Goal: Task Accomplishment & Management: Complete application form

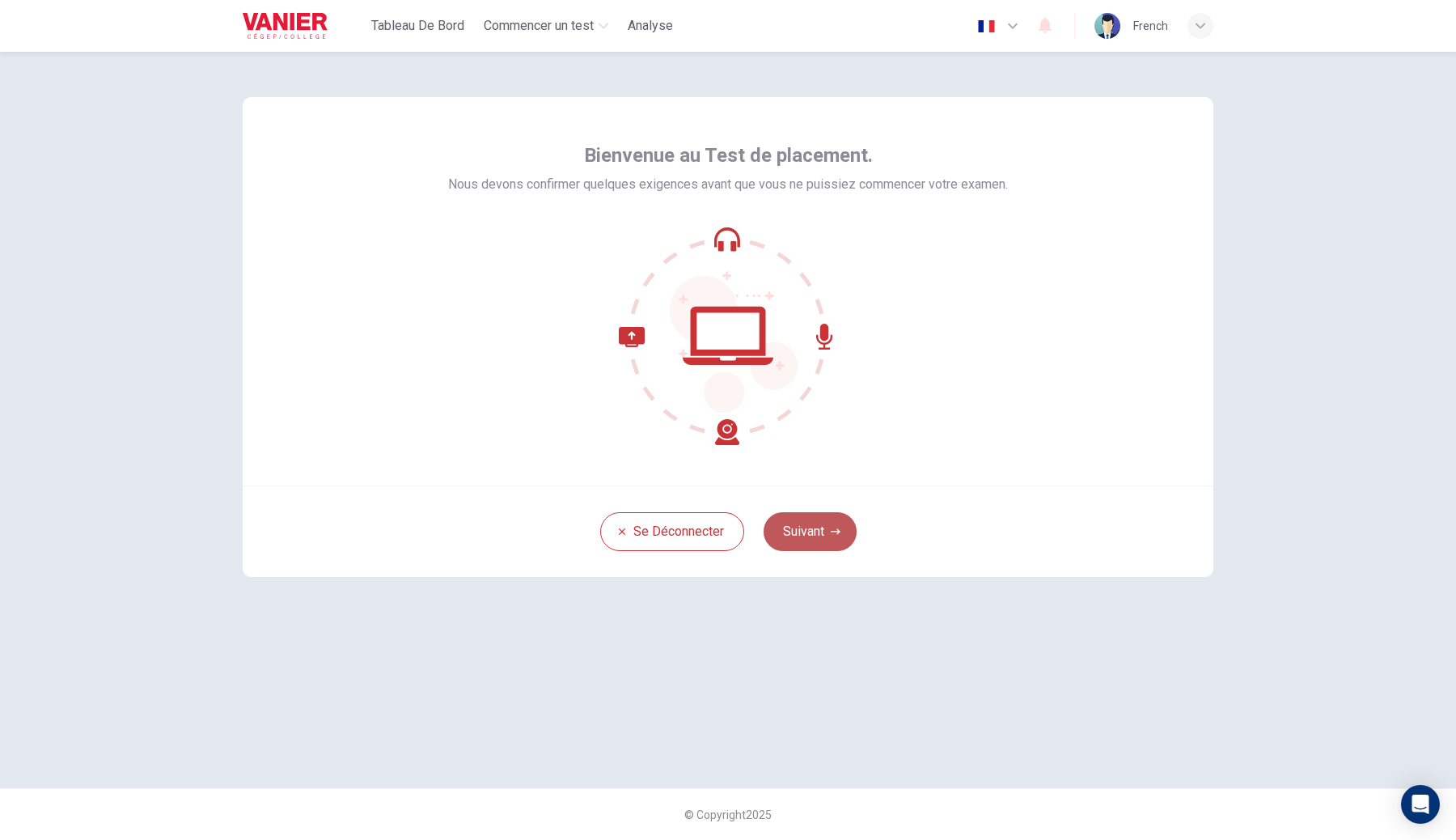
click at [837, 548] on button "Suivant" at bounding box center [810, 531] width 93 height 39
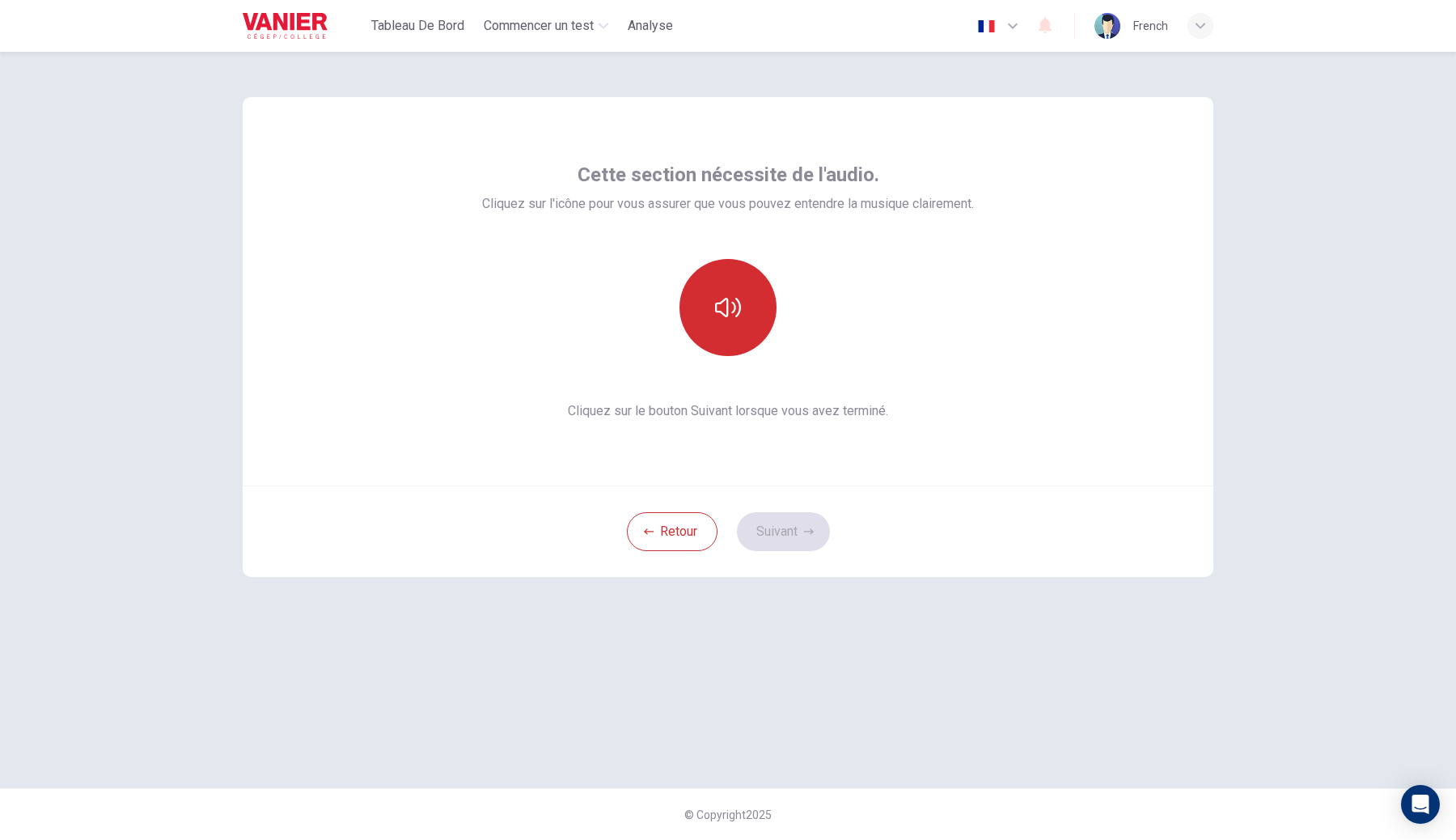
click at [739, 275] on button "button" at bounding box center [728, 308] width 97 height 97
click at [759, 484] on div "Cette section nécessite de l'audio. Cliquez sur l'icône pour vous assurer que v…" at bounding box center [728, 292] width 970 height 388
click at [771, 520] on button "Suivant" at bounding box center [783, 531] width 93 height 39
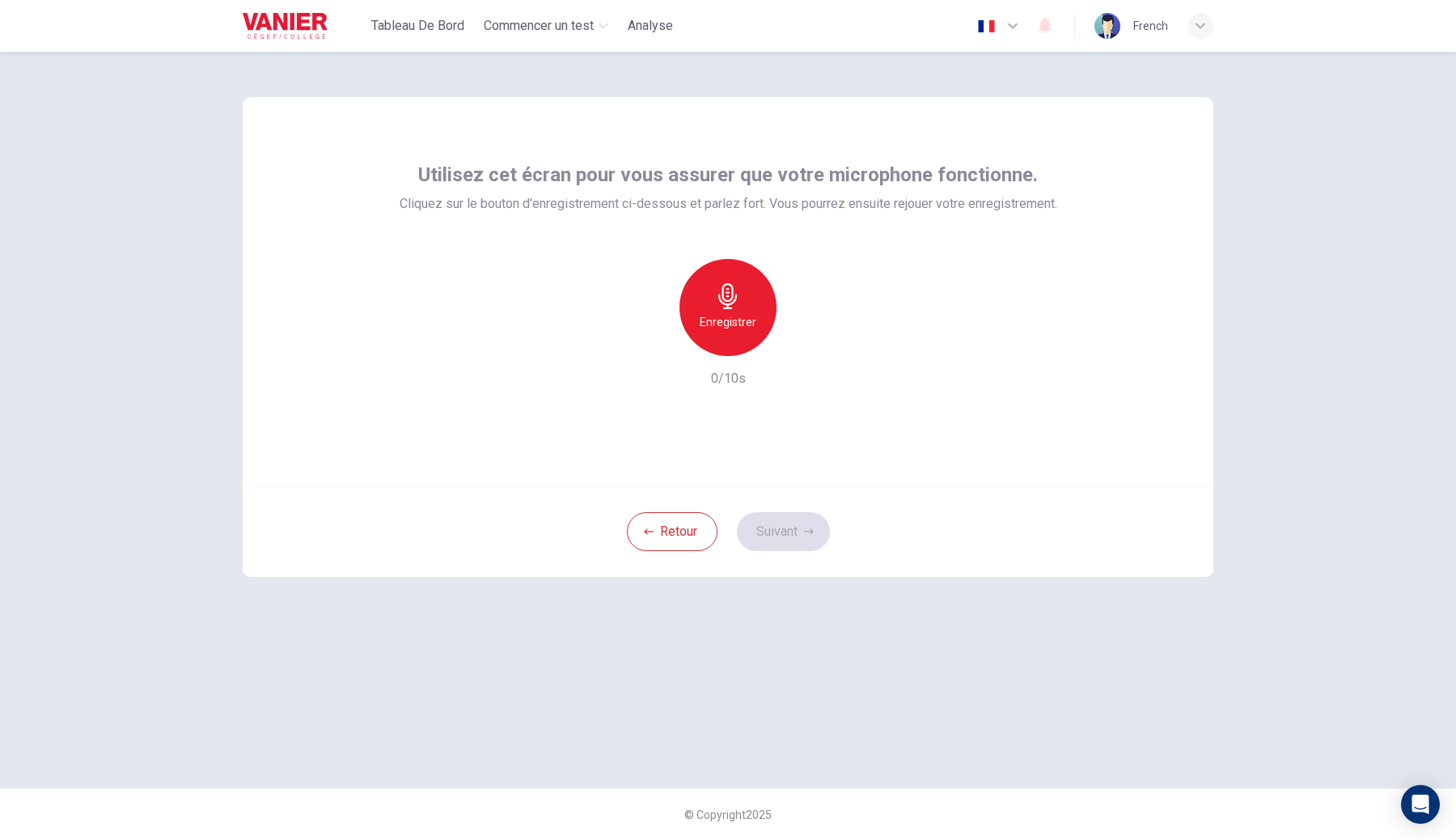
click at [742, 323] on h6 "Enregistrer" at bounding box center [728, 322] width 57 height 19
click at [742, 323] on h6 "Arrêter" at bounding box center [728, 322] width 37 height 19
click at [782, 516] on button "Suivant" at bounding box center [783, 531] width 93 height 39
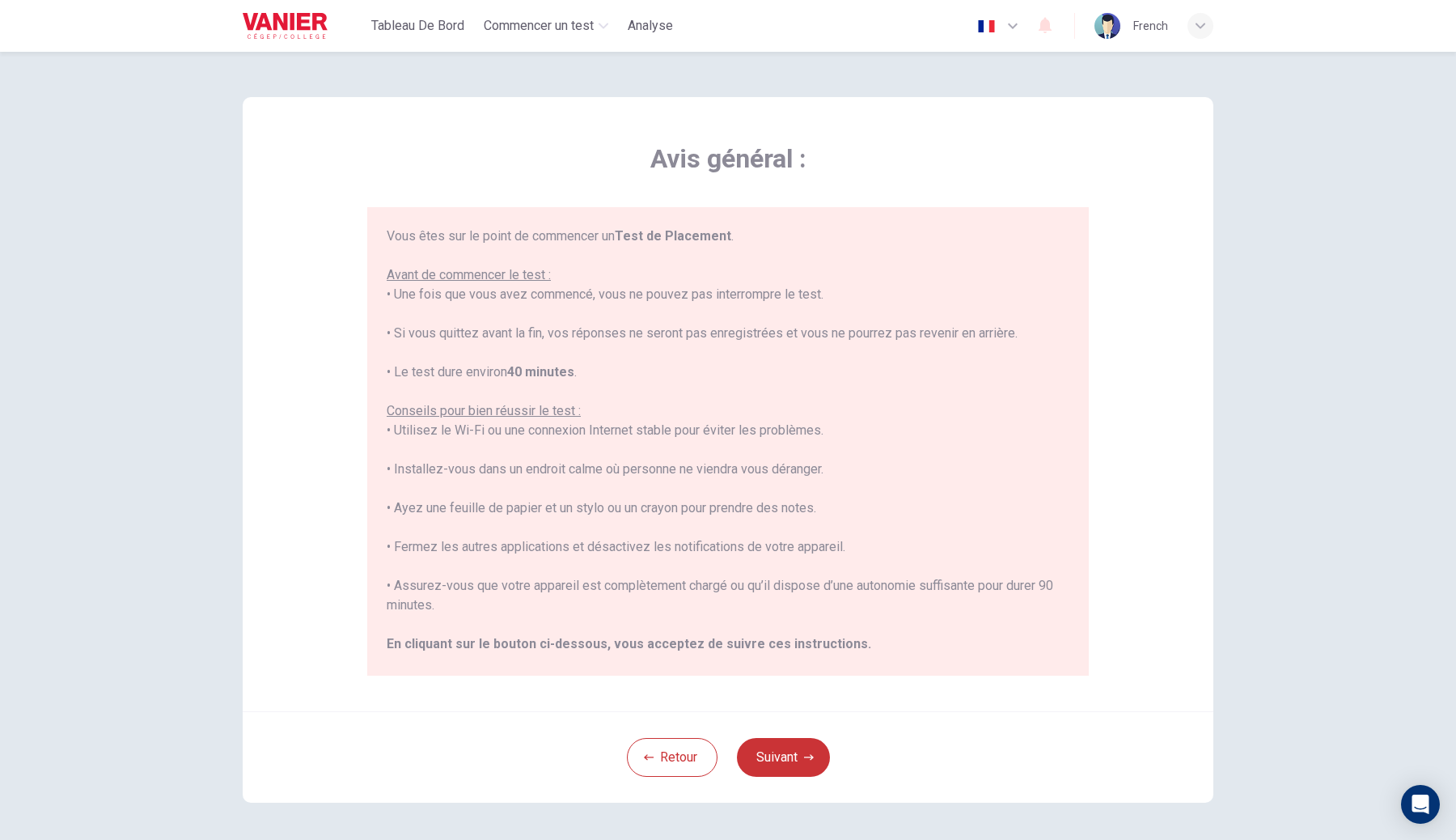
scroll to position [60, 0]
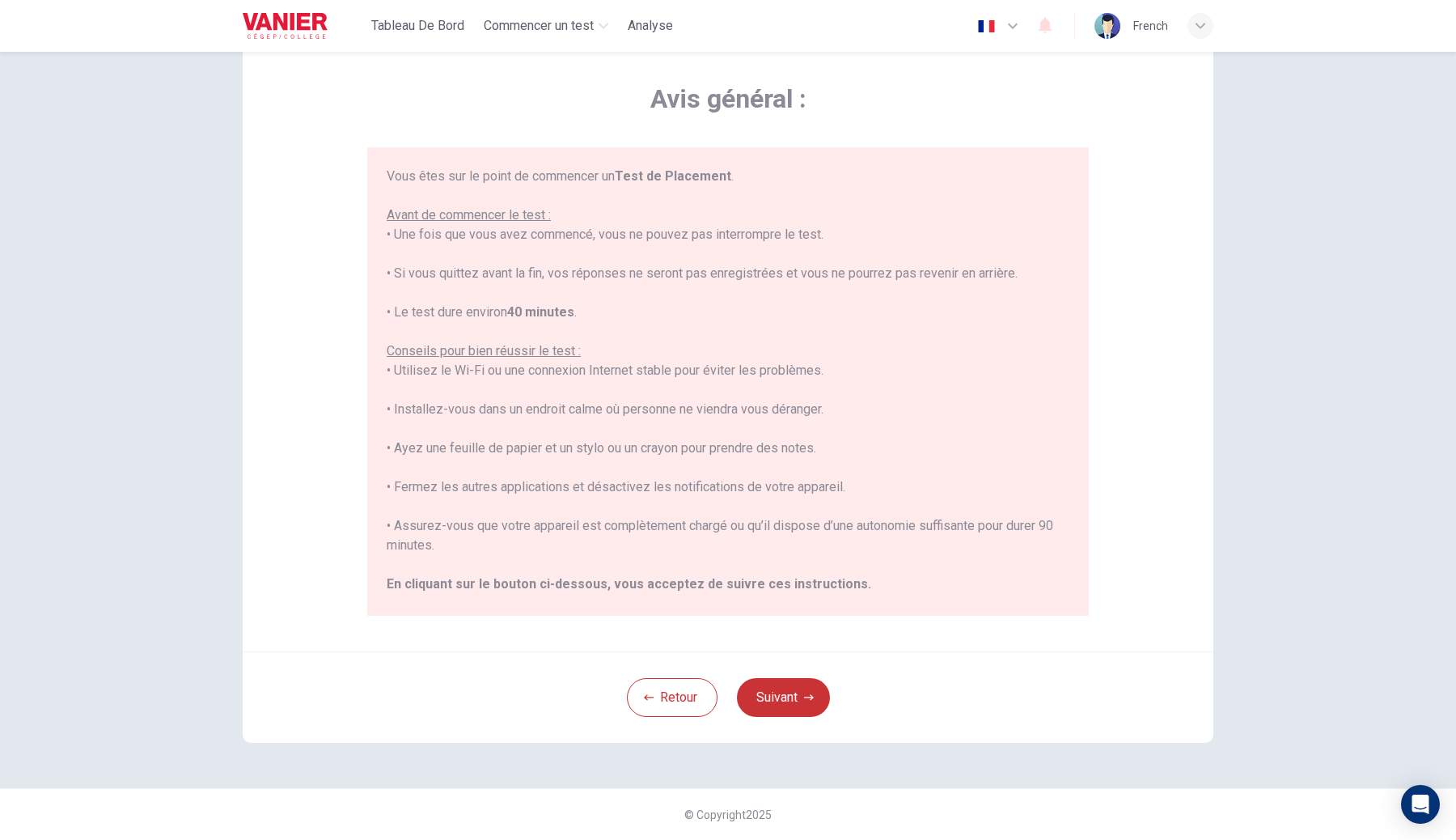
click at [784, 718] on div "Retour Suivant" at bounding box center [728, 697] width 970 height 92
click at [793, 701] on button "Suivant" at bounding box center [783, 698] width 93 height 39
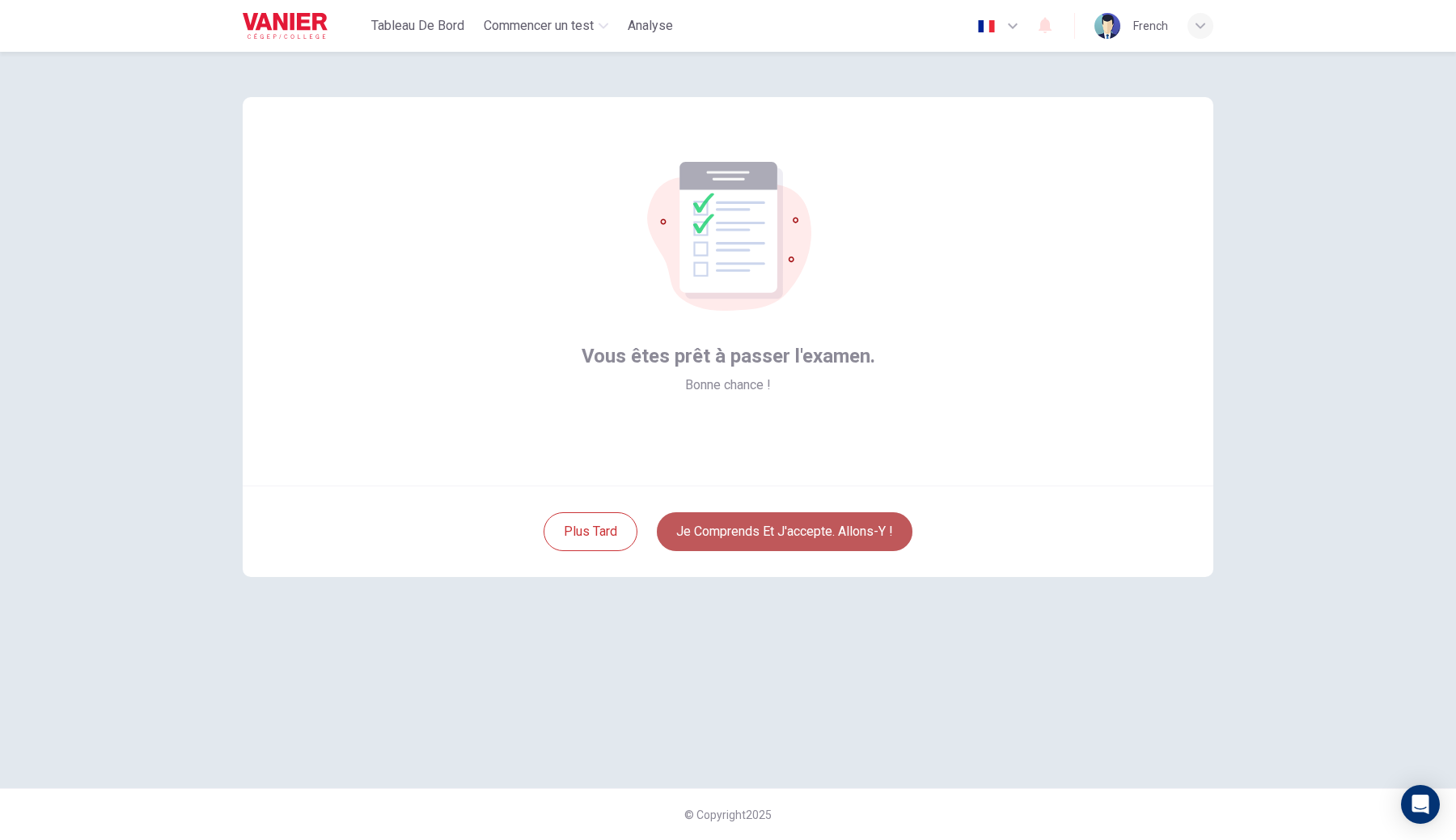
click at [769, 526] on button "Je comprends et j'accepte. Allons-y !" at bounding box center [784, 531] width 256 height 39
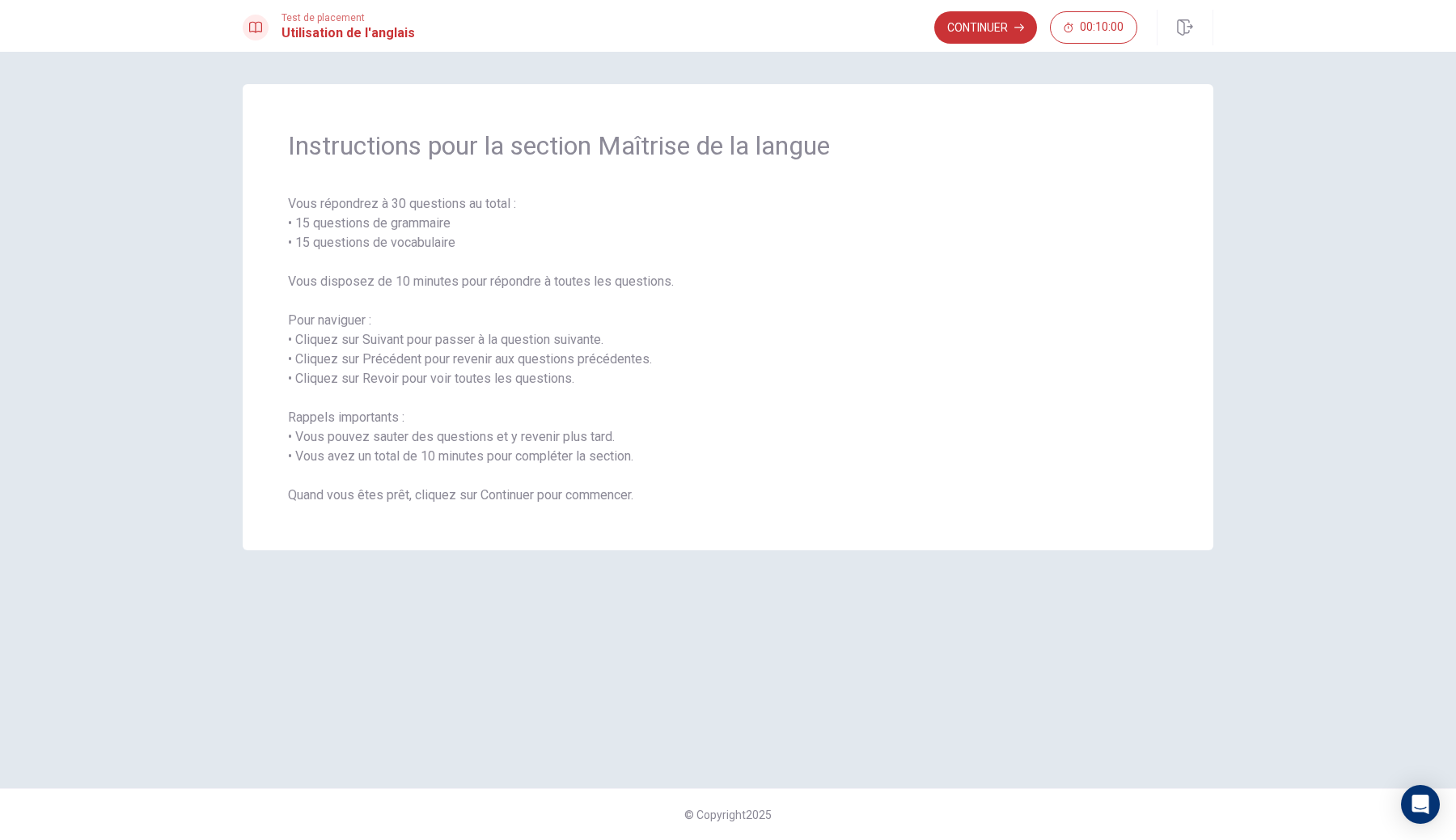
click at [1012, 30] on button "Continuer" at bounding box center [985, 28] width 102 height 32
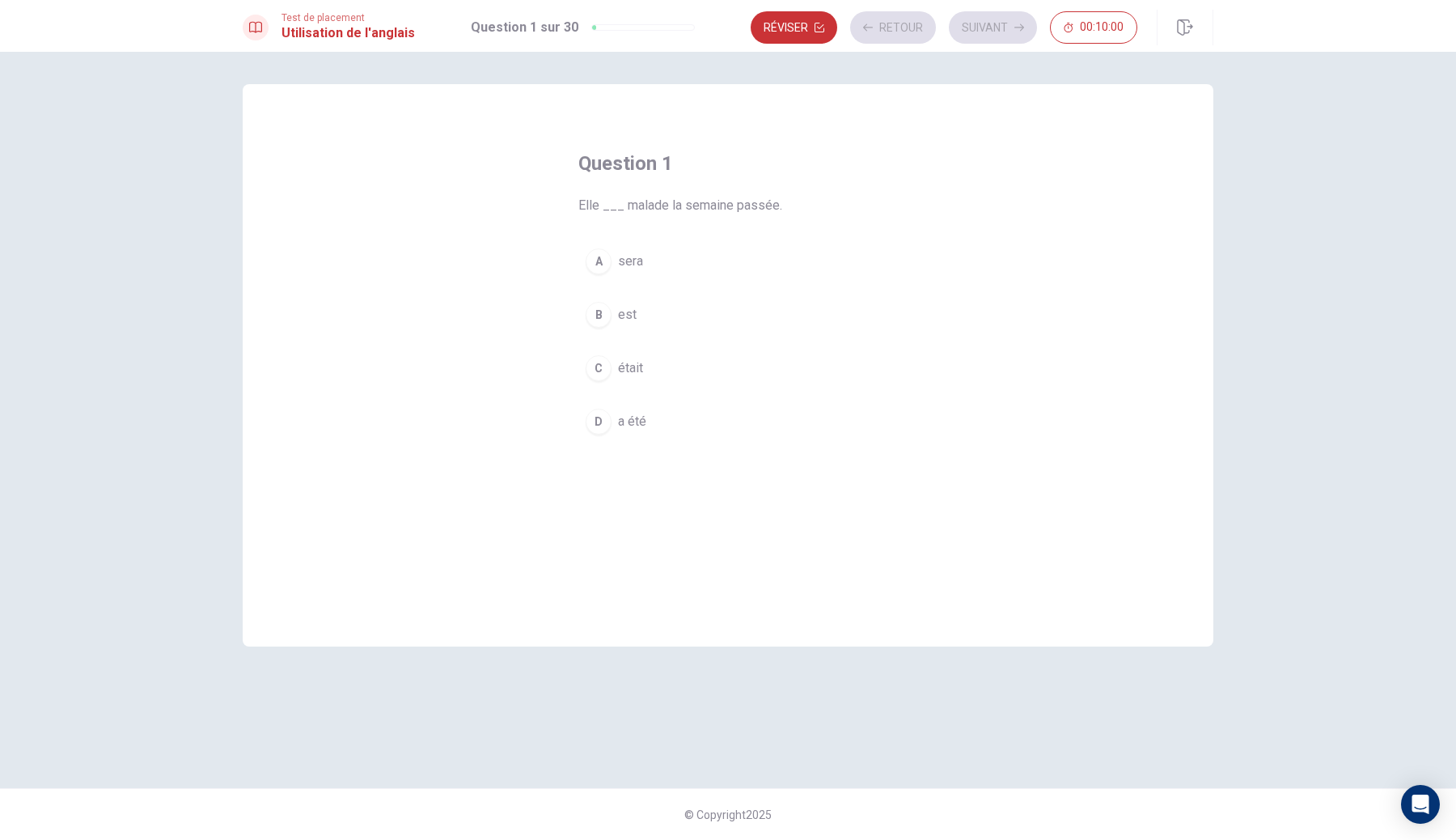
click at [685, 286] on div "A sera B est C était D a été" at bounding box center [728, 341] width 300 height 201
click at [681, 254] on button "A sera" at bounding box center [728, 262] width 300 height 41
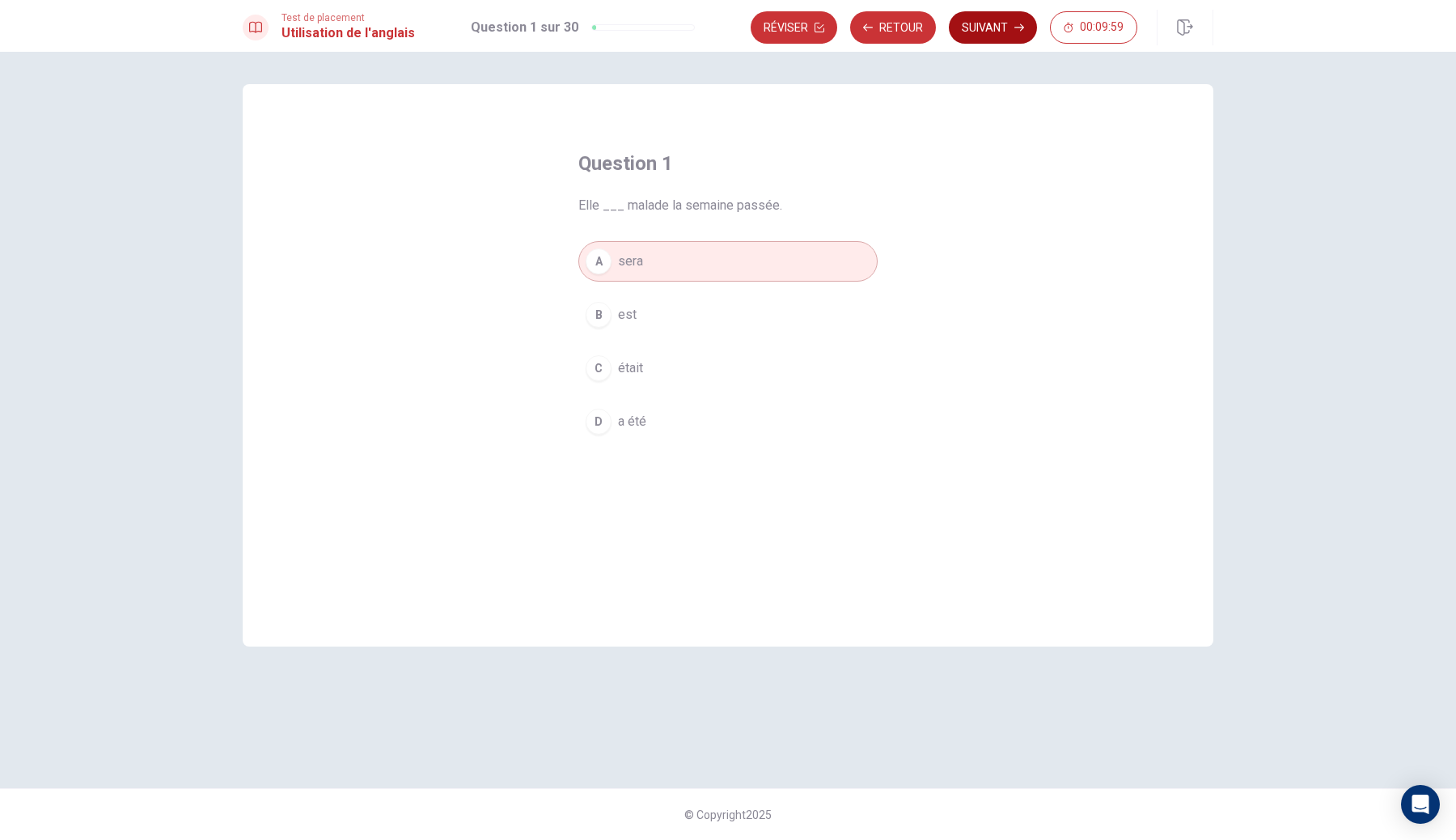
click at [1006, 39] on button "Suivant" at bounding box center [992, 28] width 89 height 32
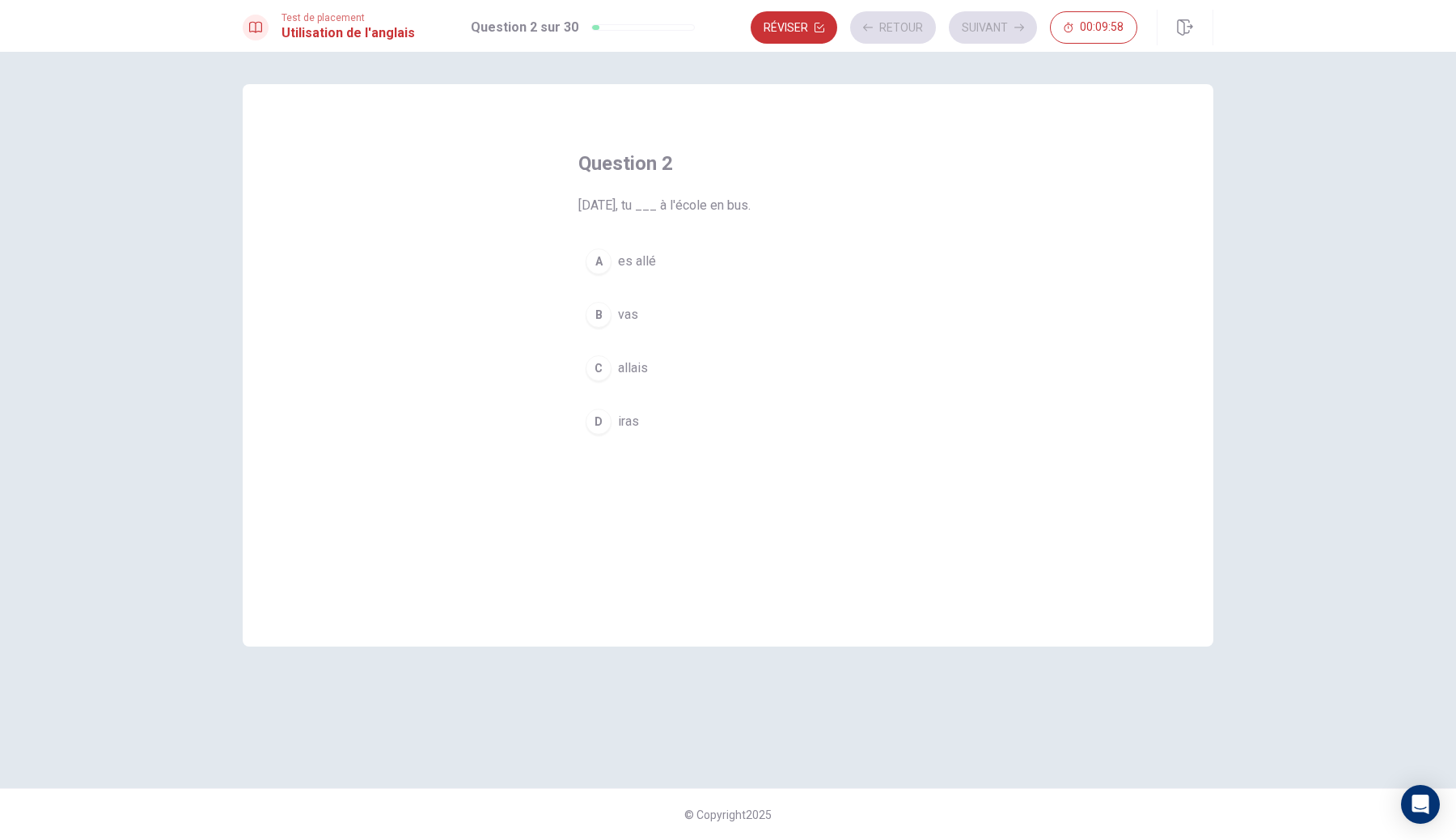
click at [702, 360] on button "C allais" at bounding box center [728, 368] width 300 height 41
click at [1002, 39] on div "Réviser Retour Suivant 00:09:58" at bounding box center [944, 28] width 387 height 32
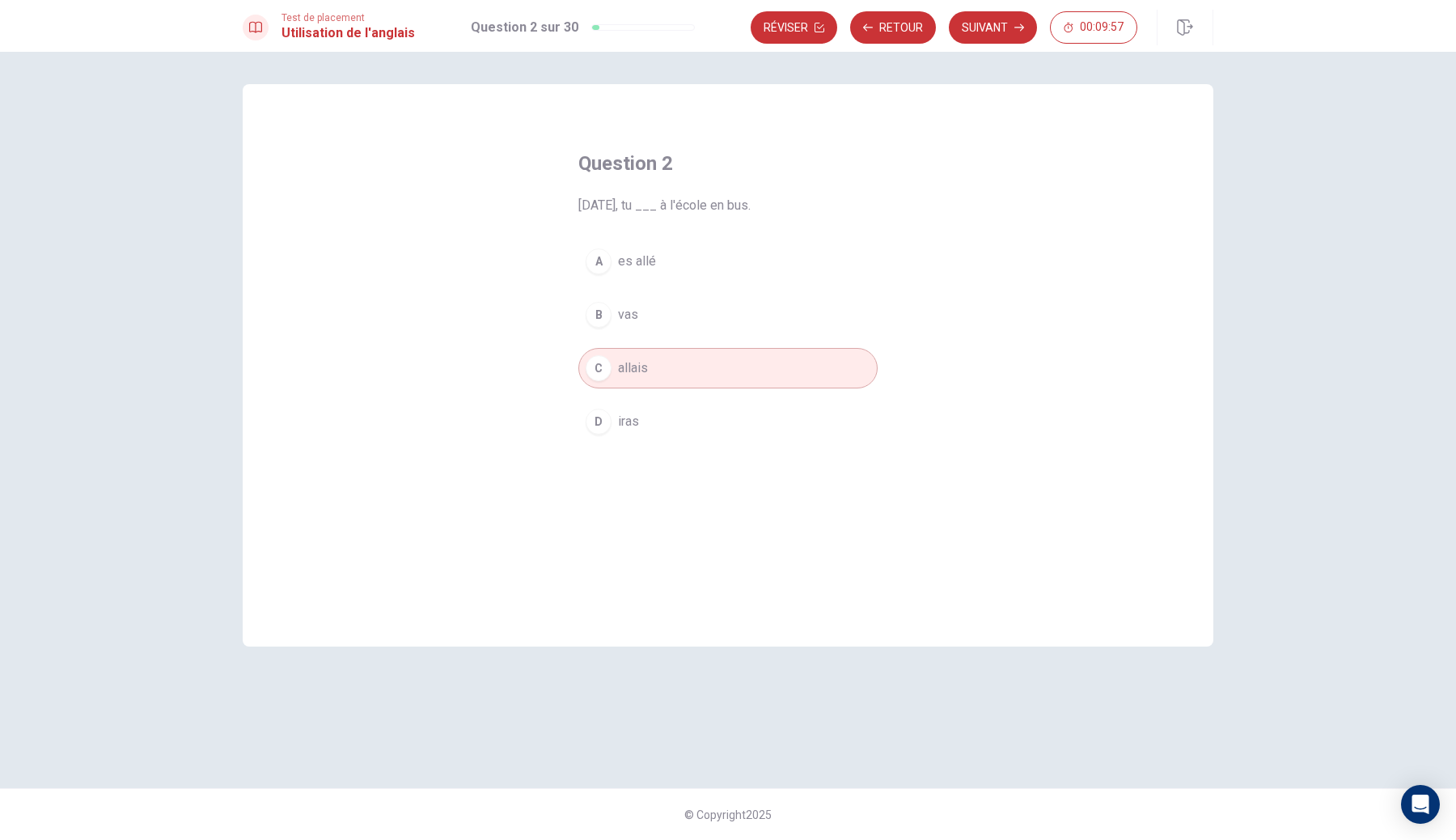
click at [1002, 39] on button "Suivant" at bounding box center [992, 28] width 89 height 32
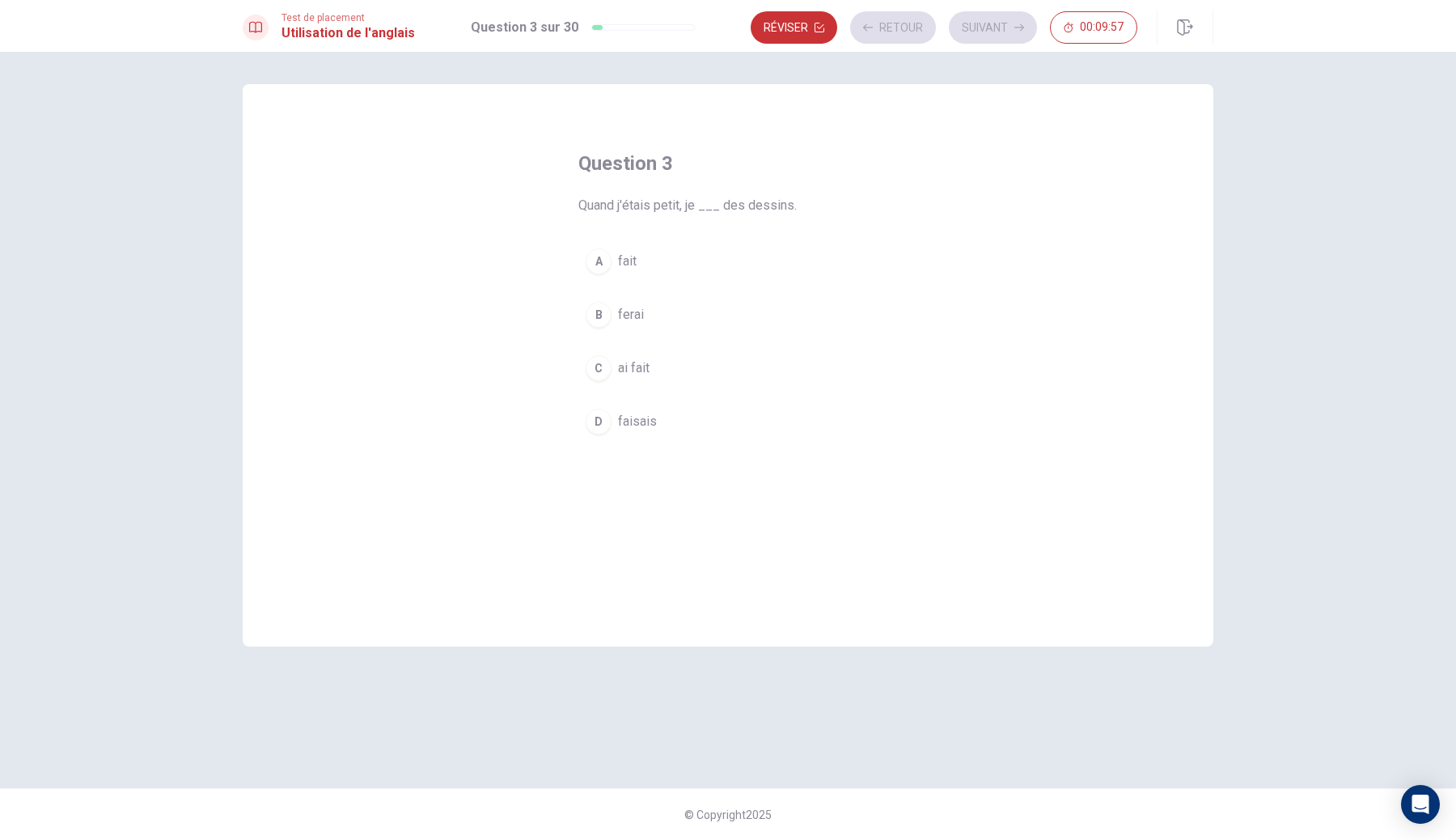
click at [702, 301] on button "B ferai" at bounding box center [728, 315] width 300 height 41
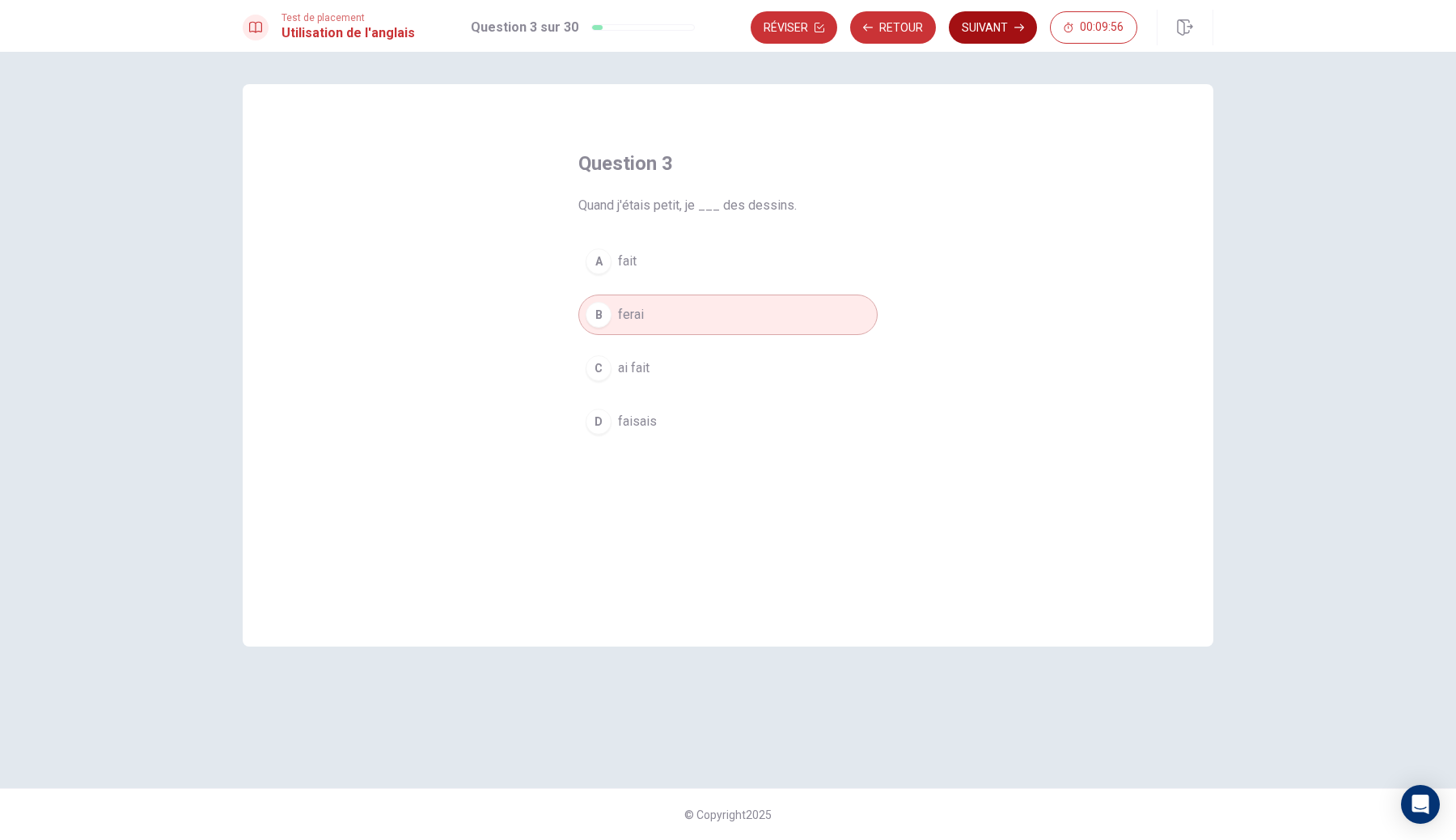
click at [998, 29] on button "Suivant" at bounding box center [992, 28] width 89 height 32
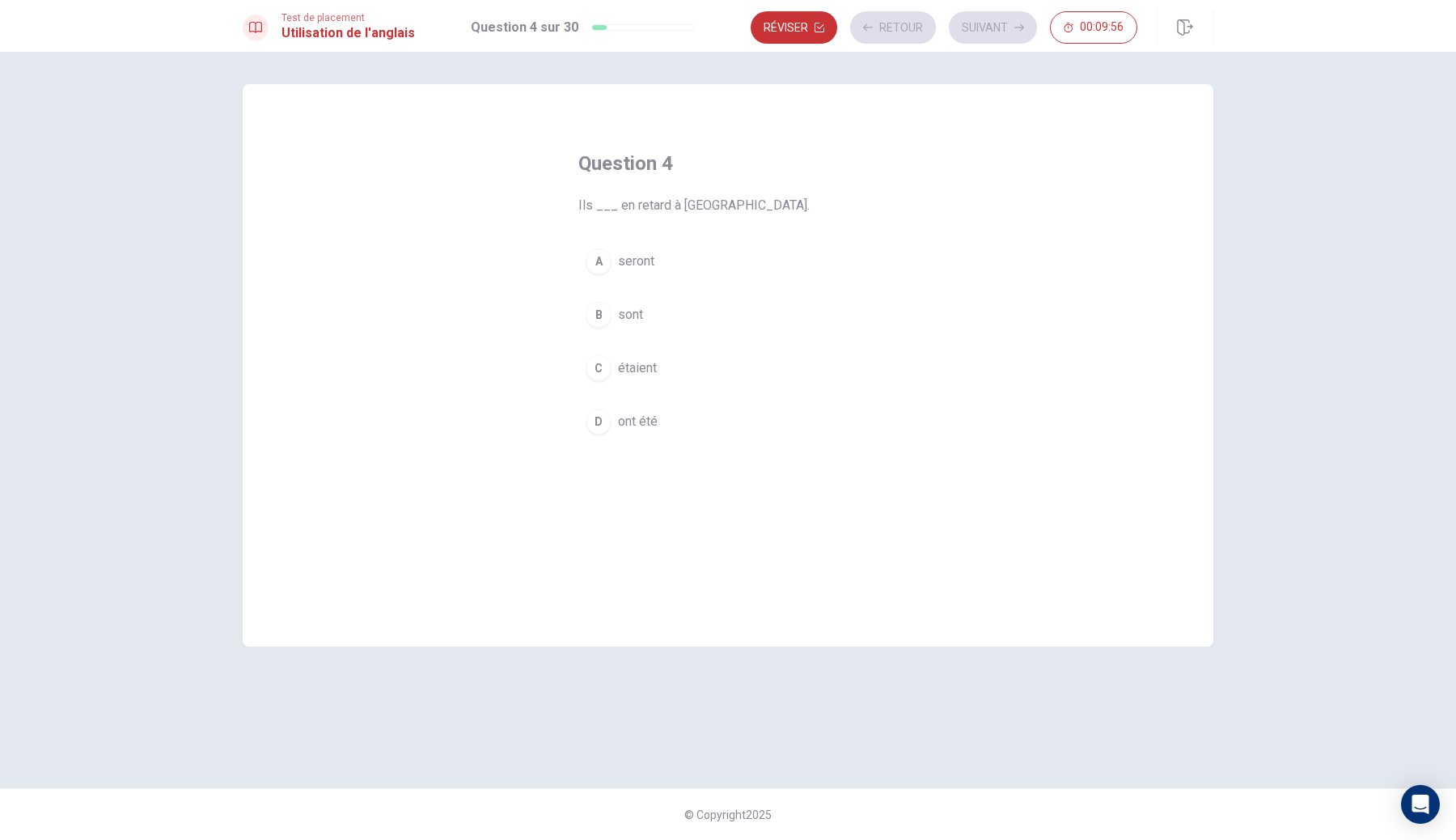
click at [732, 276] on button "A seront" at bounding box center [728, 262] width 300 height 41
click at [1013, 17] on button "Suivant" at bounding box center [992, 28] width 89 height 32
click at [711, 279] on button "A serrure" at bounding box center [728, 262] width 300 height 41
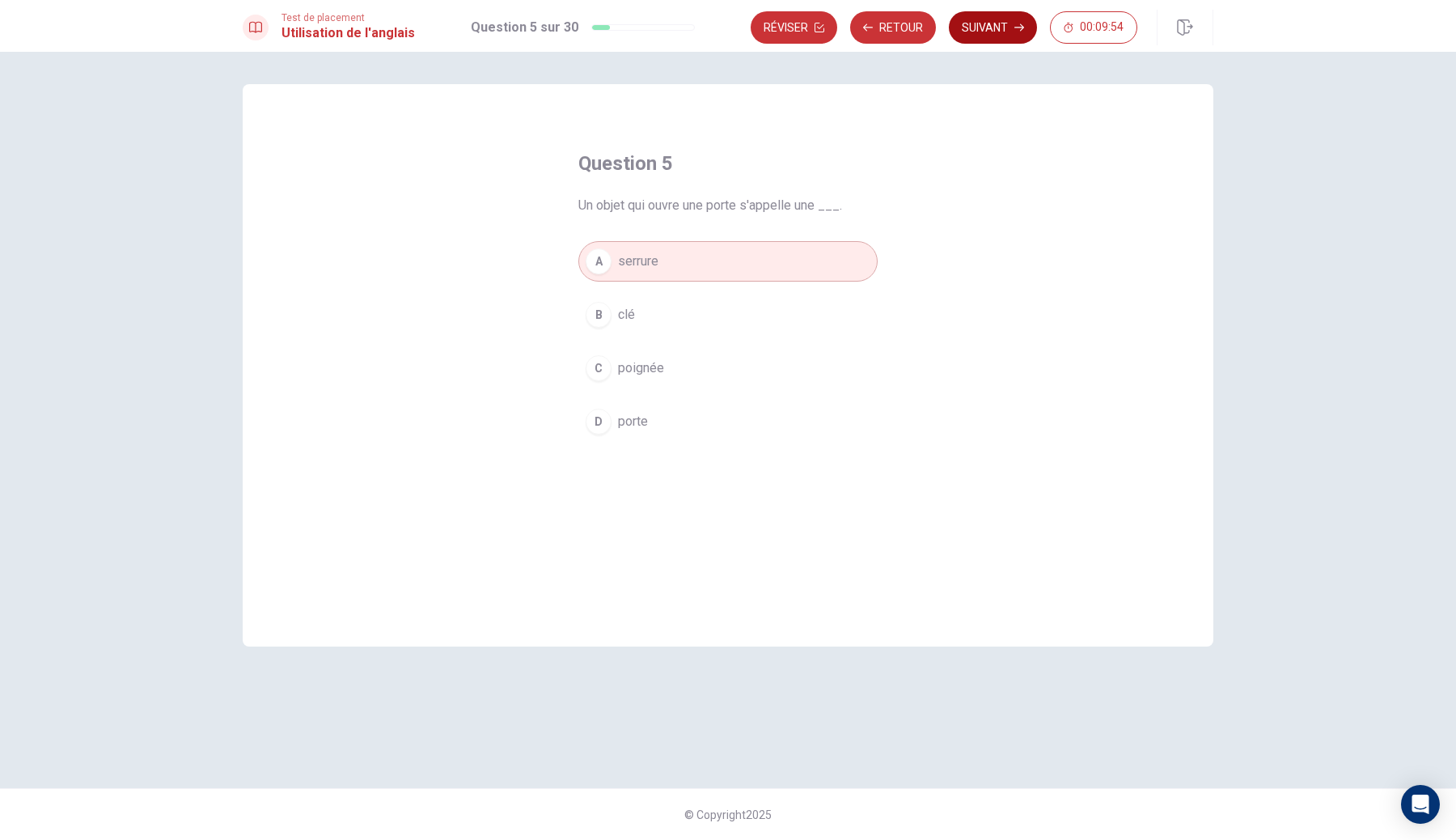
click at [1001, 22] on button "Suivant" at bounding box center [992, 28] width 89 height 32
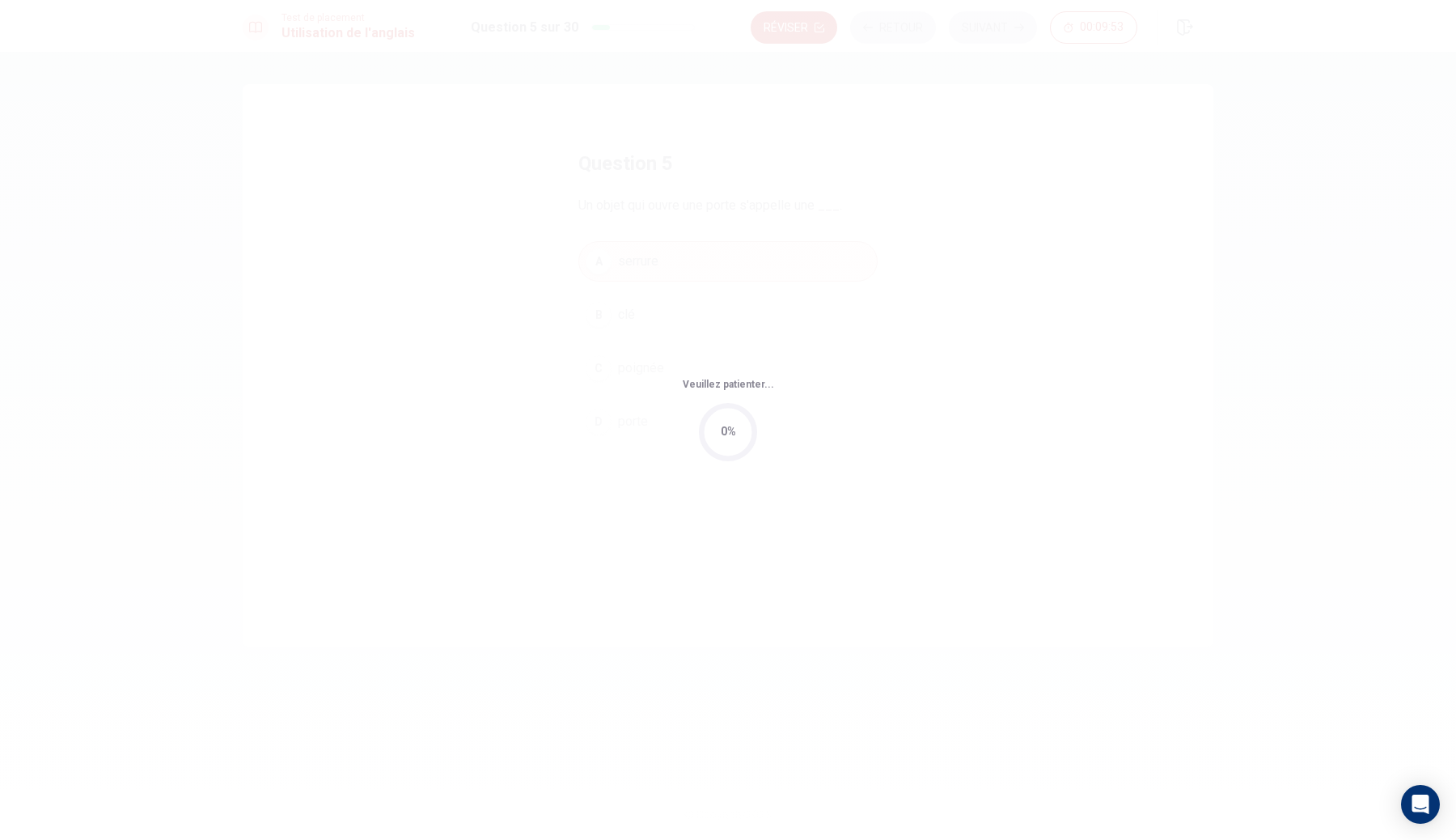
click at [735, 301] on div "Veuillez patienter... 0%" at bounding box center [728, 420] width 1456 height 840
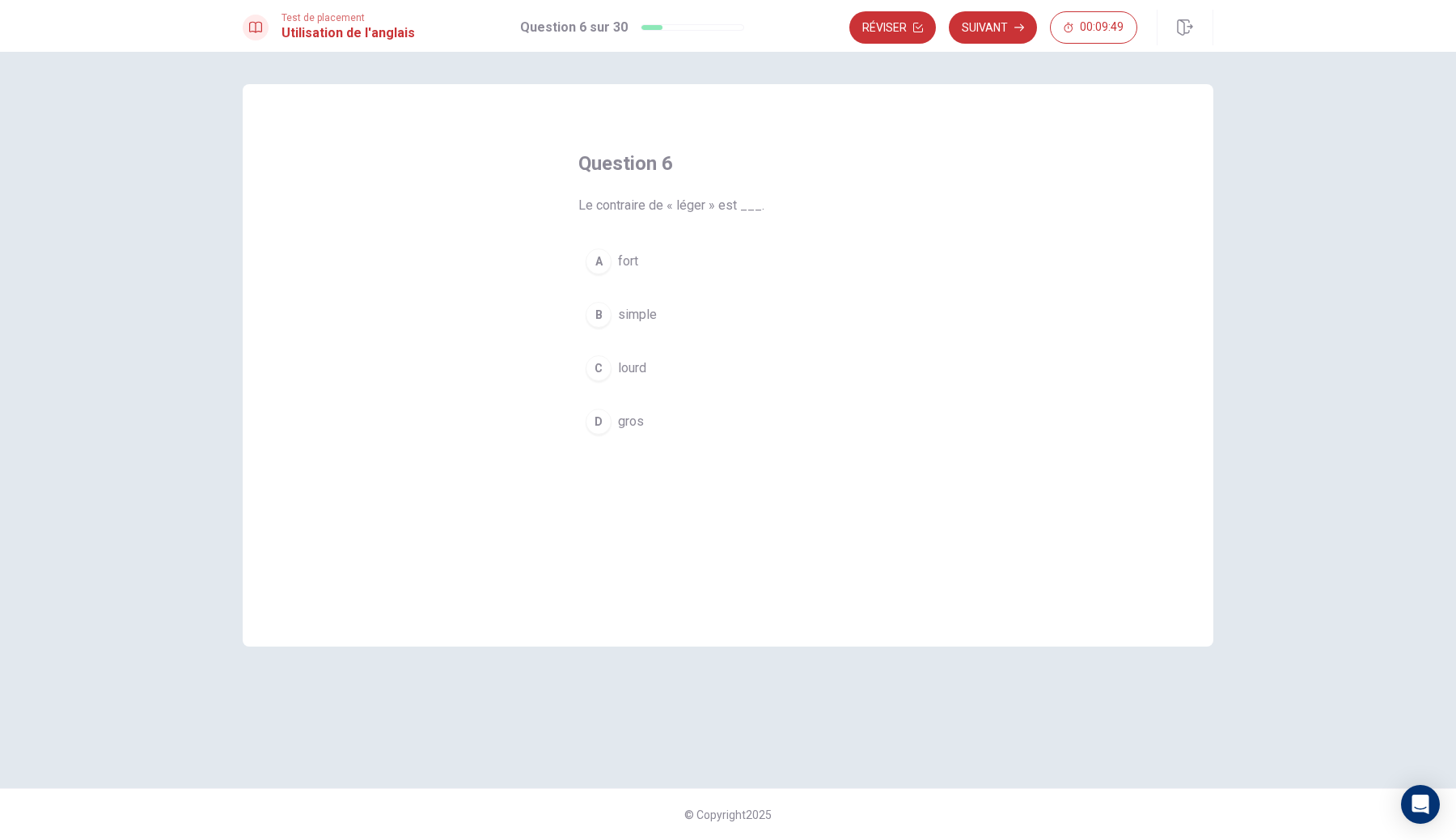
click at [810, 237] on div "Question 6 Le contraire de « léger » est ___. A fort B simple C lourd D gros" at bounding box center [728, 296] width 364 height 343
click at [802, 256] on button "A fort" at bounding box center [728, 262] width 300 height 41
click at [983, 32] on button "Suivant" at bounding box center [992, 28] width 89 height 32
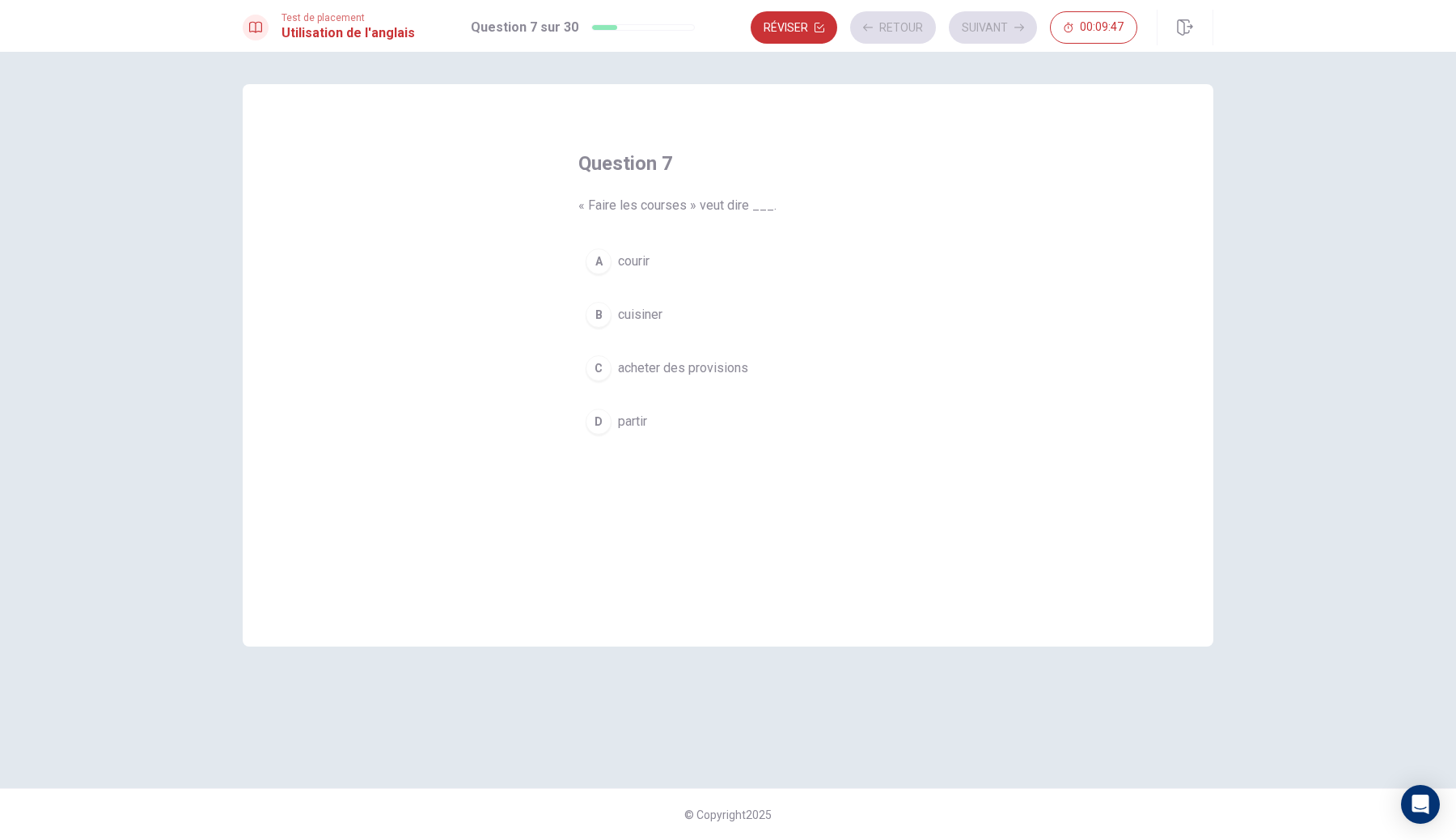
click at [719, 332] on button "B cuisiner" at bounding box center [728, 315] width 300 height 41
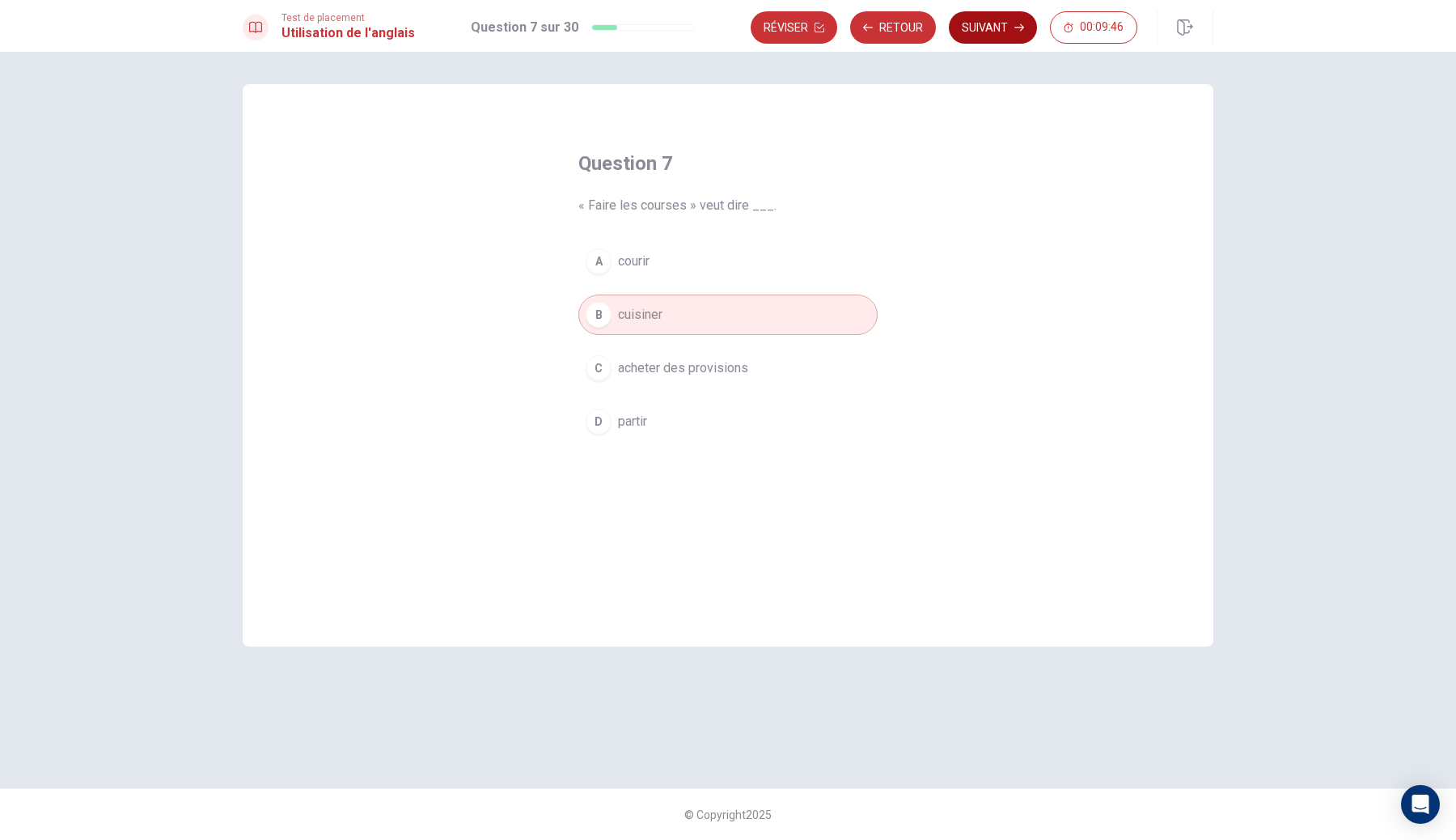
click at [996, 31] on button "Suivant" at bounding box center [992, 28] width 89 height 32
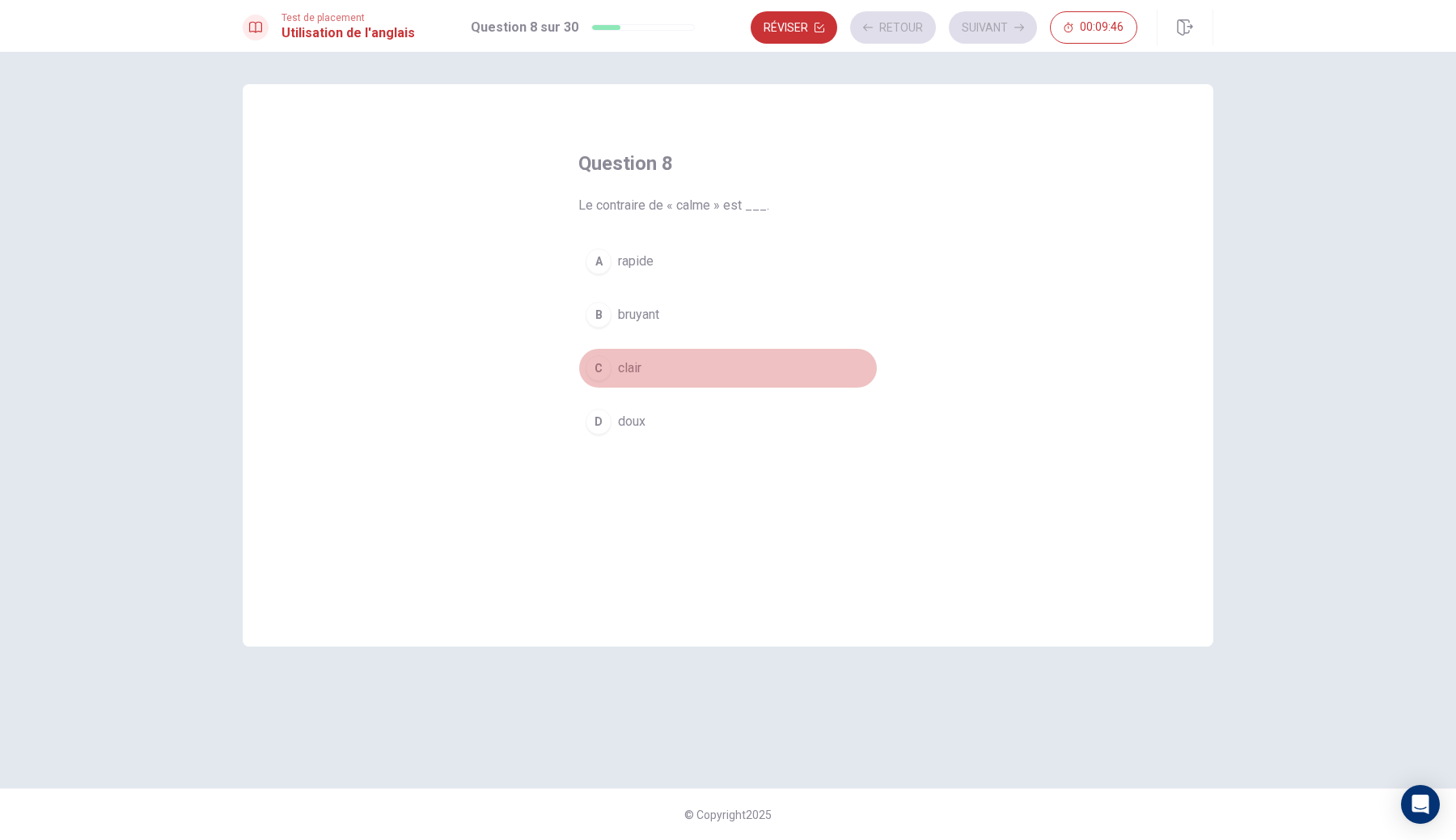
click at [695, 356] on button "C clair" at bounding box center [728, 368] width 300 height 41
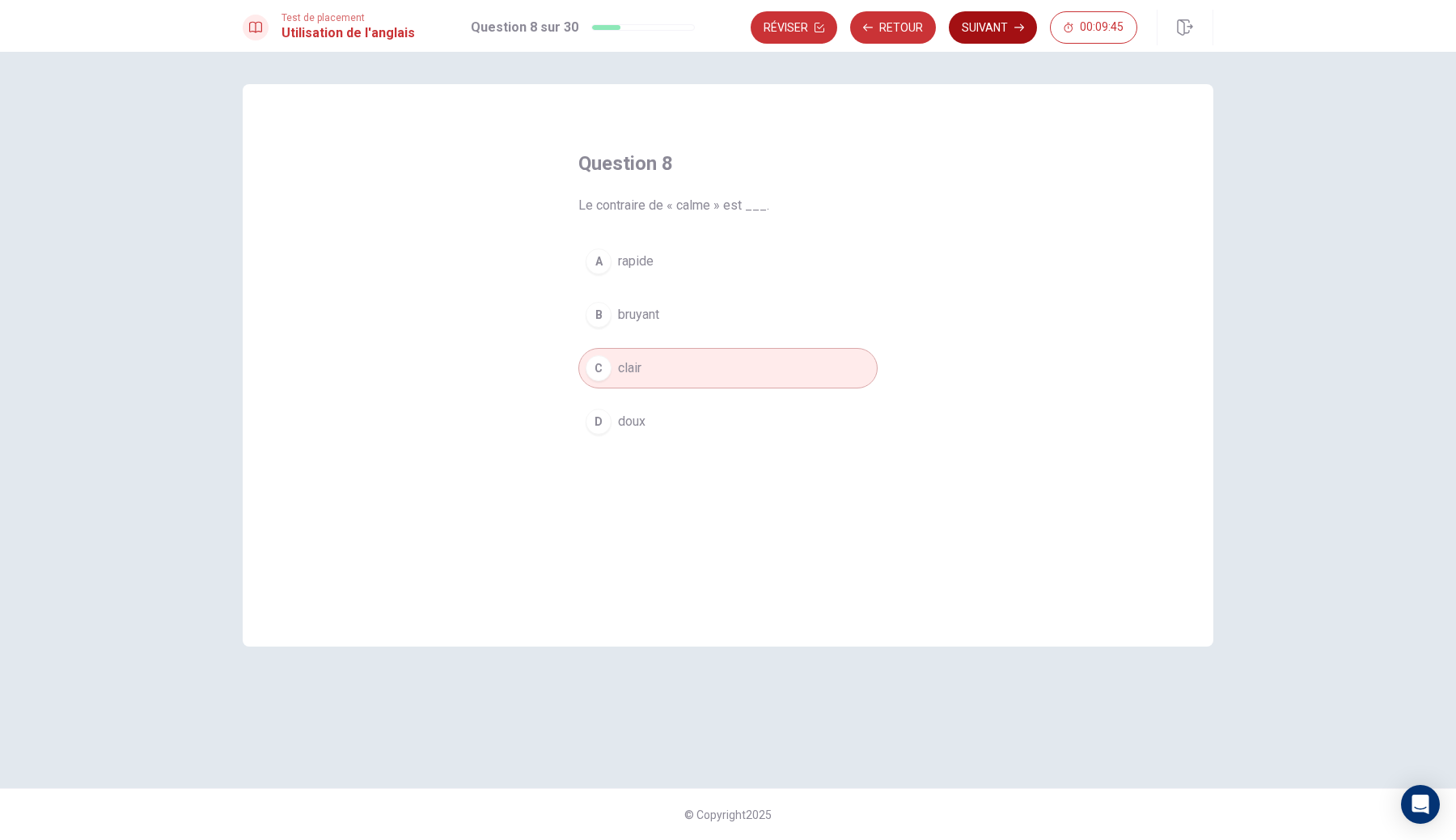
click at [997, 31] on button "Suivant" at bounding box center [992, 28] width 89 height 32
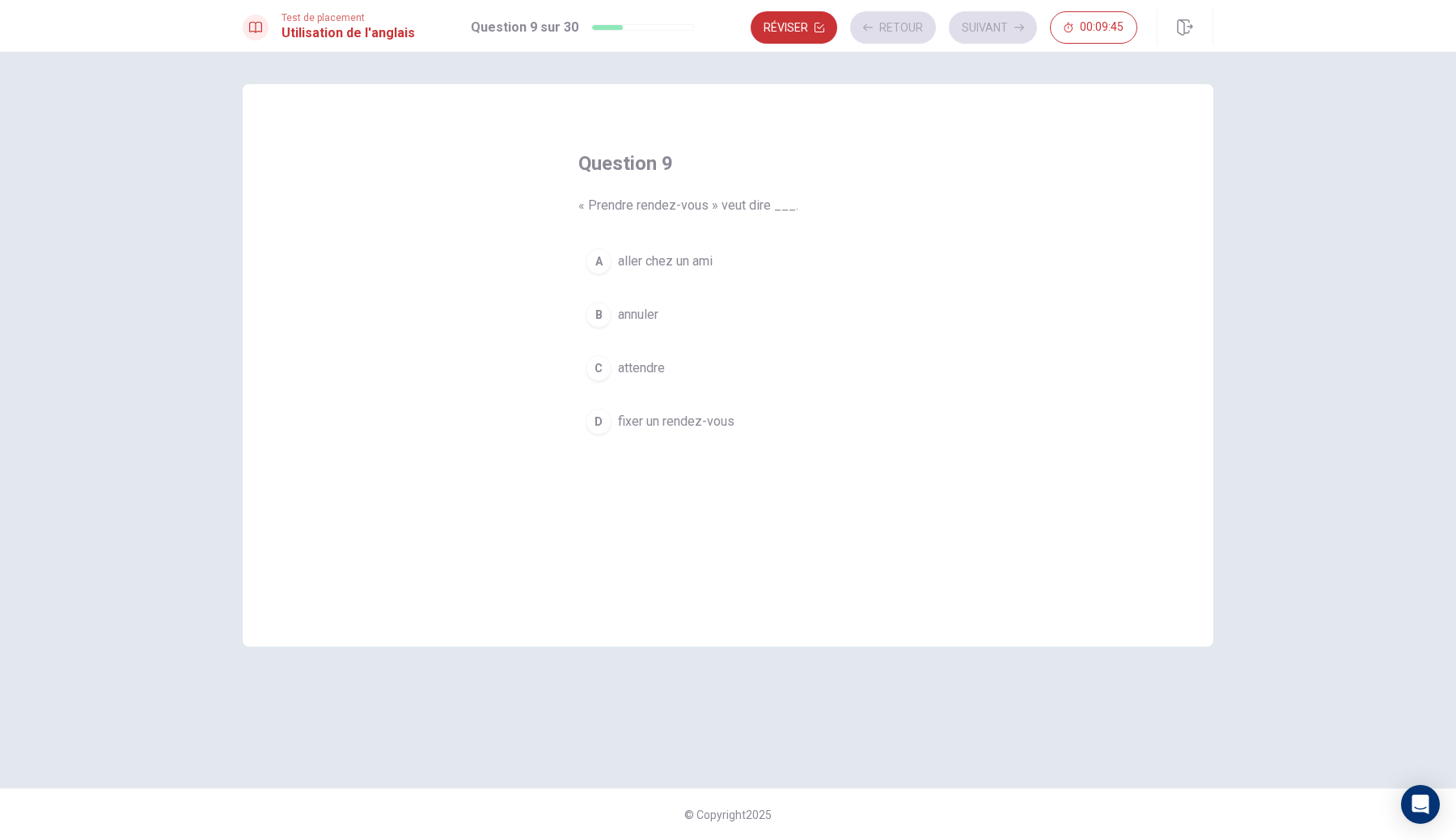
click at [699, 282] on div "A aller chez un ami B annuler C attendre D fixer un rendez-vous" at bounding box center [728, 341] width 300 height 201
click at [719, 254] on button "A aller chez un ami" at bounding box center [728, 262] width 300 height 41
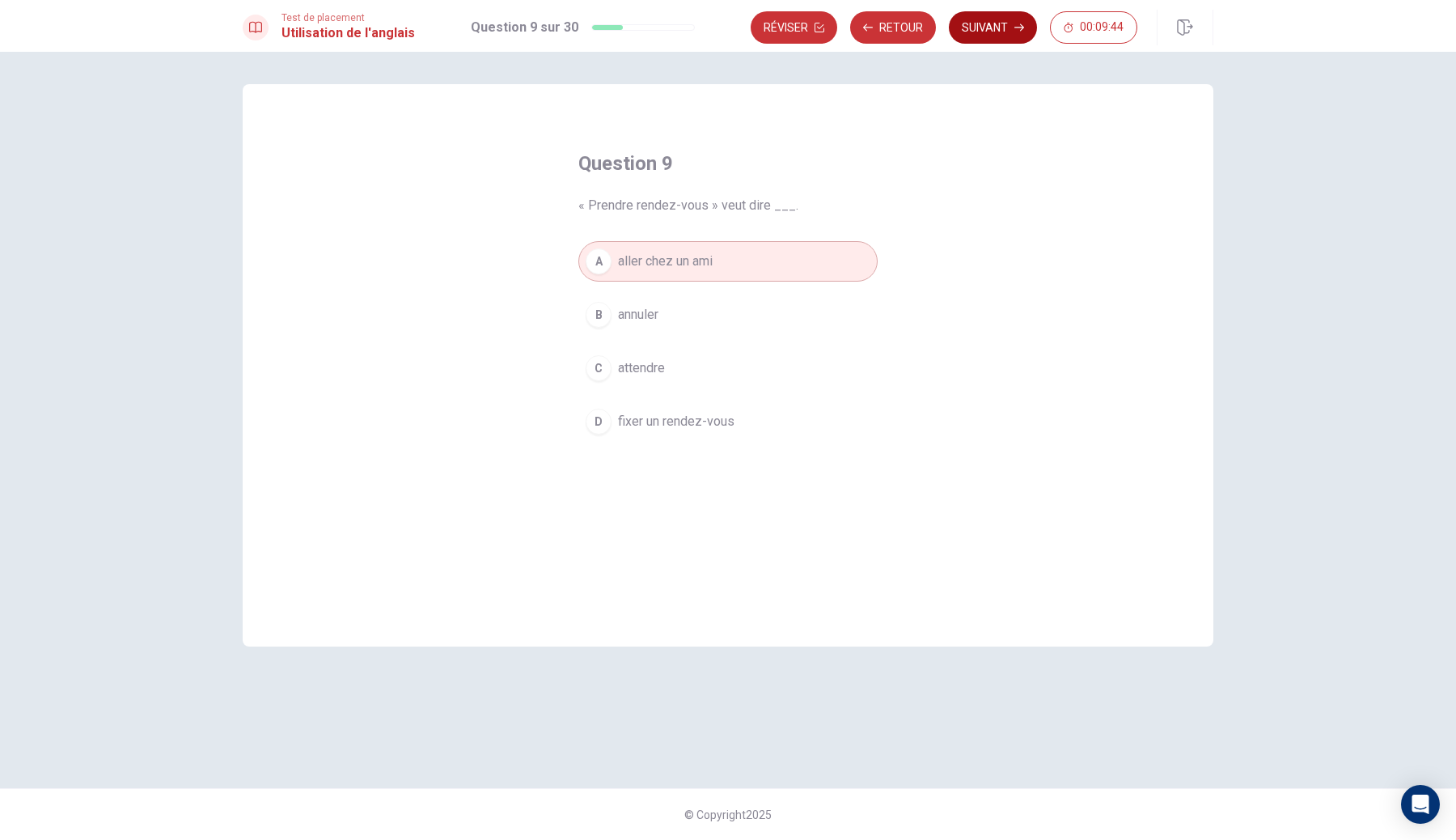
click at [1002, 32] on button "Suivant" at bounding box center [992, 28] width 89 height 32
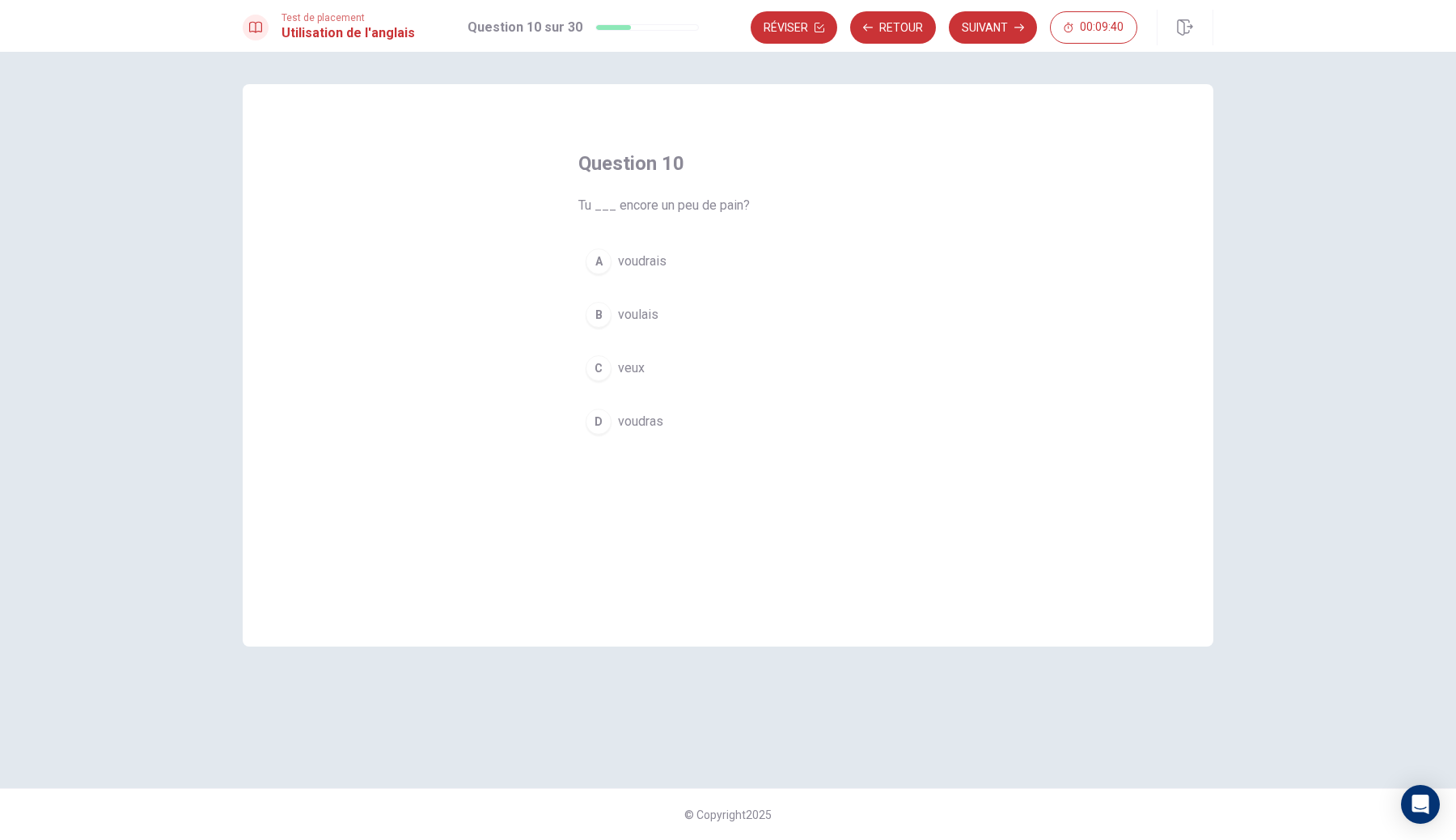
click at [702, 247] on button "A voudrais" at bounding box center [728, 262] width 300 height 41
click at [1013, 17] on button "Suivant" at bounding box center [992, 28] width 89 height 32
click at [715, 269] on button "A fermeras" at bounding box center [728, 262] width 300 height 41
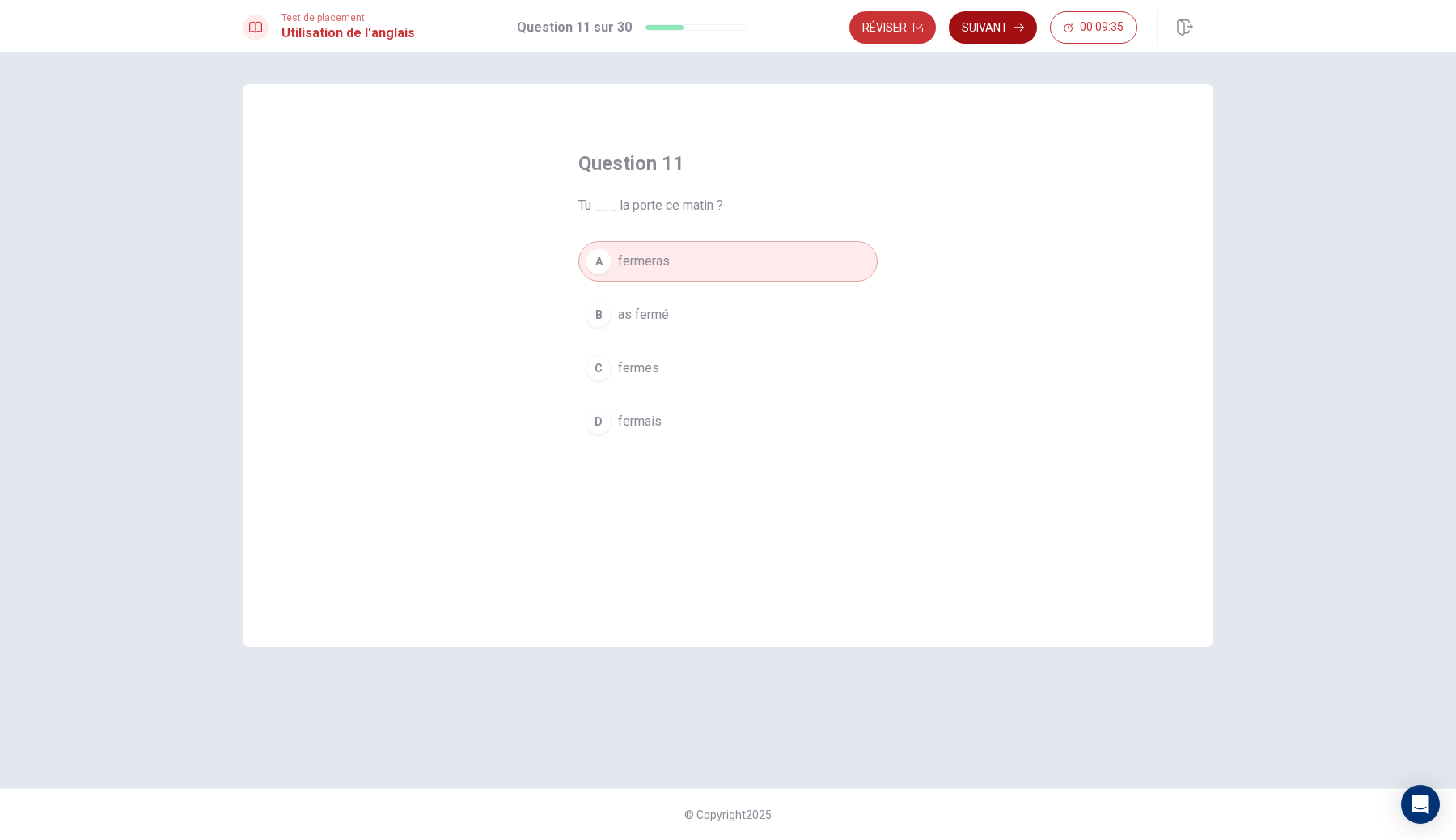
click at [1029, 21] on button "Suivant" at bounding box center [992, 28] width 89 height 32
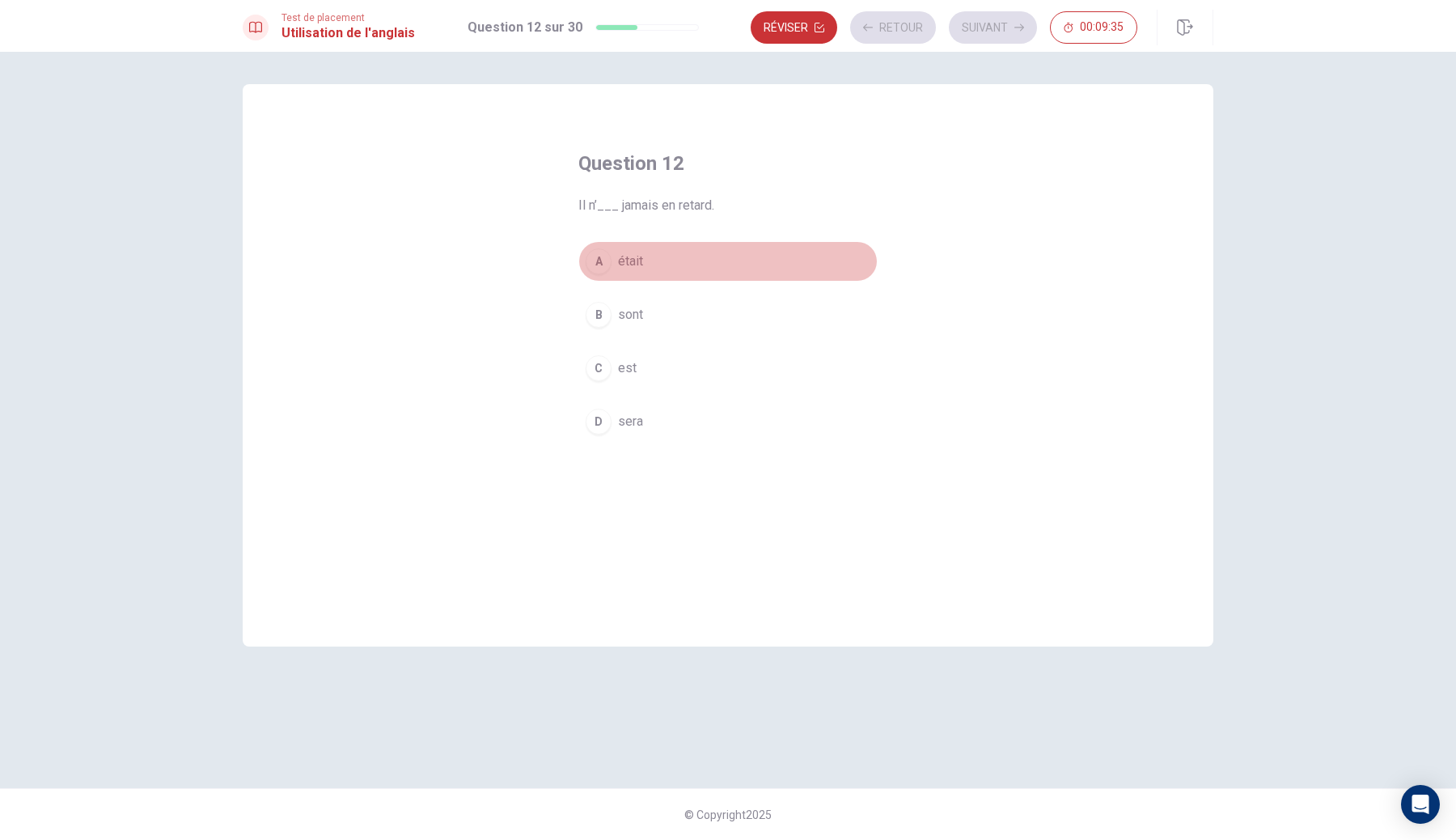
click at [741, 276] on button "A était" at bounding box center [728, 262] width 300 height 41
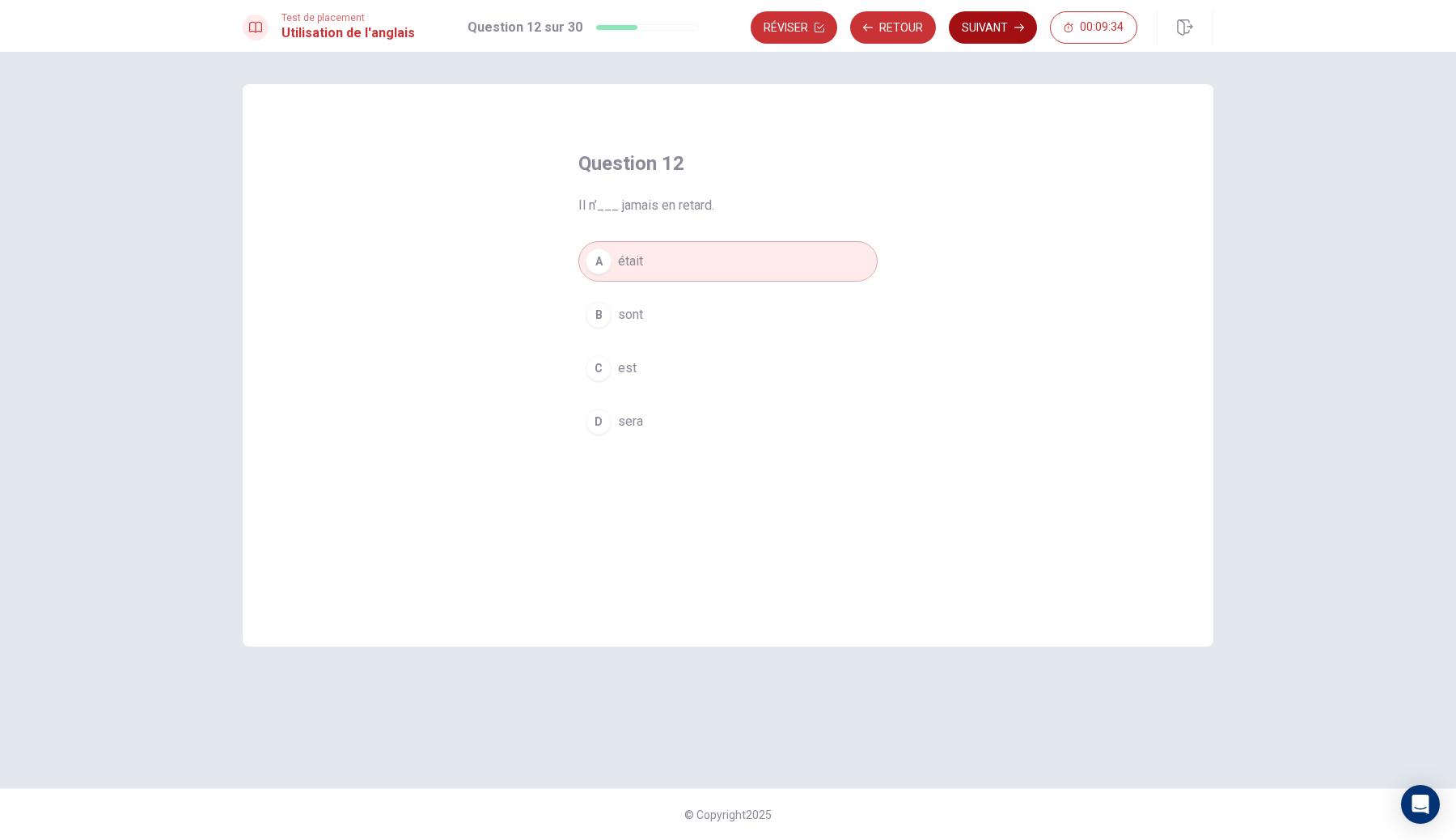
click at [1001, 35] on button "Suivant" at bounding box center [992, 28] width 89 height 32
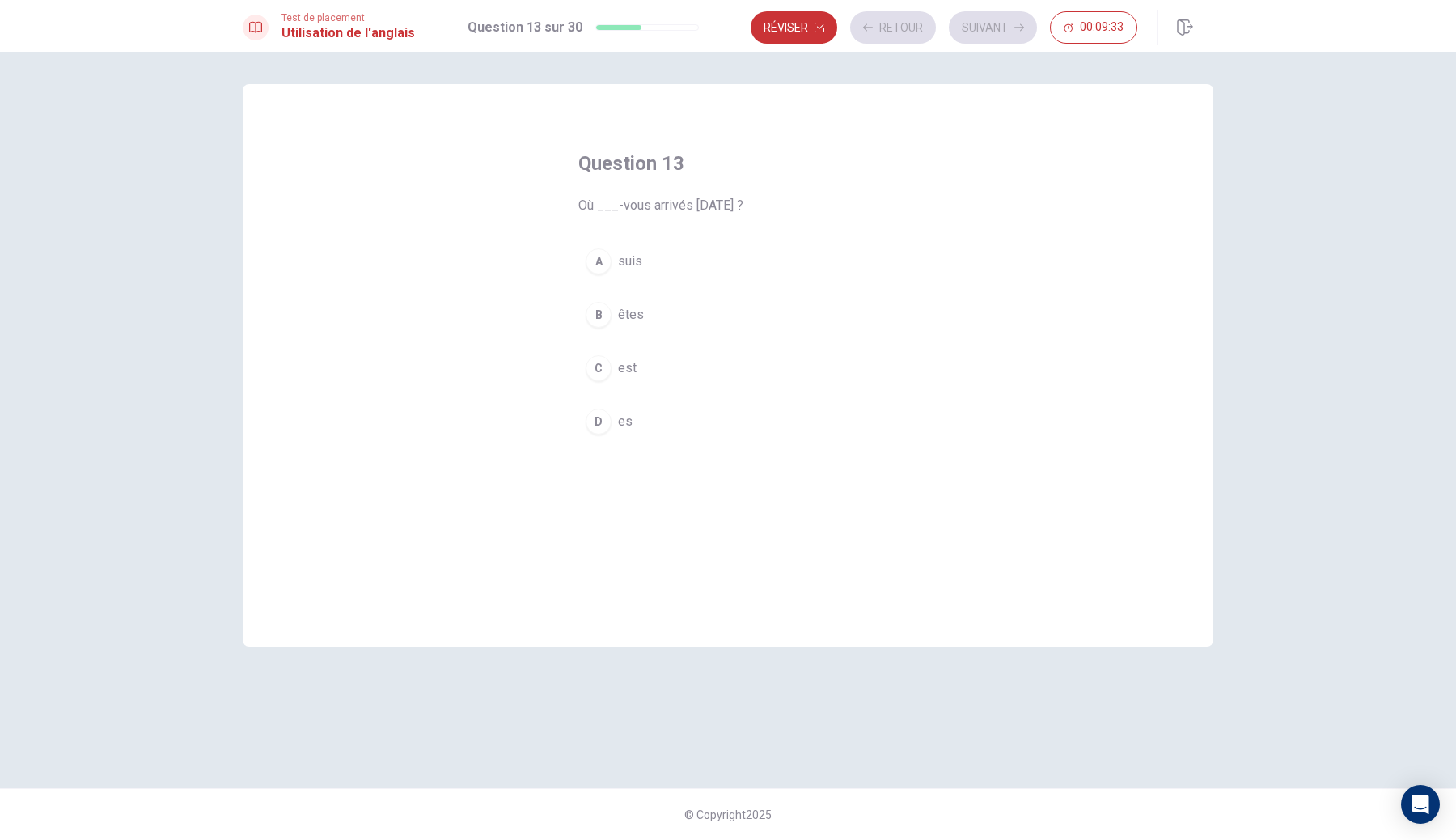
click at [716, 292] on div "A suis B êtes C est D es" at bounding box center [728, 341] width 300 height 201
click at [734, 261] on button "A suis" at bounding box center [728, 262] width 300 height 41
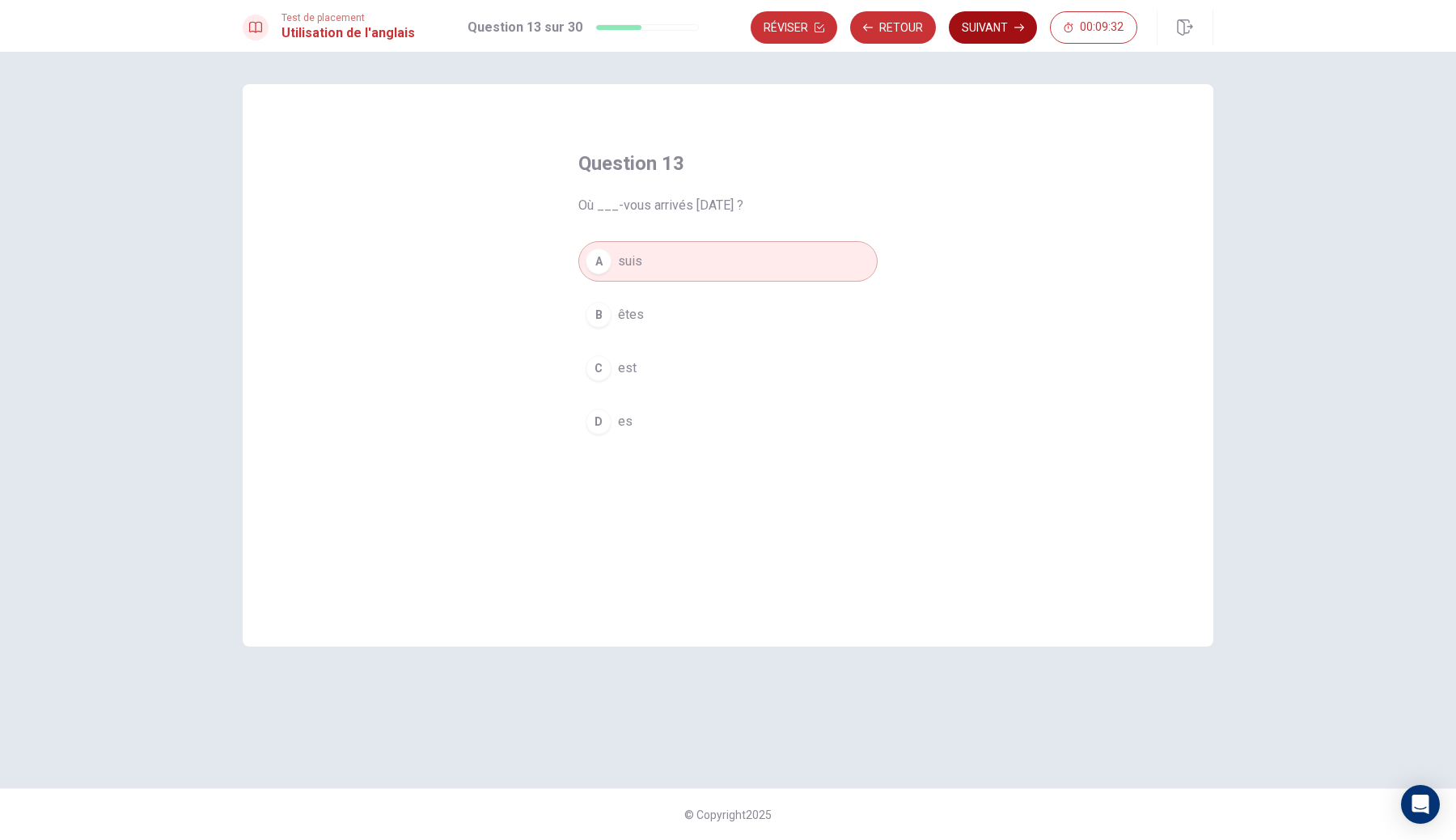
click at [1015, 22] on button "Suivant" at bounding box center [992, 28] width 89 height 32
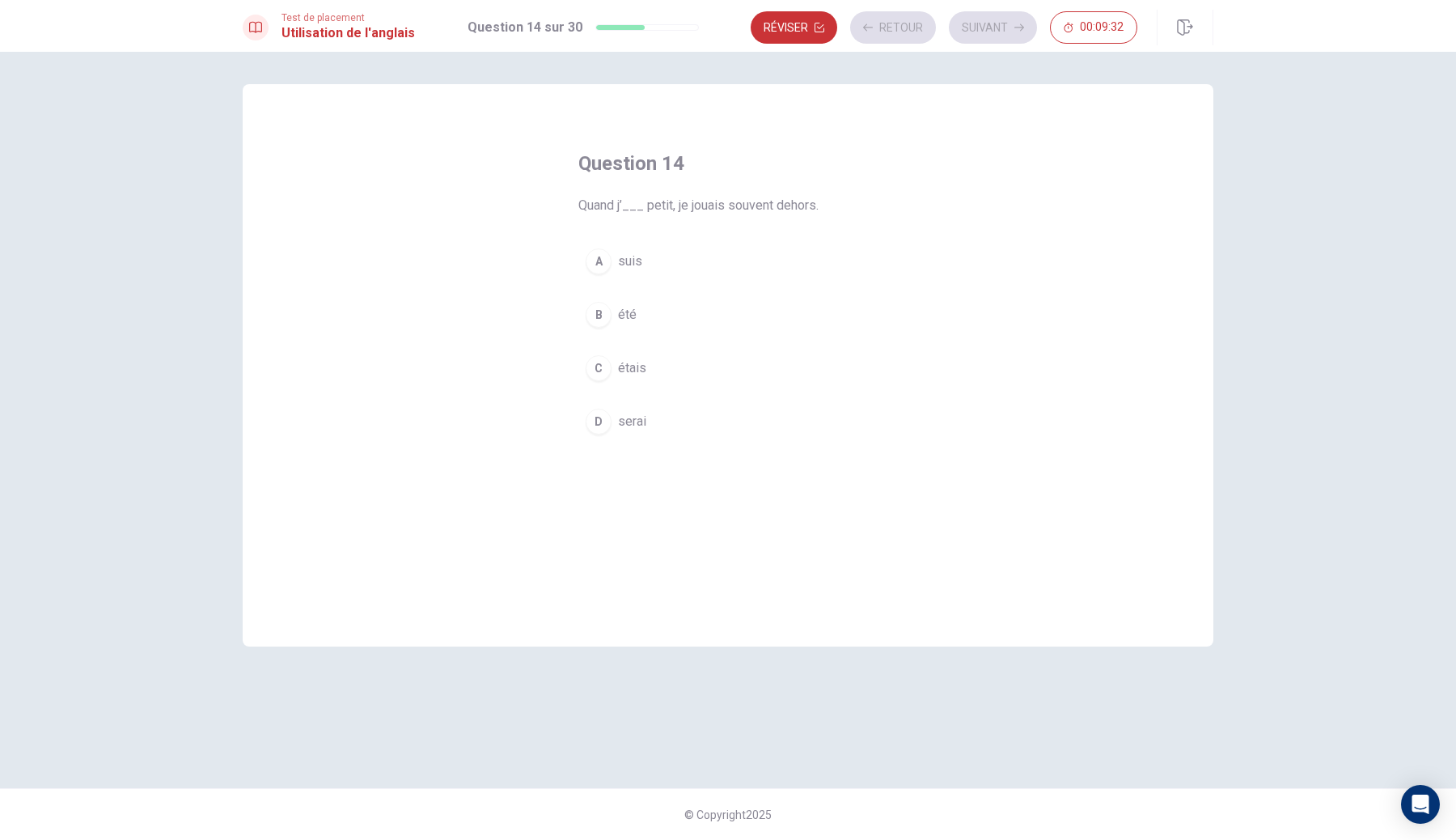
click at [734, 215] on div "Question 14 Quand j’___ petit, je jouais souvent dehors. A suis B été C étais D…" at bounding box center [728, 296] width 364 height 343
click at [711, 245] on button "A suis" at bounding box center [728, 262] width 300 height 41
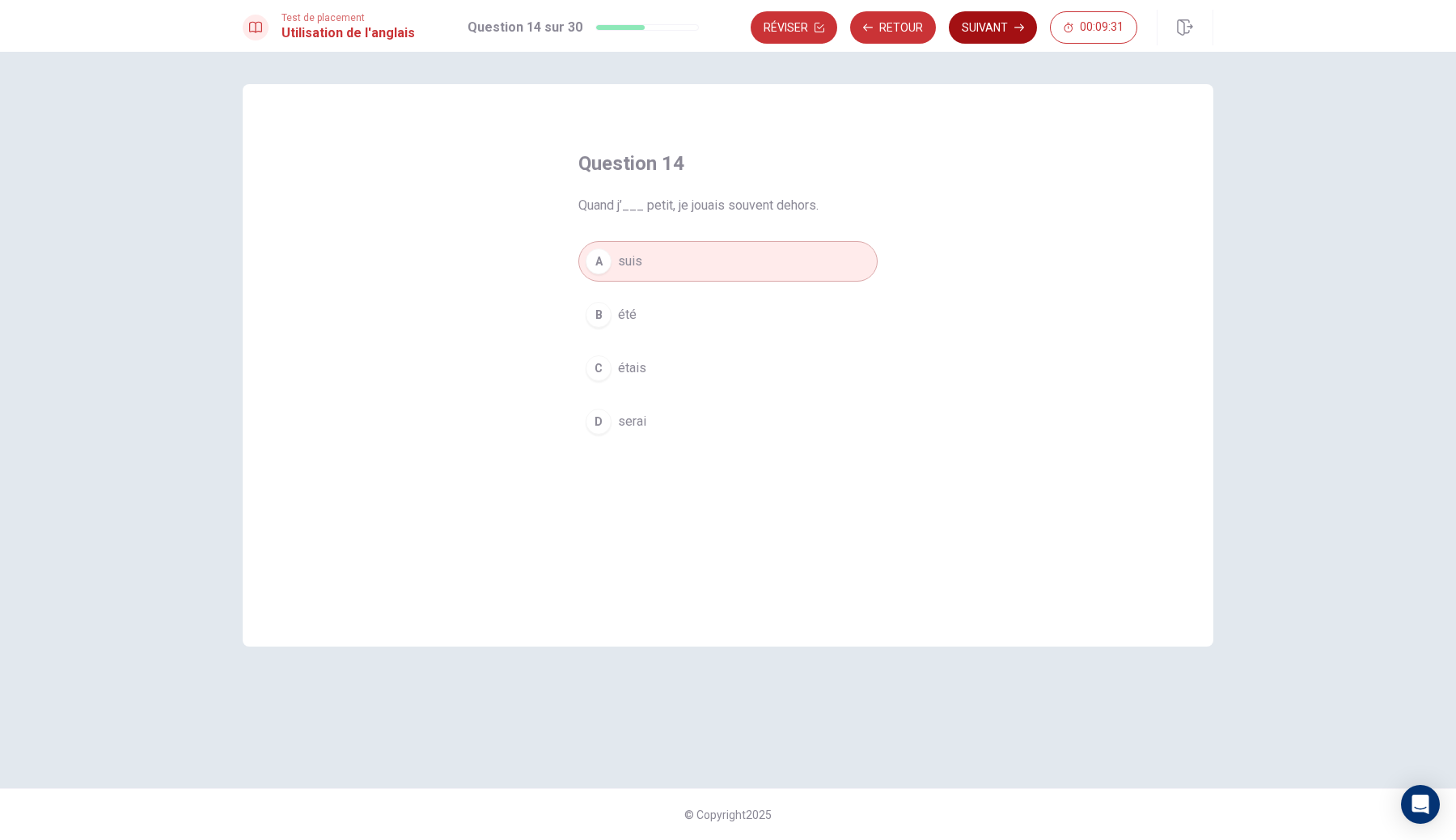
click at [989, 23] on button "Suivant" at bounding box center [992, 28] width 89 height 32
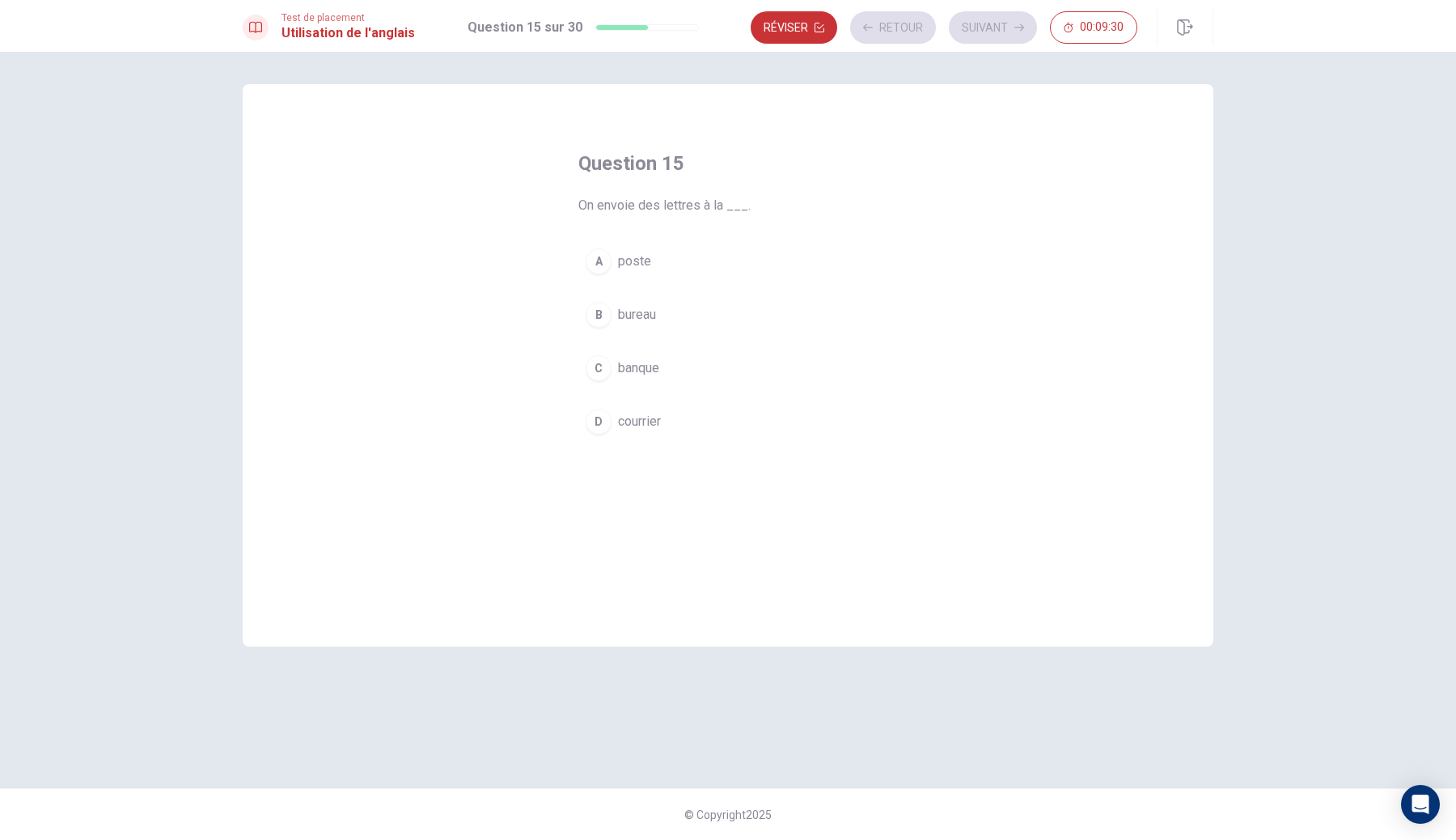
click at [680, 320] on button "B bureau" at bounding box center [728, 315] width 300 height 41
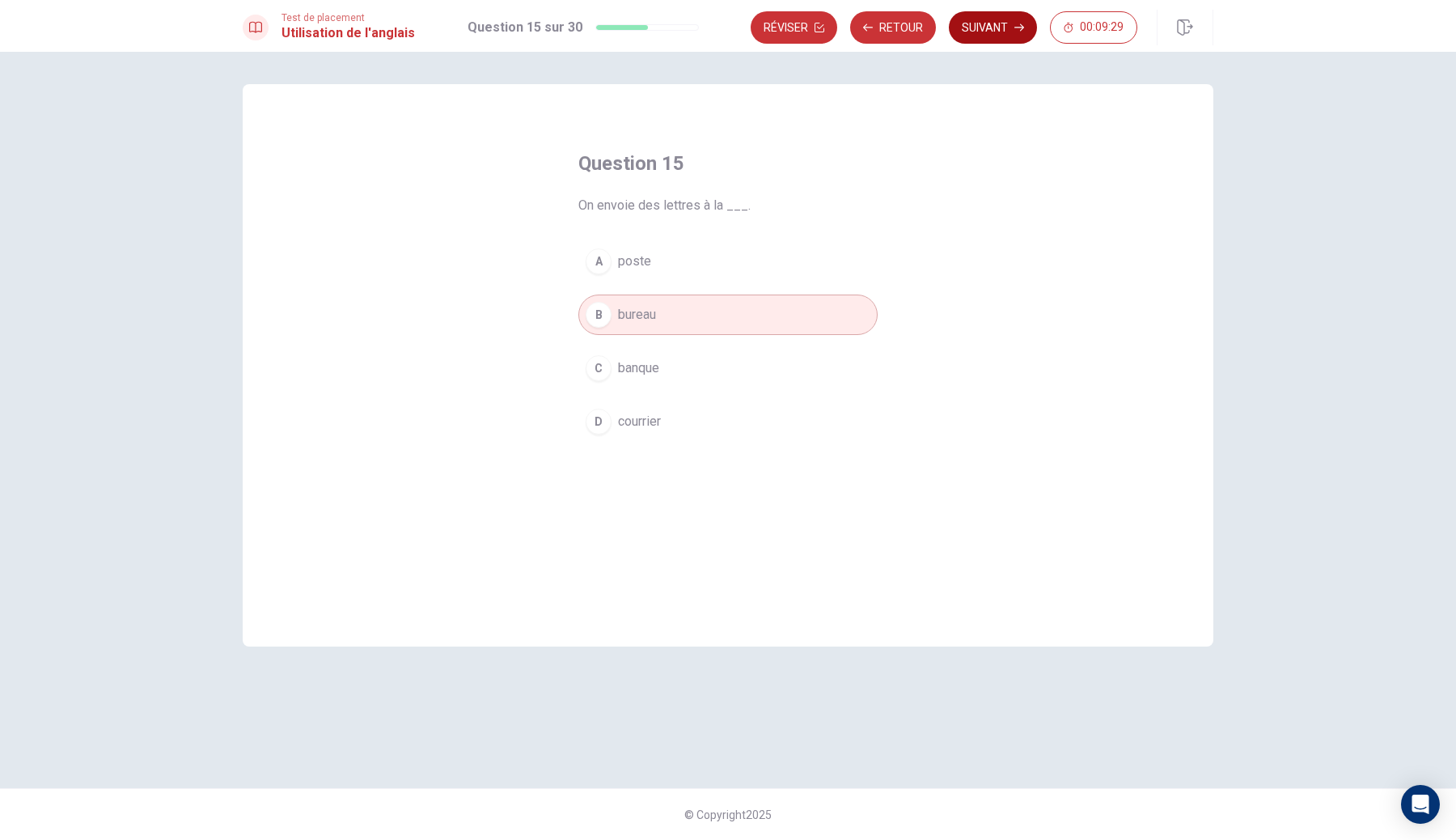
click at [988, 29] on button "Suivant" at bounding box center [992, 28] width 89 height 32
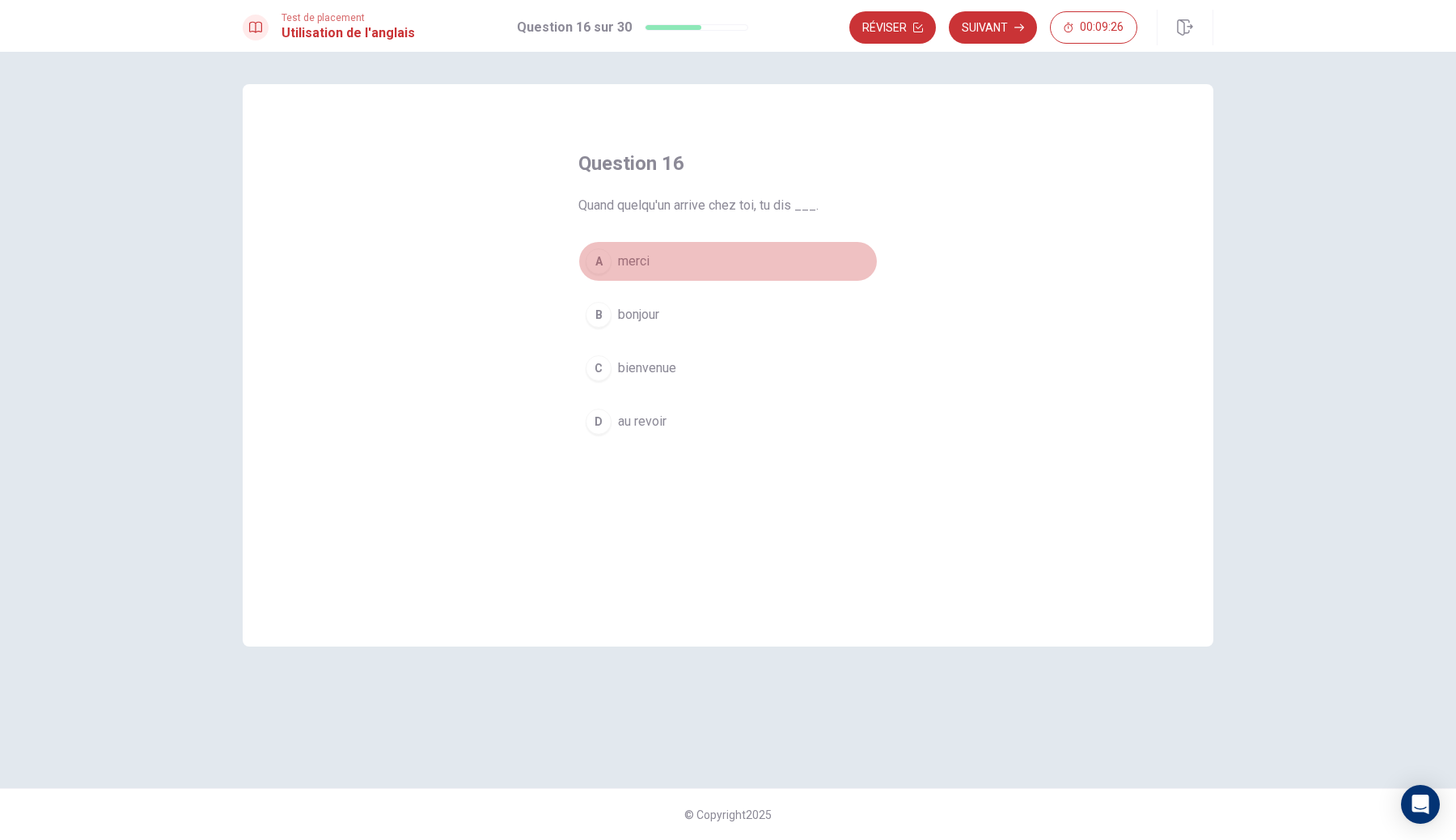
click at [693, 260] on button "A merci" at bounding box center [728, 262] width 300 height 41
click at [1017, 30] on icon "button" at bounding box center [1019, 28] width 10 height 10
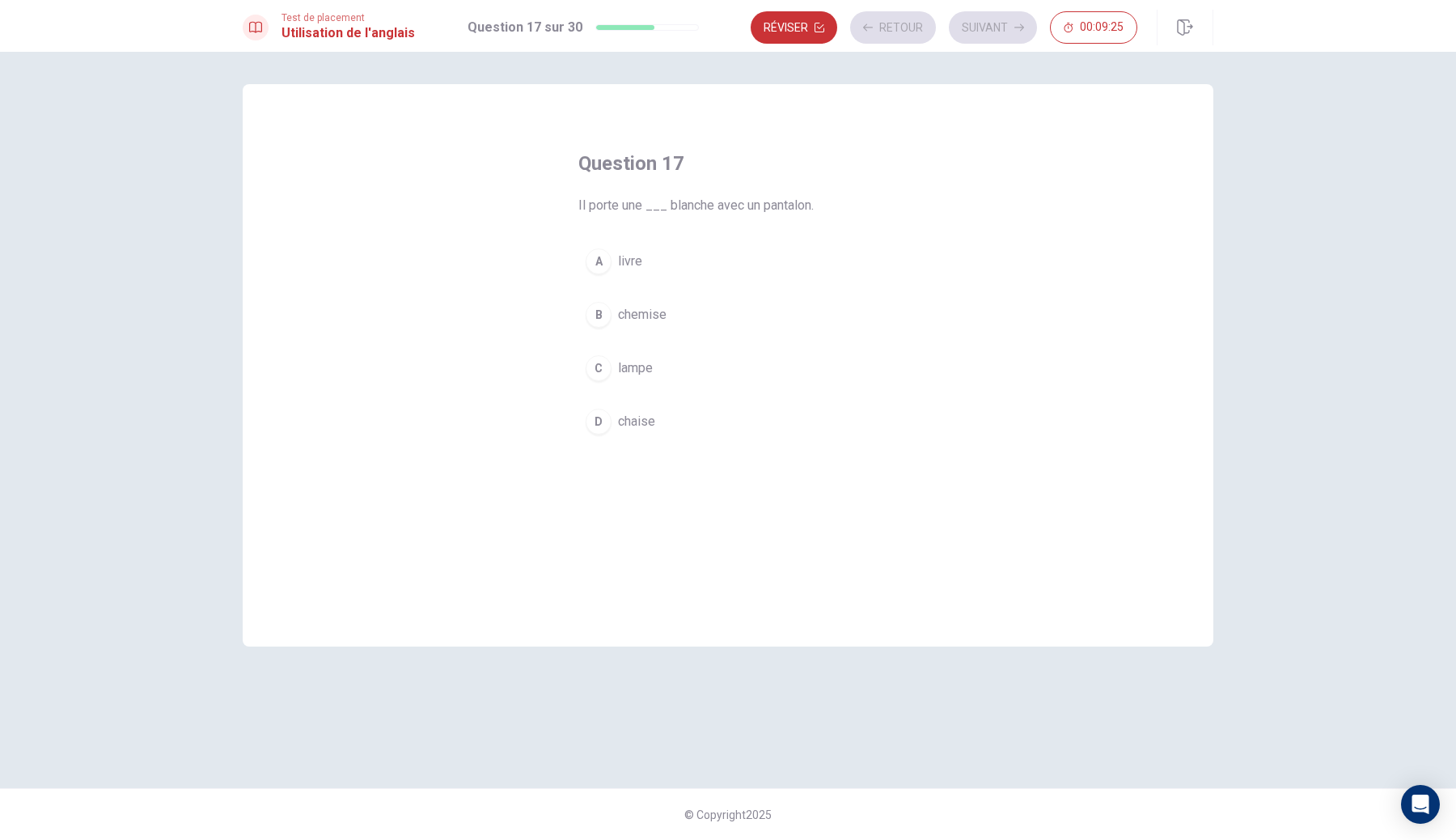
click at [659, 330] on button "B chemise" at bounding box center [728, 315] width 300 height 41
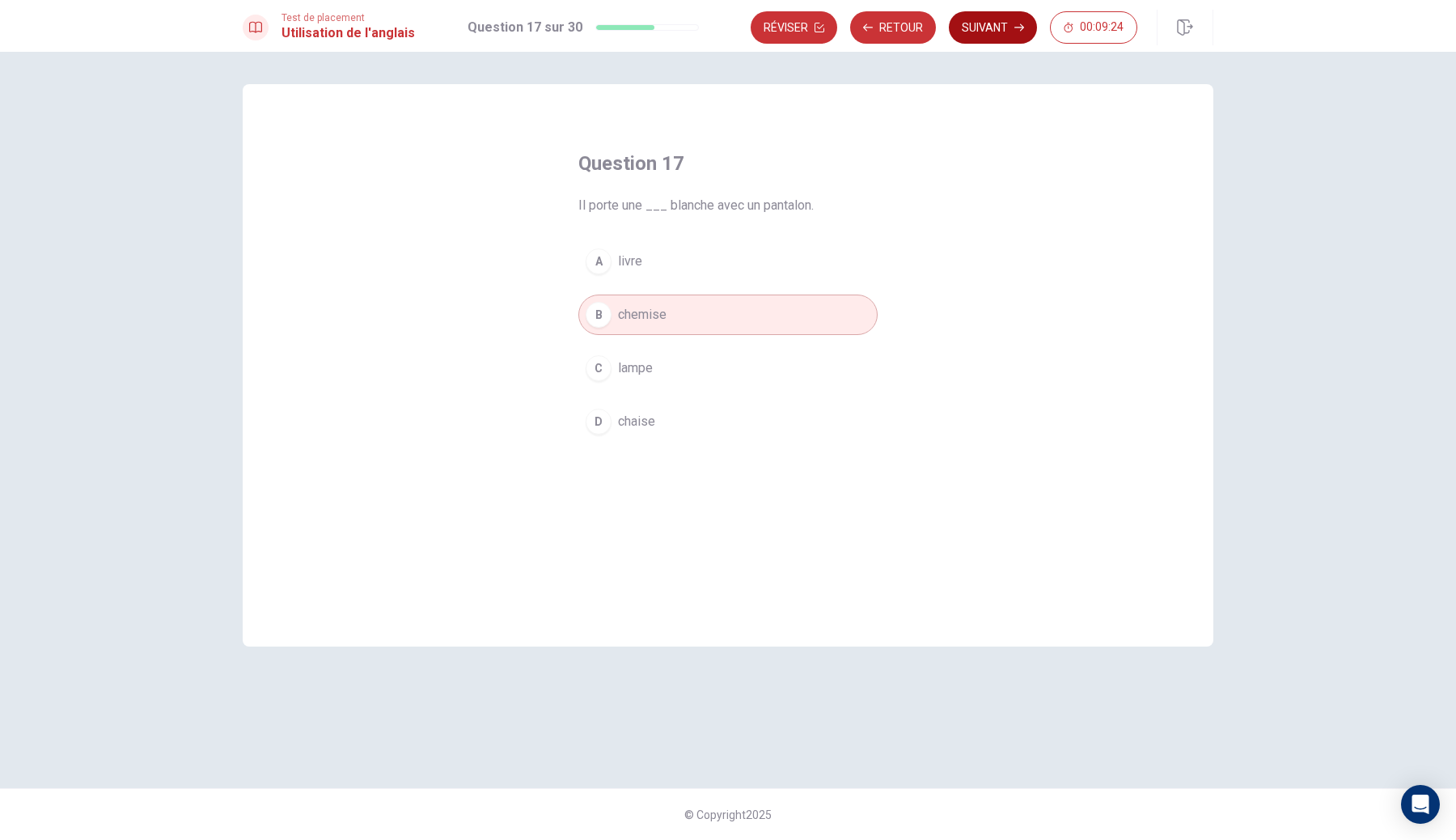
click at [1007, 28] on button "Suivant" at bounding box center [992, 28] width 89 height 32
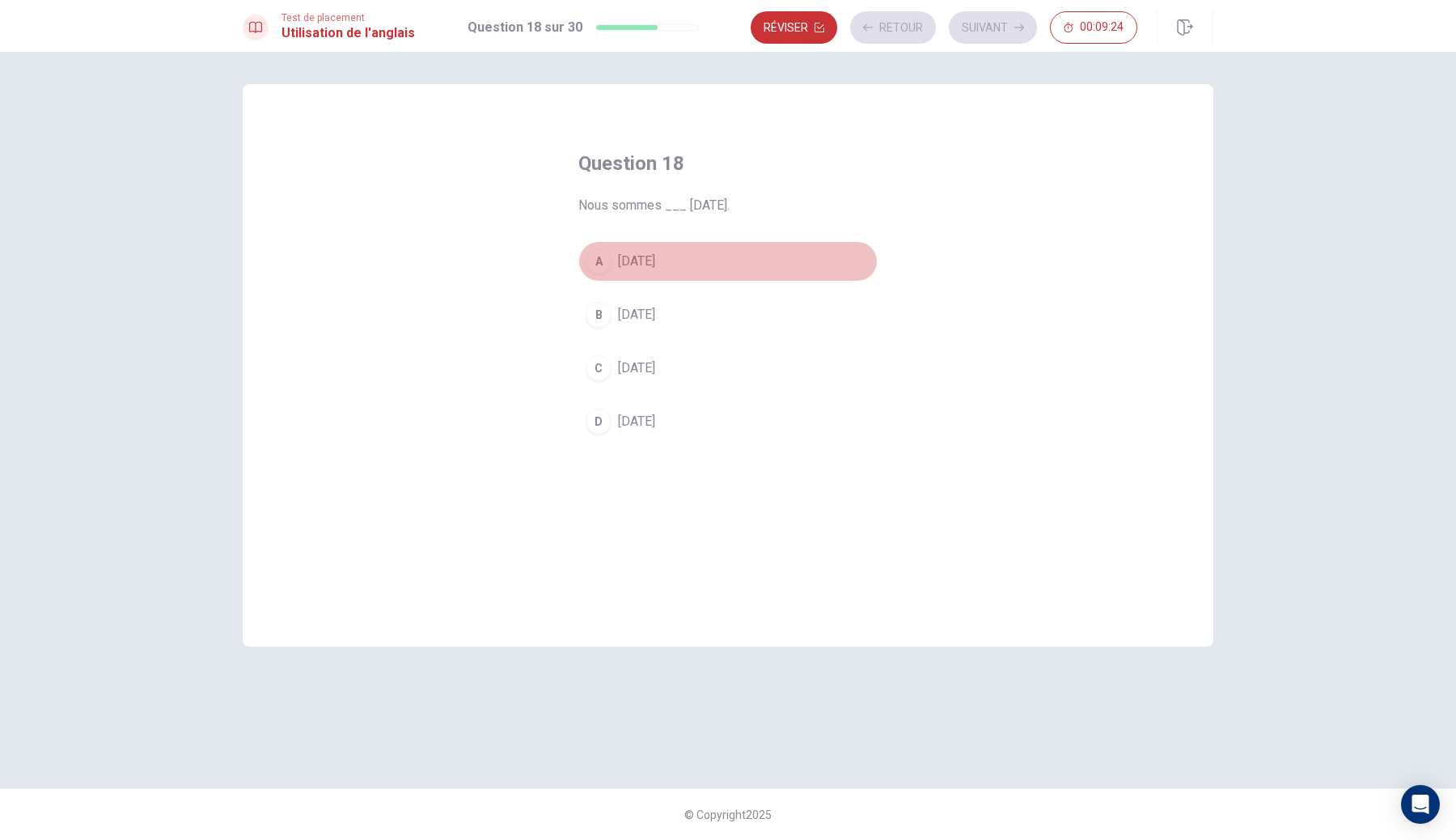
click at [665, 280] on button "A [DATE]" at bounding box center [728, 262] width 300 height 41
click at [1019, 36] on button "Suivant" at bounding box center [992, 28] width 89 height 32
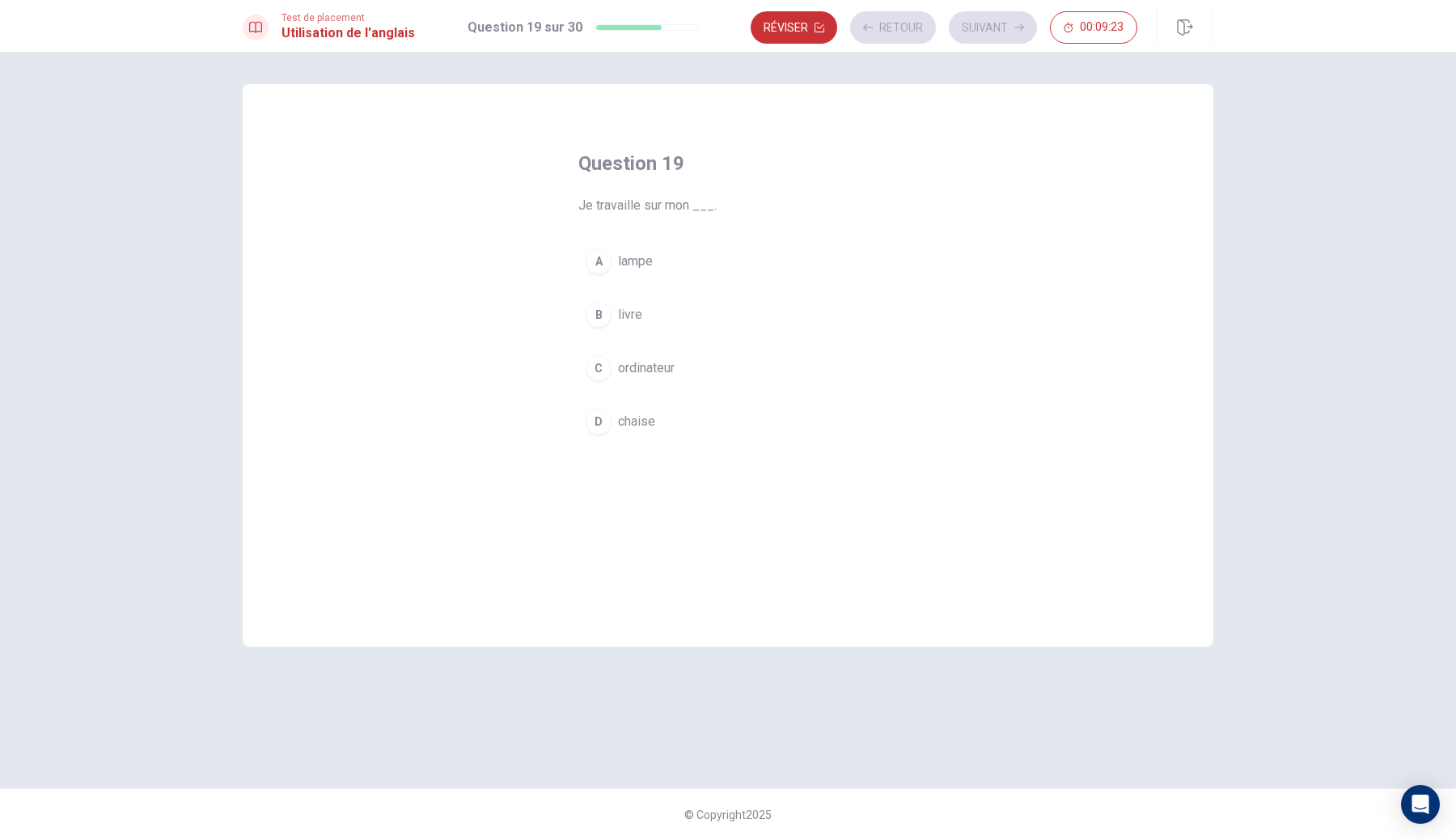
click at [668, 289] on div "A lampe B livre C ordinateur D chaise" at bounding box center [728, 341] width 300 height 201
click at [753, 228] on div "Question 19 Je travaille sur mon ___. A lampe B livre C ordinateur D chaise" at bounding box center [728, 296] width 364 height 343
click at [706, 277] on button "A lampe" at bounding box center [728, 262] width 300 height 41
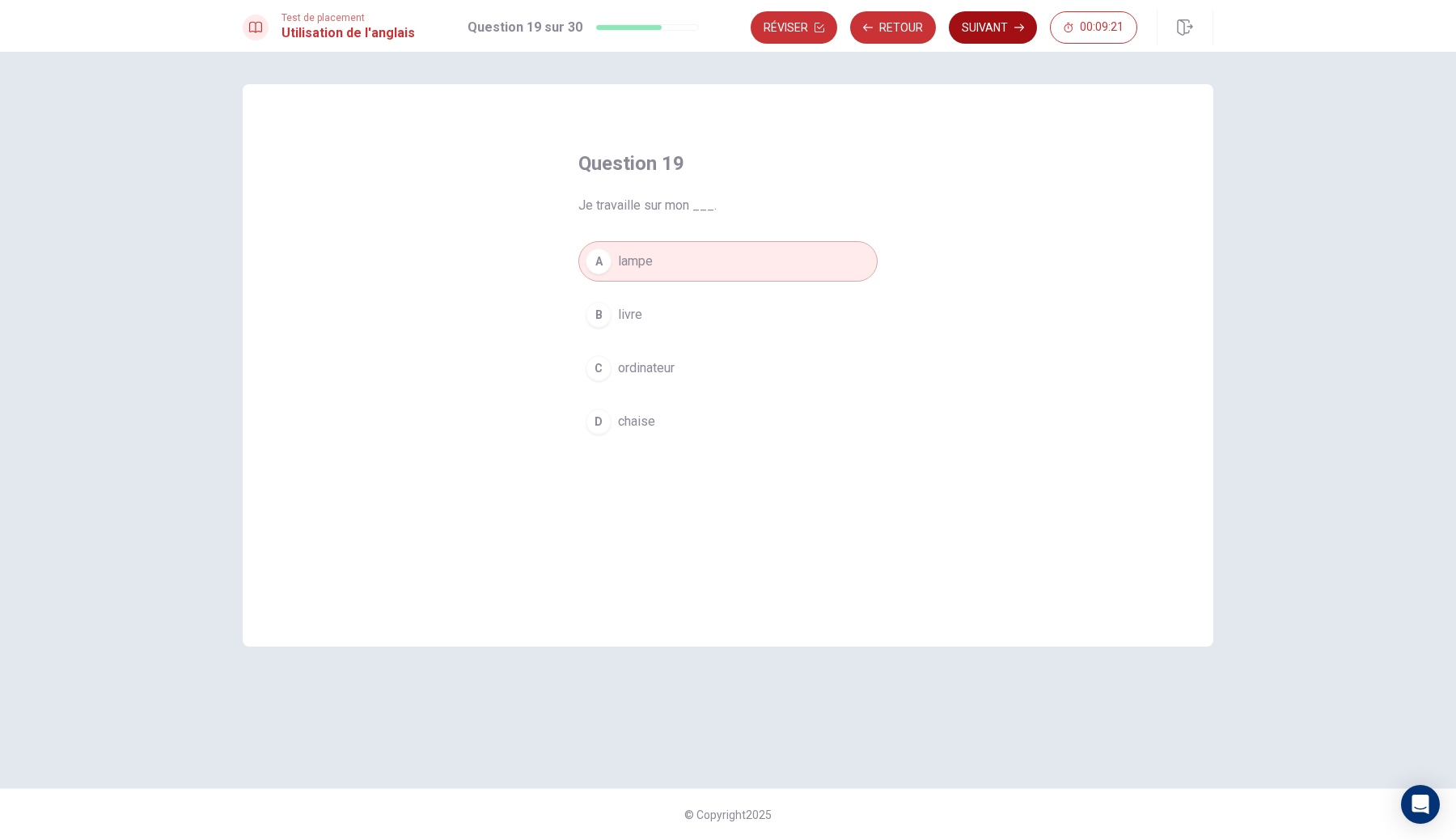
click at [1011, 20] on button "Suivant" at bounding box center [992, 28] width 89 height 32
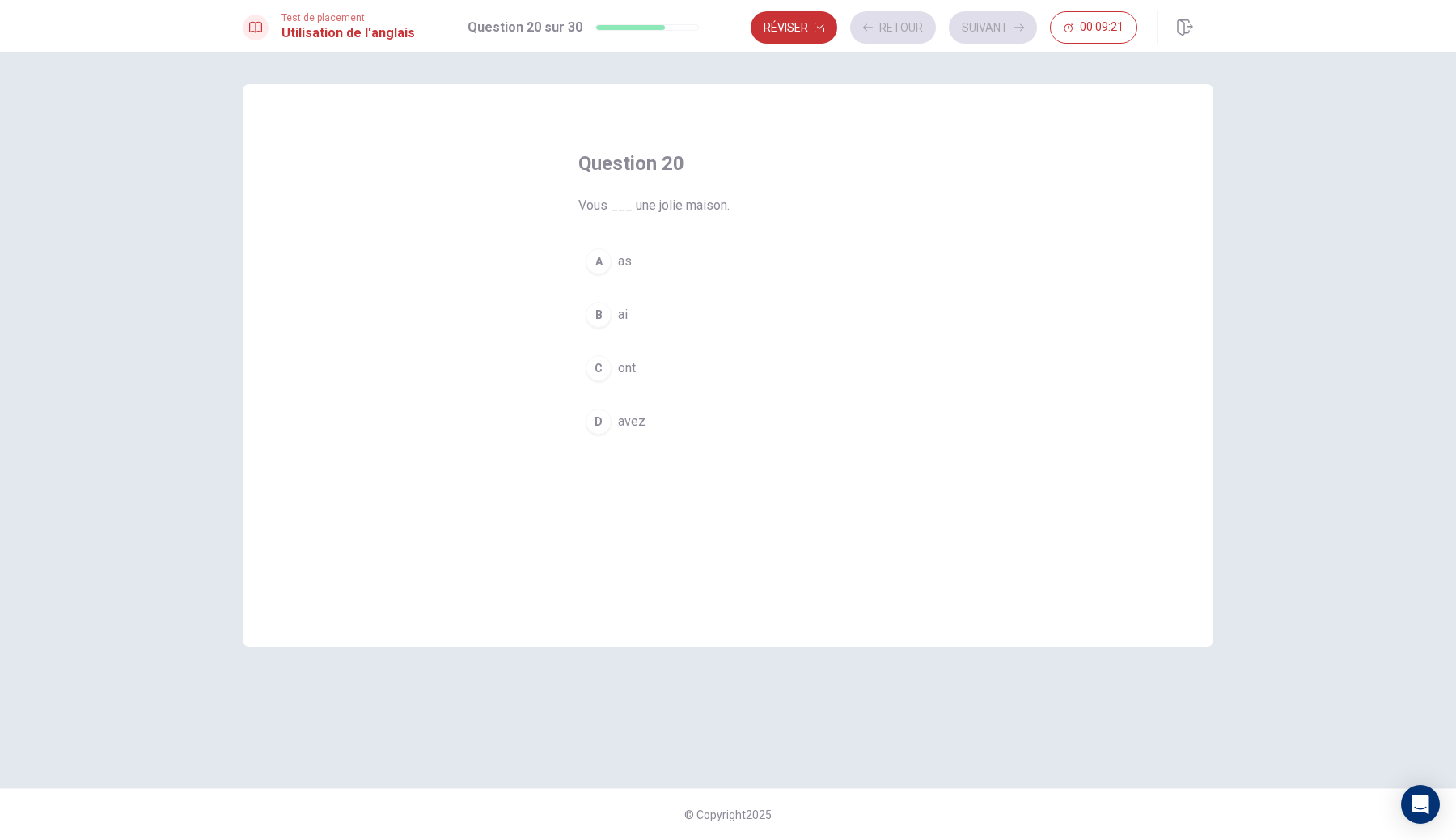
click at [750, 253] on button "A as" at bounding box center [728, 262] width 300 height 41
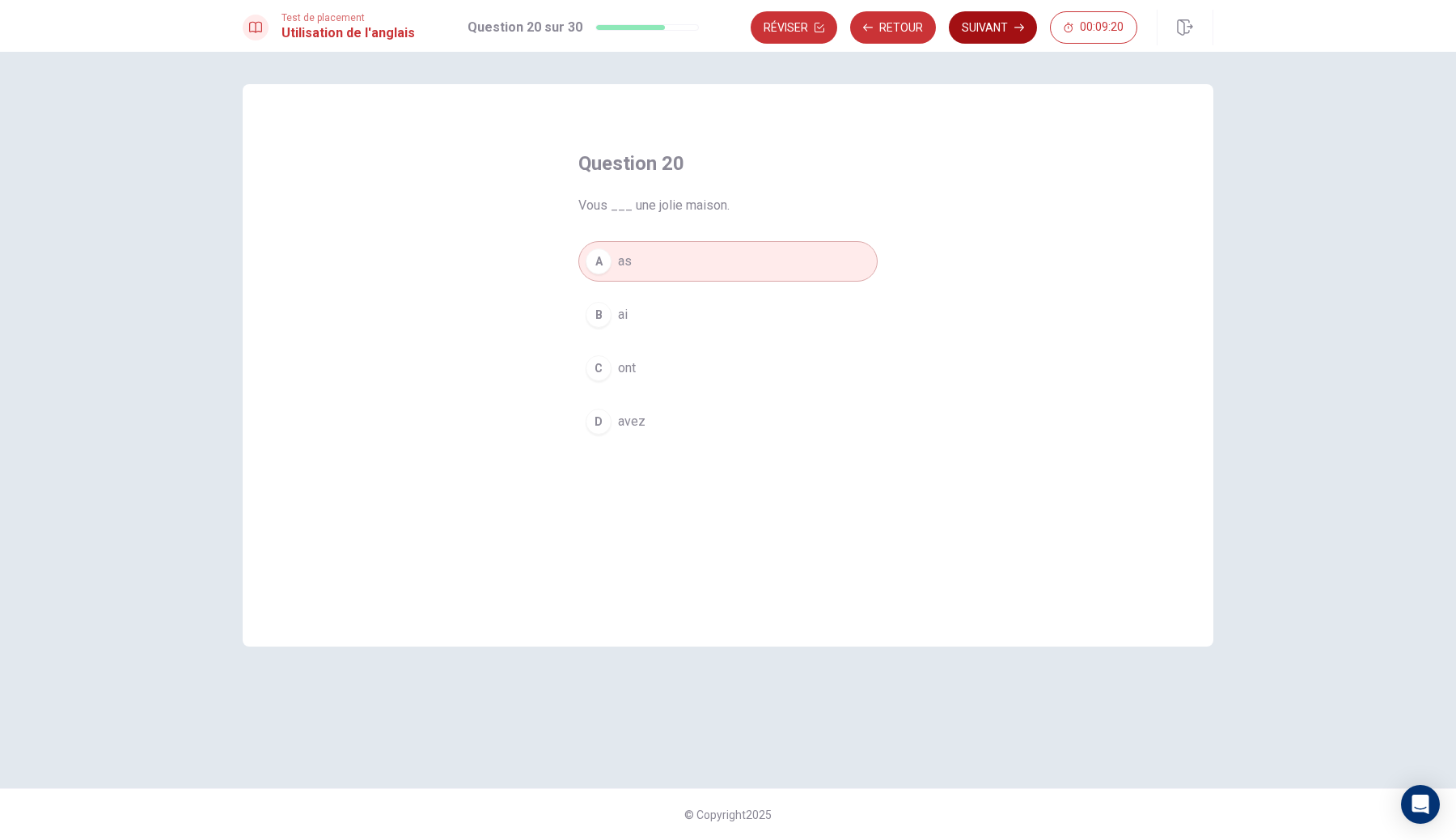
click at [1015, 24] on icon "button" at bounding box center [1019, 28] width 10 height 10
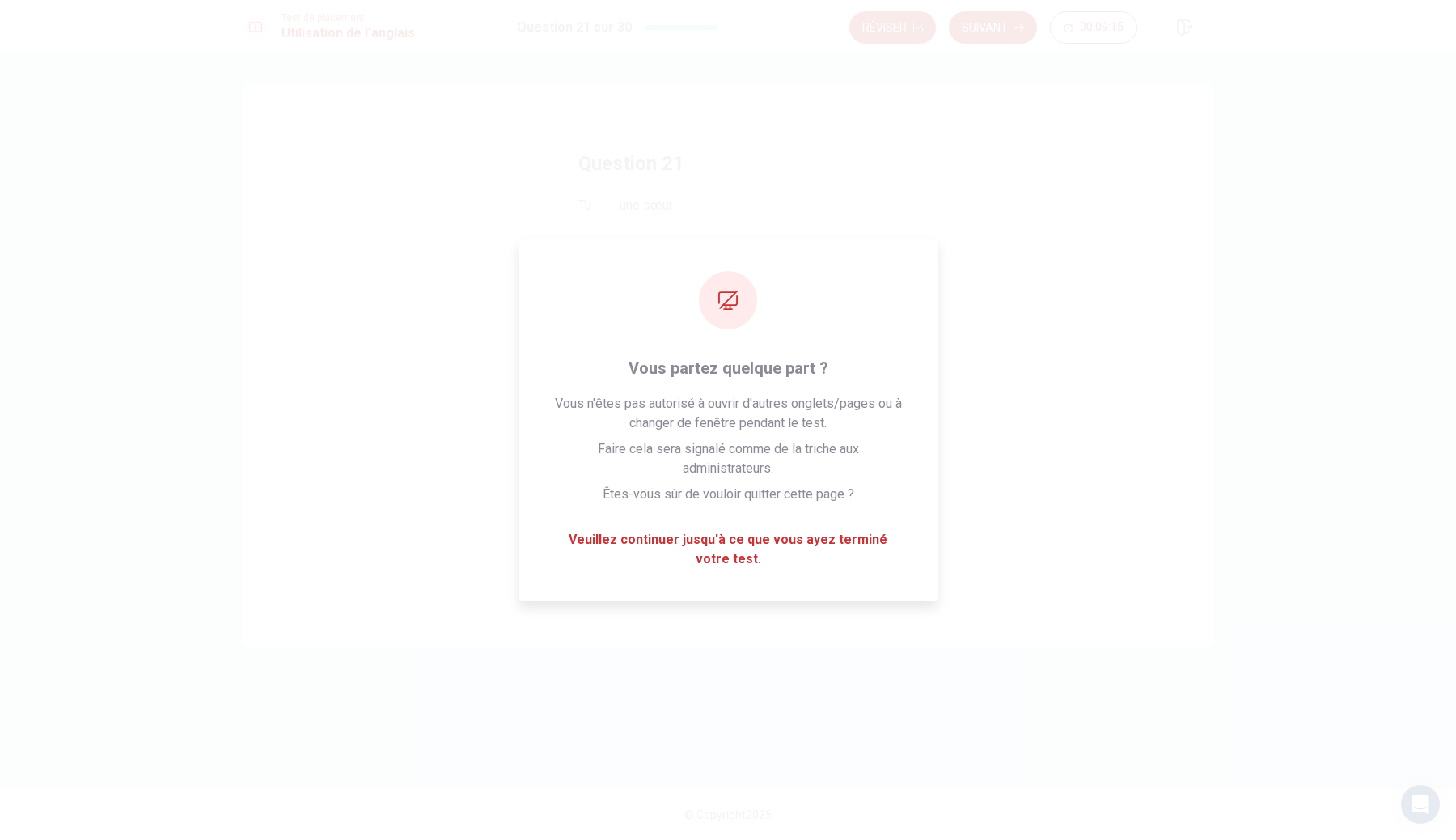
click at [668, 236] on div "Question 21 Tu ___ une sœur. A as B aurais C auras D avais" at bounding box center [728, 296] width 364 height 343
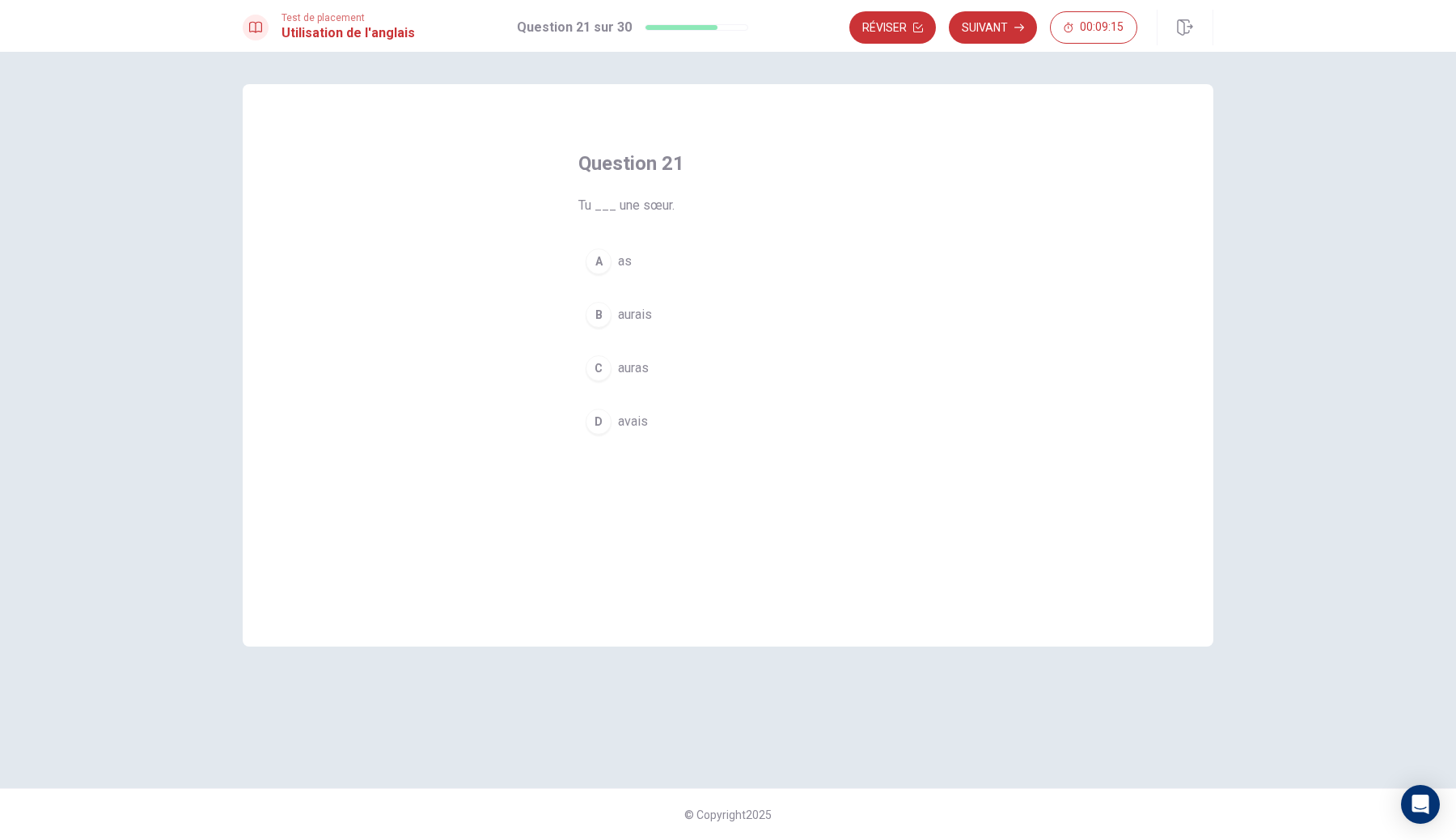
click at [659, 249] on button "A as" at bounding box center [728, 262] width 300 height 41
click at [1010, 30] on button "Suivant" at bounding box center [992, 28] width 89 height 32
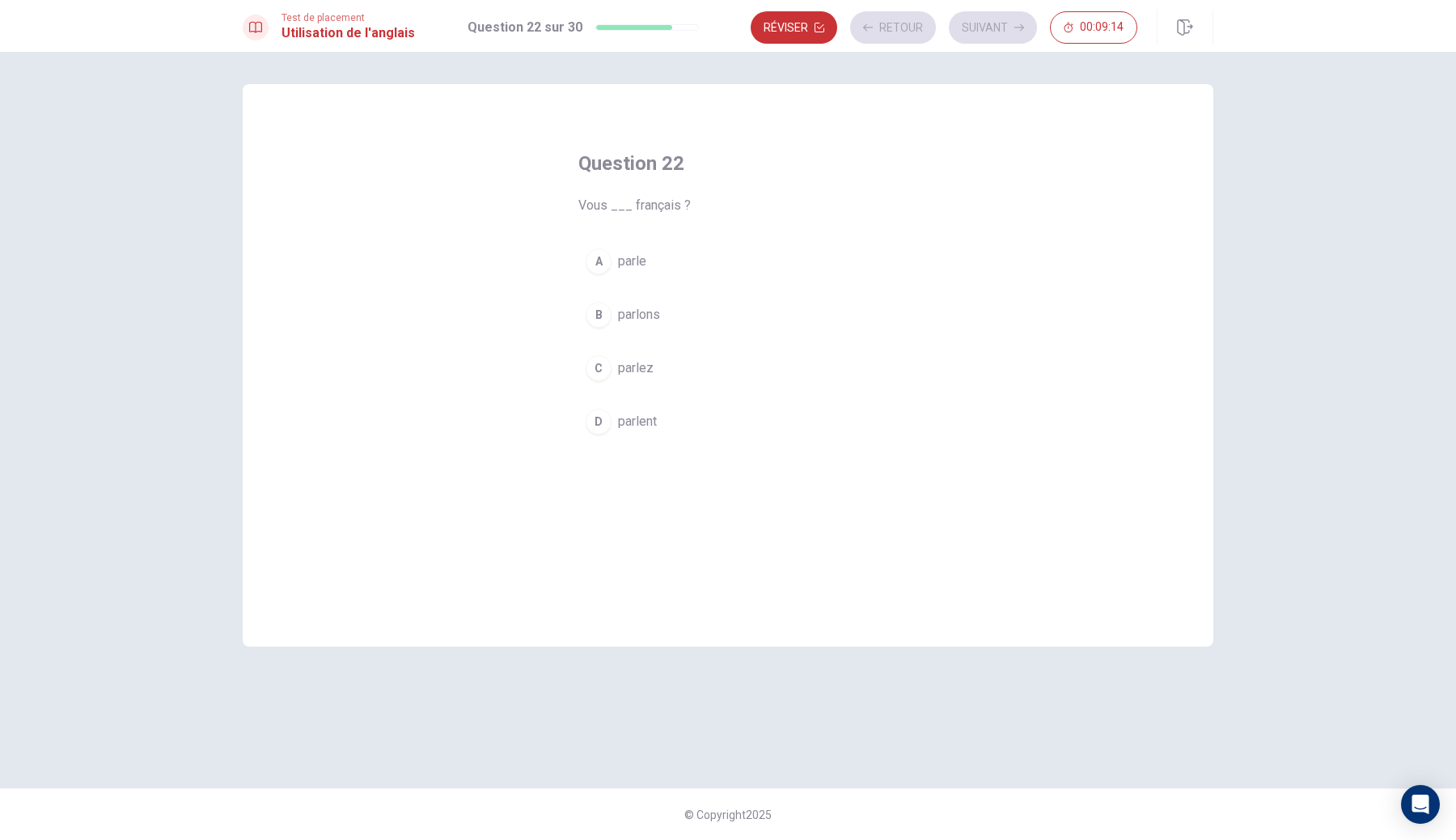
click at [699, 245] on button "A parle" at bounding box center [728, 262] width 300 height 41
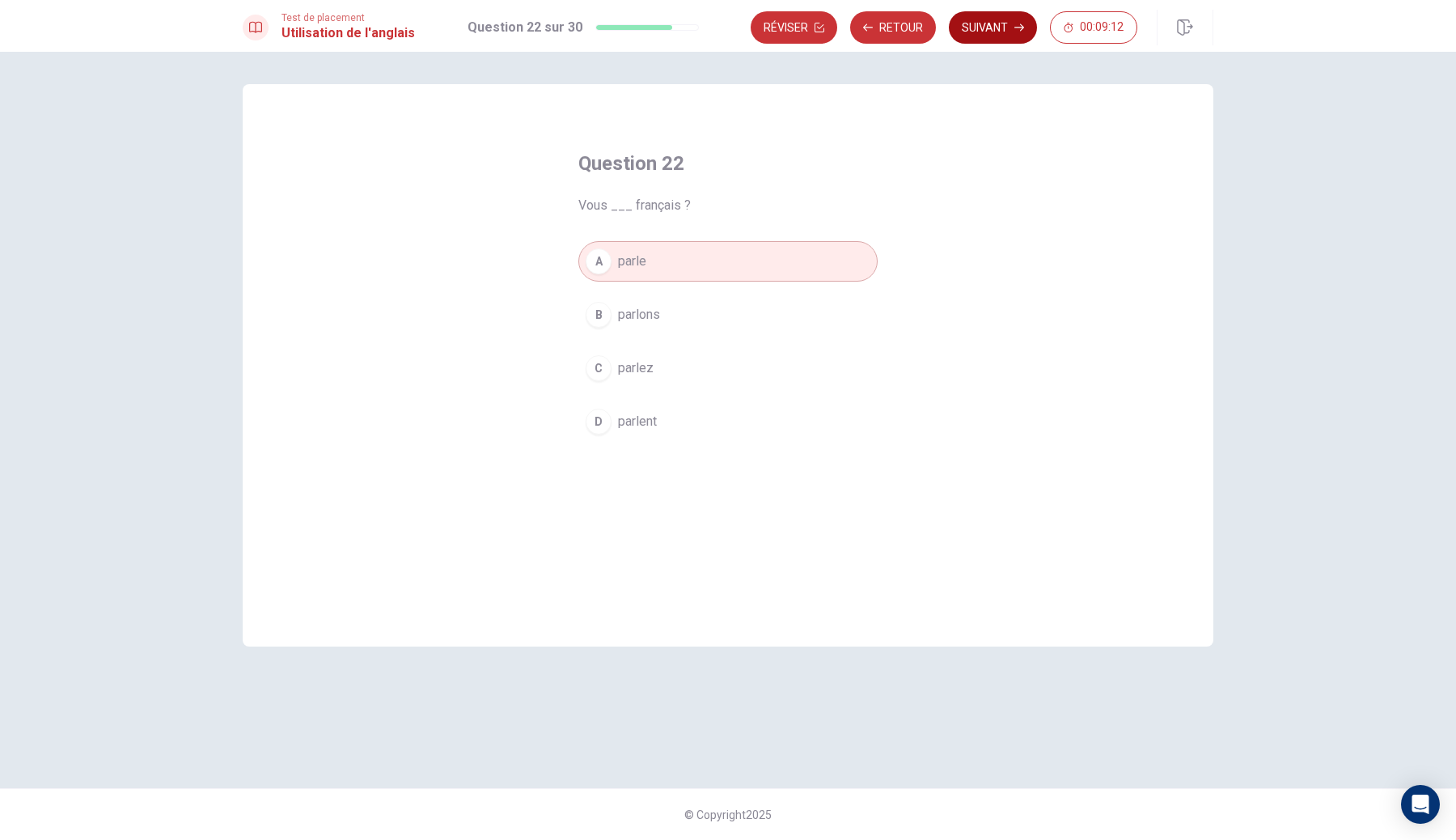
click at [1013, 38] on button "Suivant" at bounding box center [992, 28] width 89 height 32
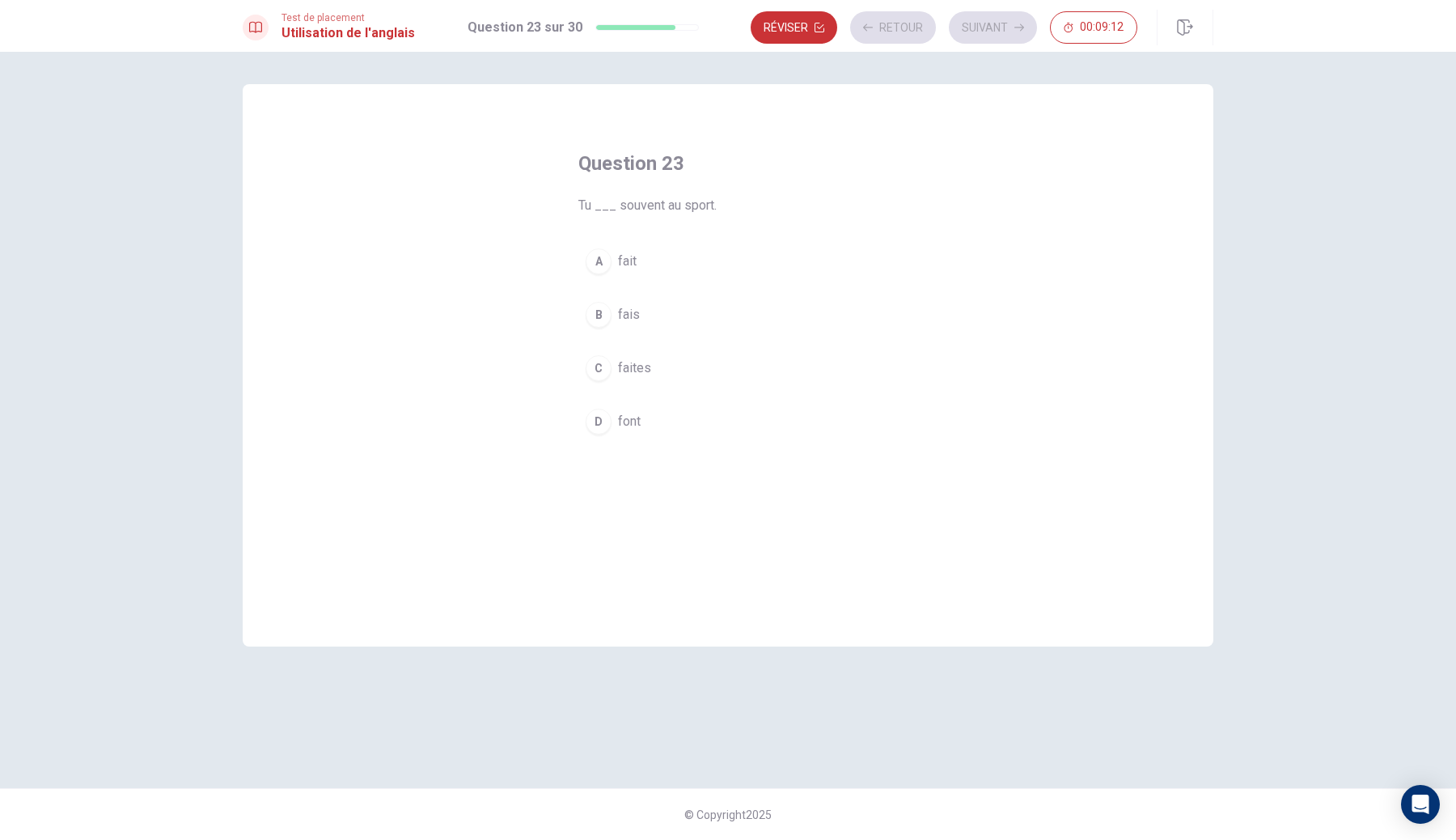
click at [788, 235] on div "Question 23 Tu ___ souvent au sport. A fait B fais C faites D font" at bounding box center [728, 296] width 364 height 343
click at [762, 275] on button "A fait" at bounding box center [728, 262] width 300 height 41
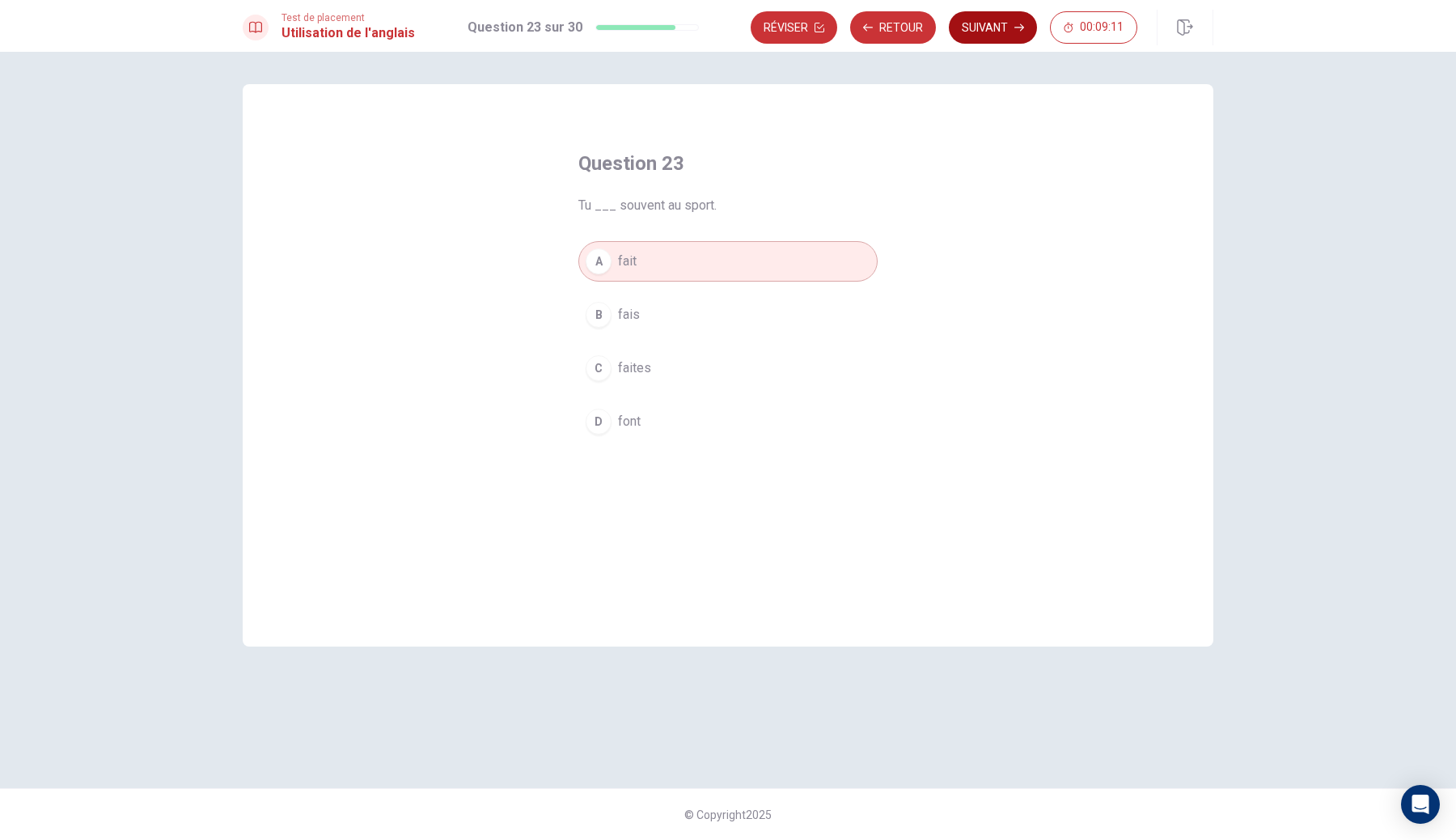
click at [999, 38] on button "Suivant" at bounding box center [992, 28] width 89 height 32
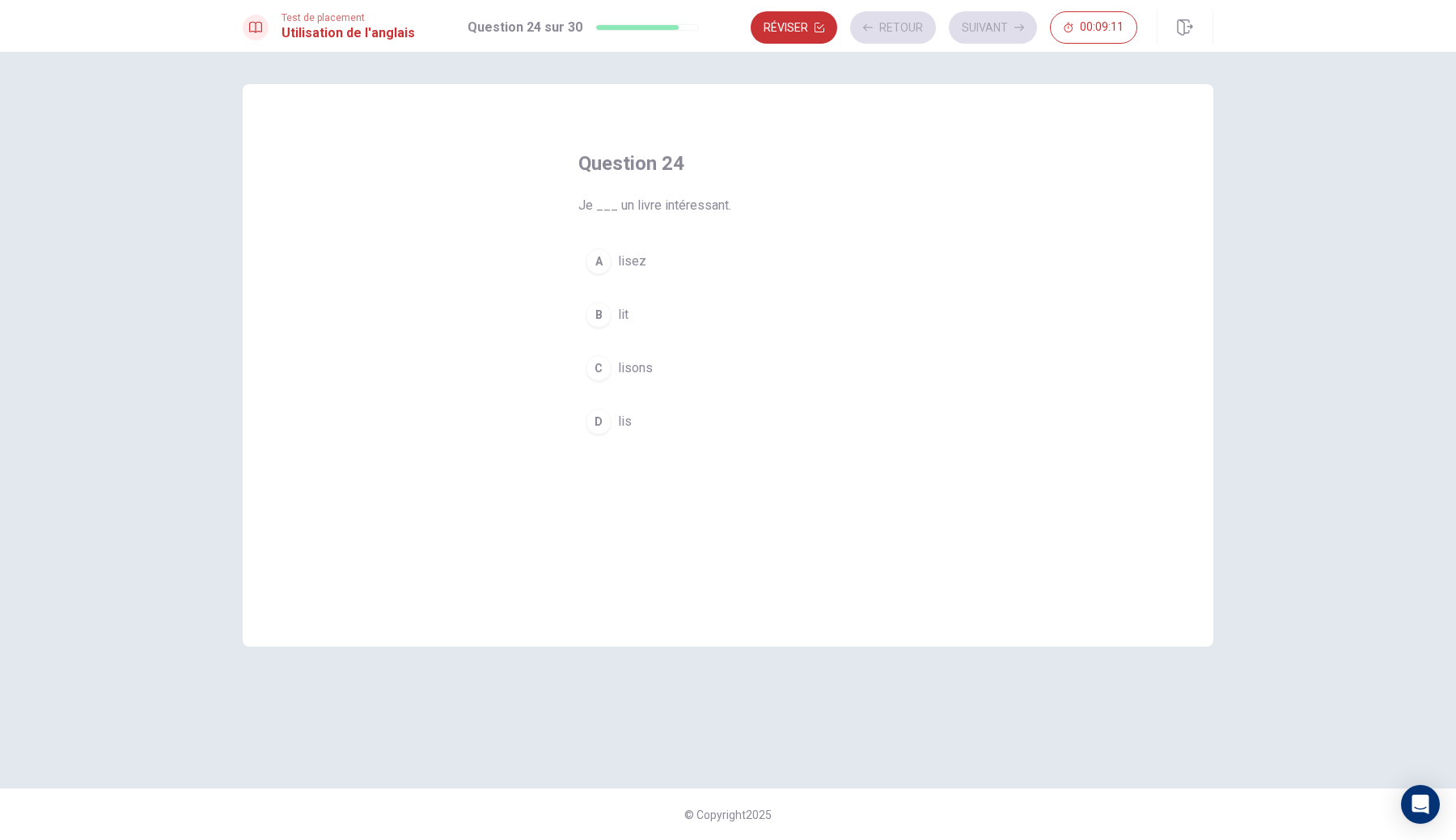
click at [689, 292] on div "A lisez B lit C lisons D lis" at bounding box center [728, 341] width 300 height 201
click at [698, 249] on button "A lisez" at bounding box center [728, 262] width 300 height 41
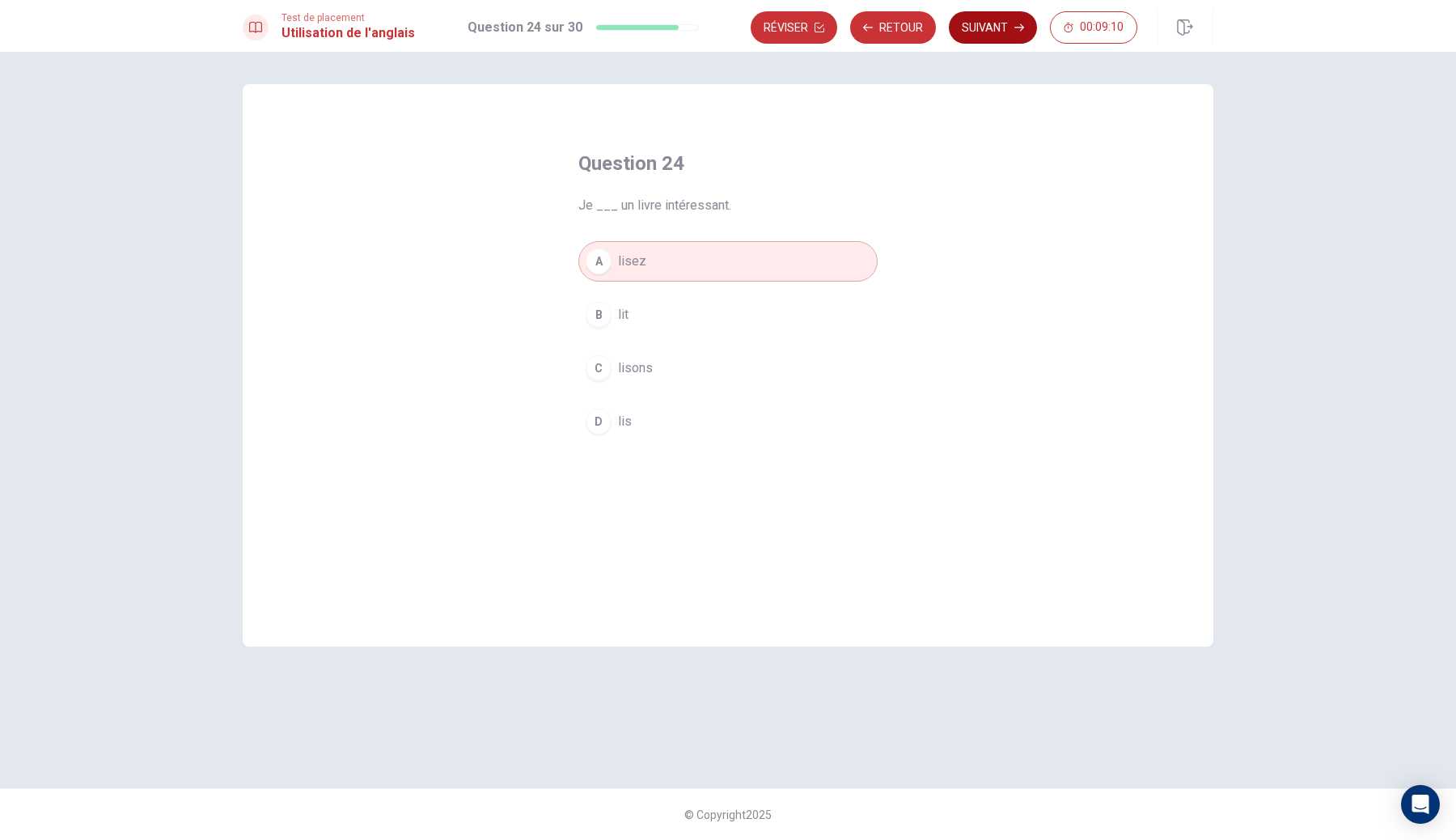
click at [990, 31] on button "Suivant" at bounding box center [992, 28] width 89 height 32
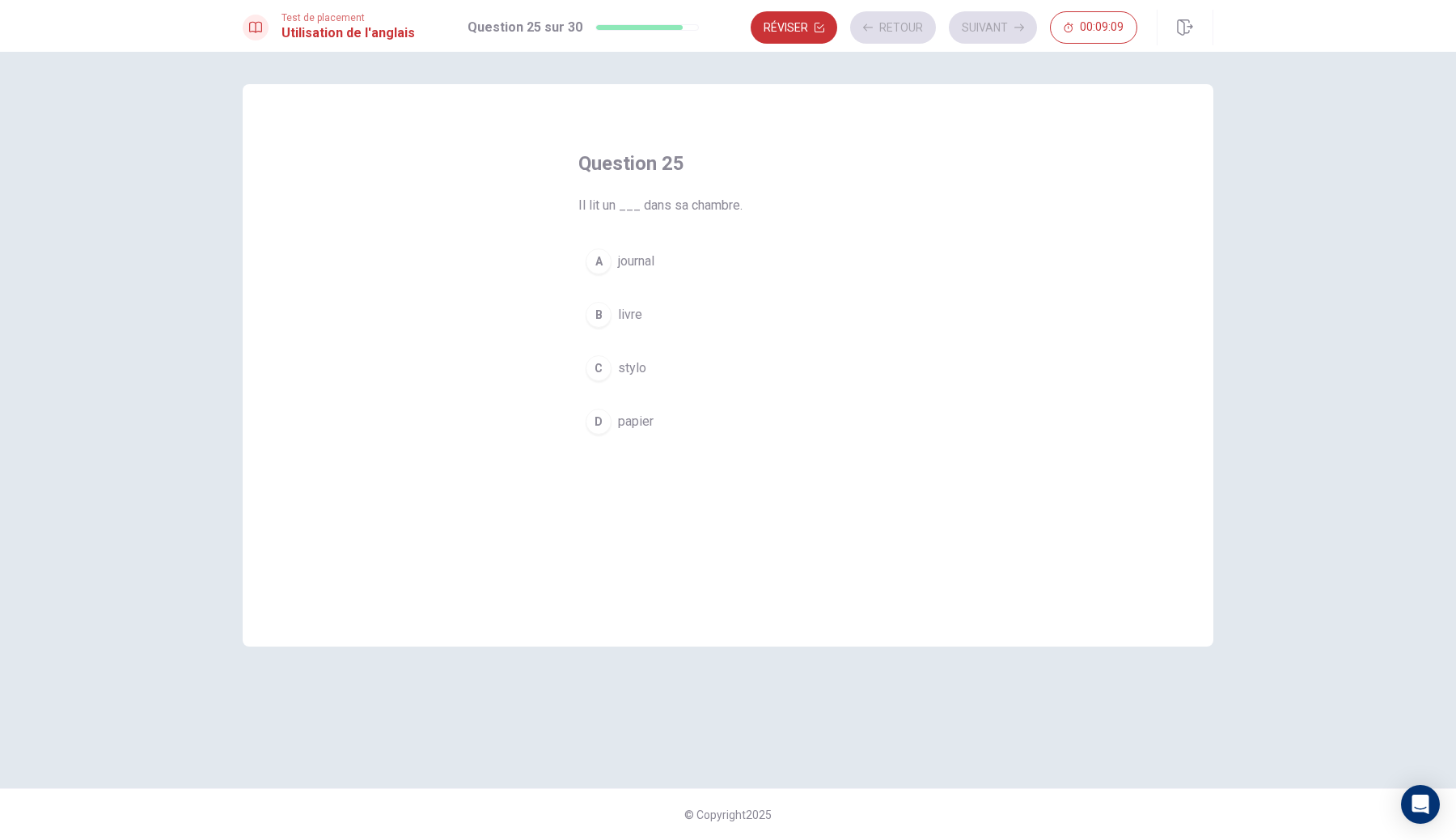
click at [653, 303] on button "B livre" at bounding box center [728, 315] width 300 height 41
click at [1005, 31] on button "Suivant" at bounding box center [992, 28] width 89 height 32
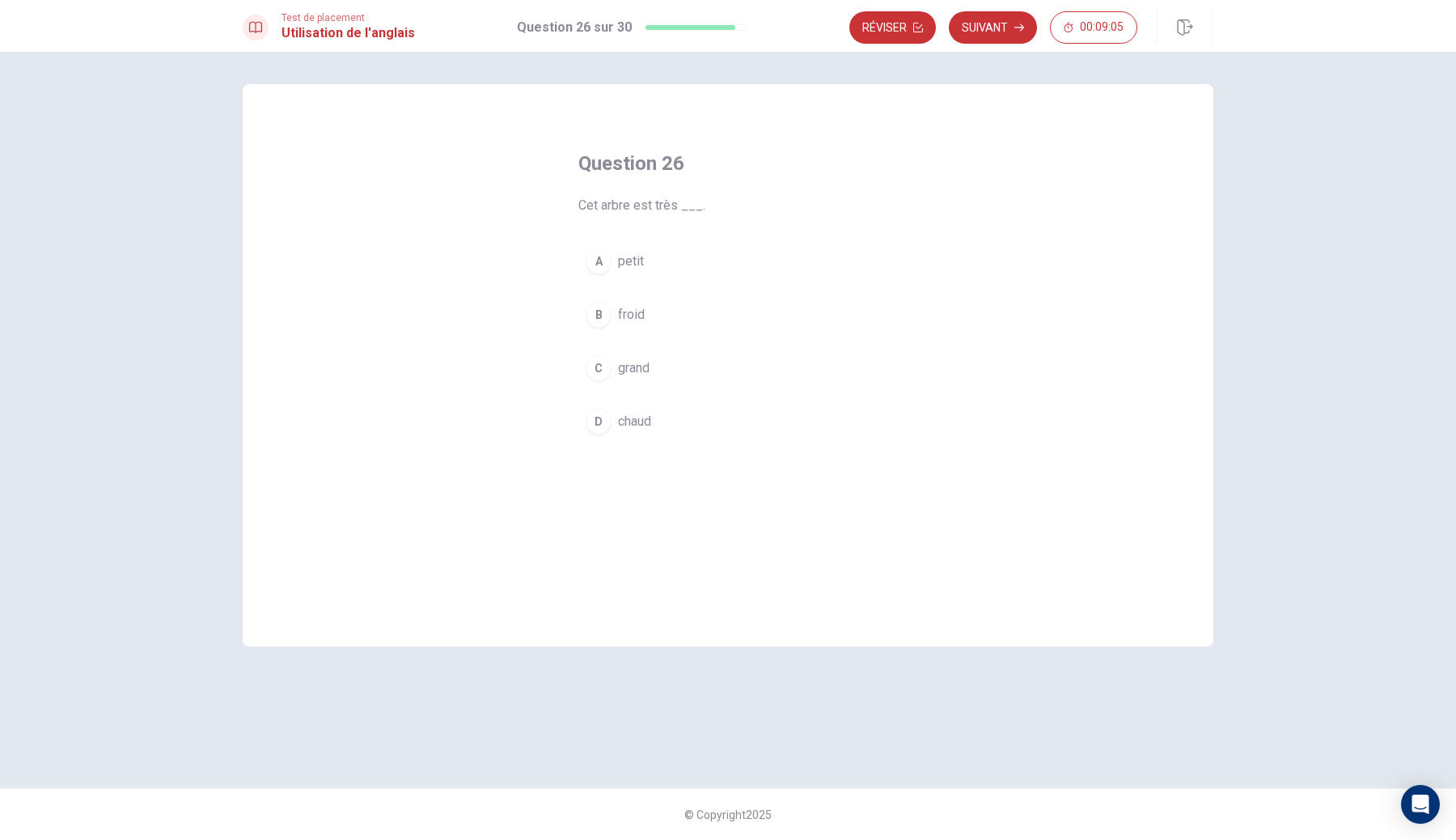
click at [737, 246] on button "A petit" at bounding box center [728, 262] width 300 height 41
click at [997, 40] on button "Suivant" at bounding box center [992, 28] width 89 height 32
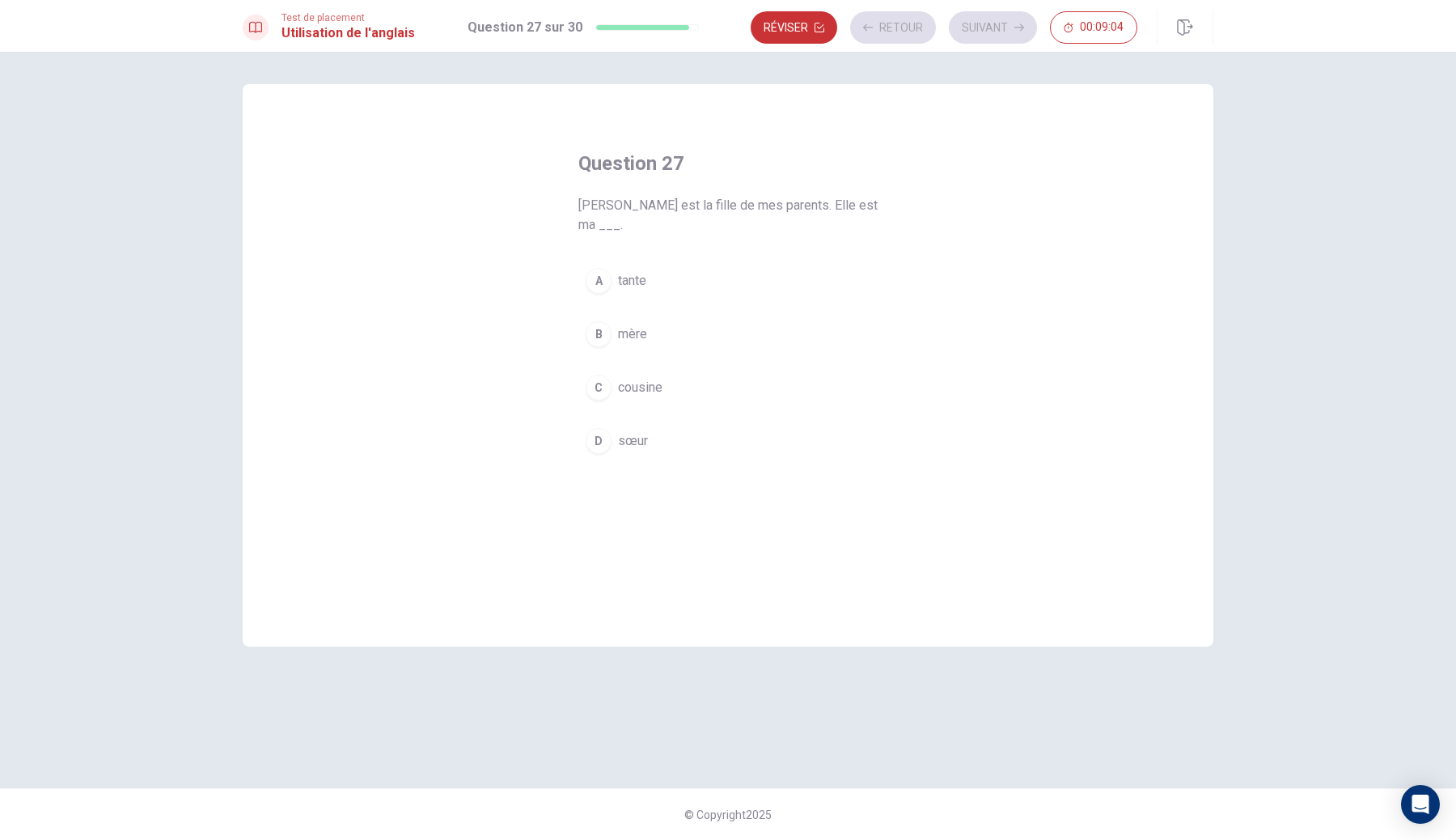
click at [702, 340] on div "A tante B mère C cousine D sœur" at bounding box center [728, 361] width 300 height 201
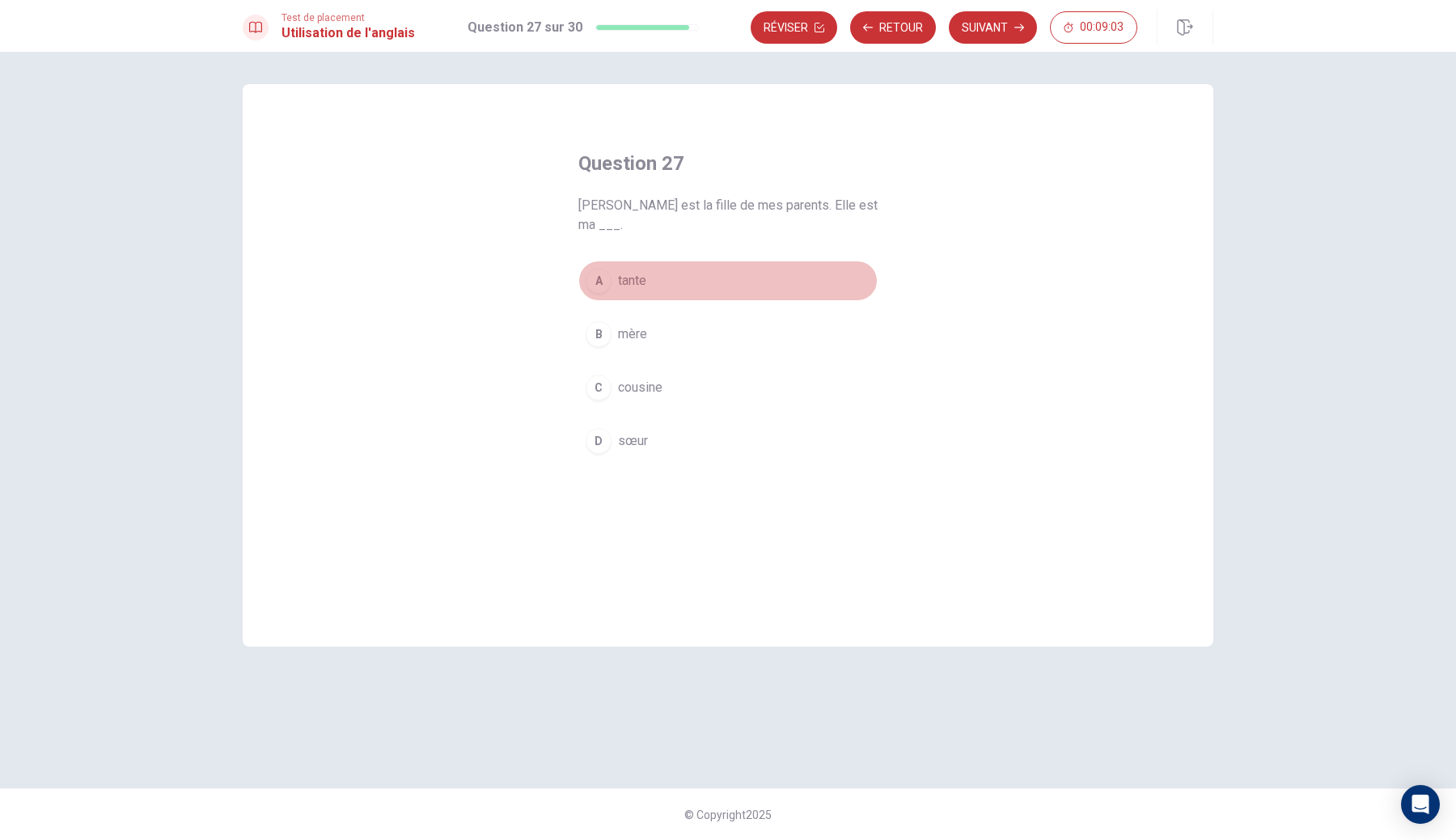
click at [719, 262] on button "A tante" at bounding box center [728, 281] width 300 height 41
click at [1008, 39] on button "Suivant" at bounding box center [992, 28] width 89 height 32
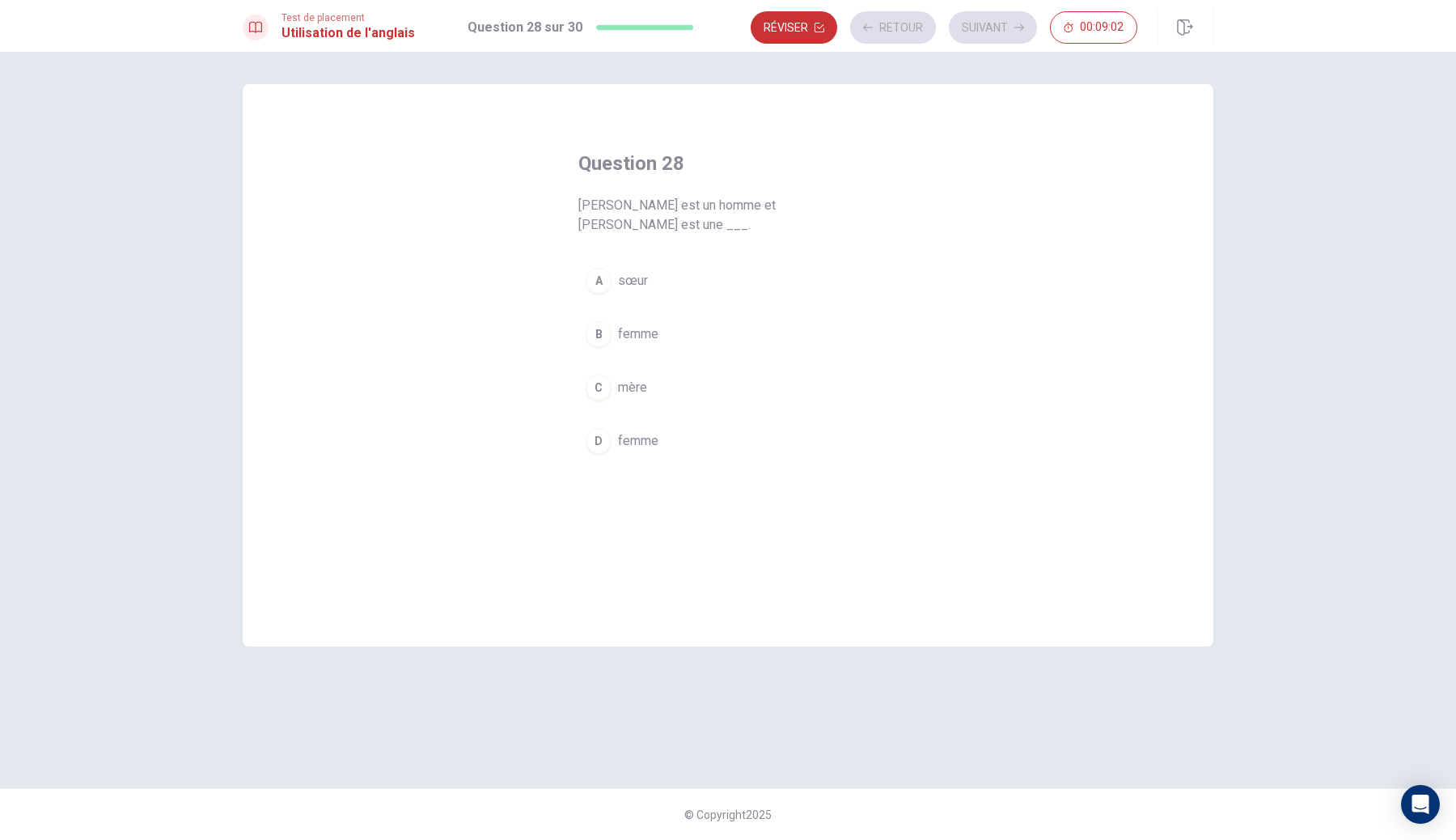
click at [658, 279] on button "A sœur" at bounding box center [728, 281] width 300 height 41
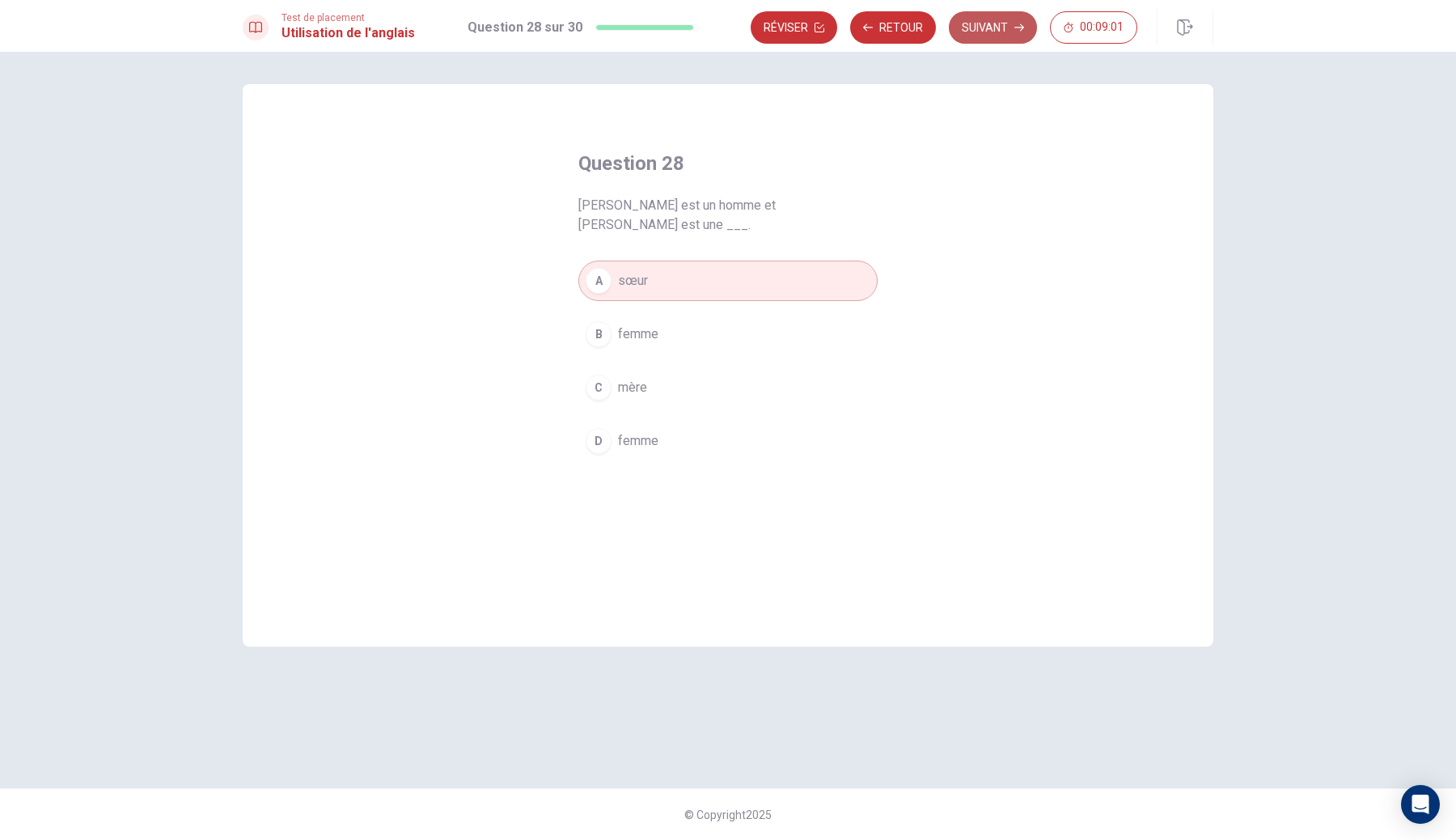
click at [989, 38] on button "Suivant" at bounding box center [992, 28] width 89 height 32
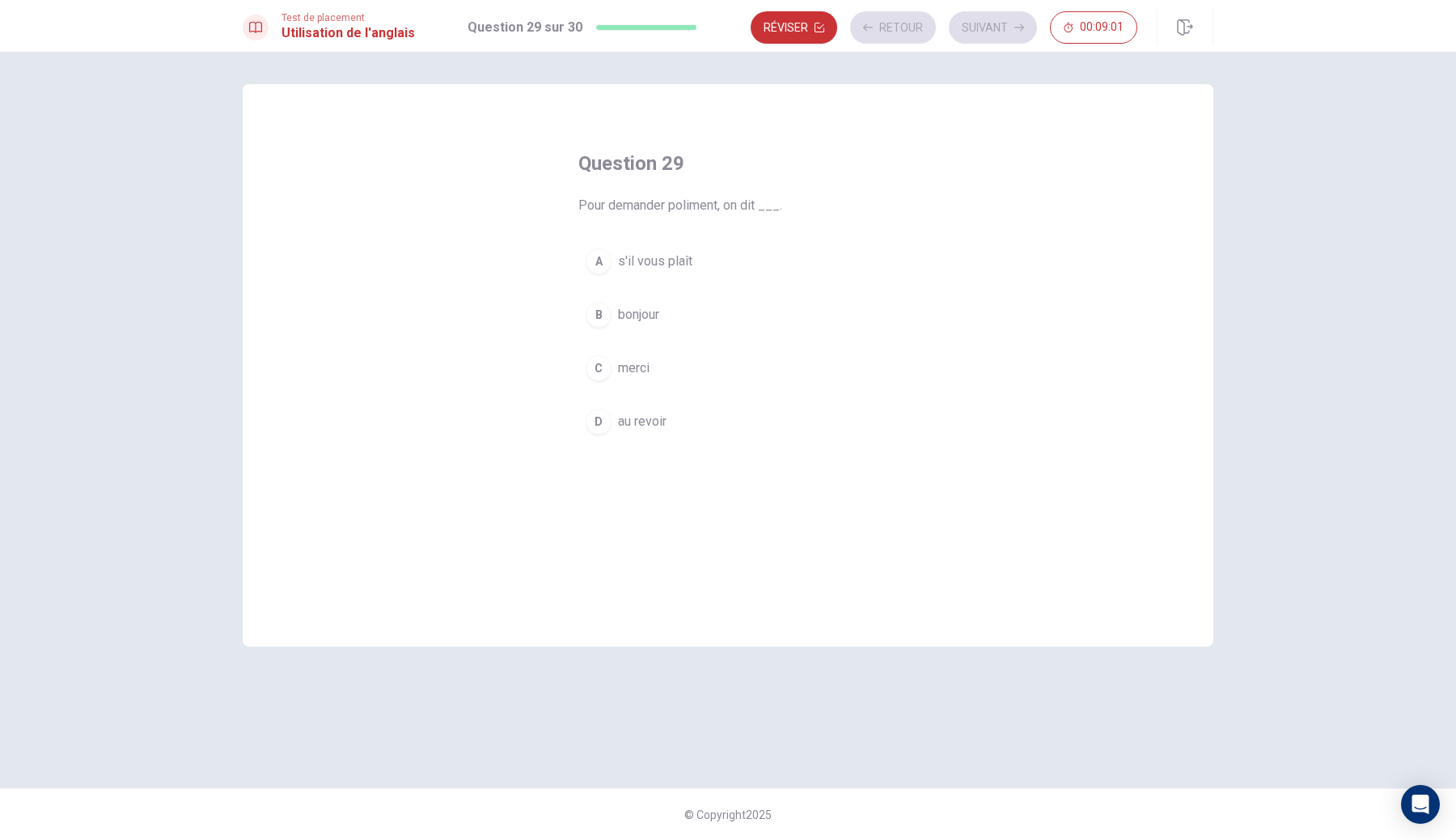
click at [670, 212] on span "Pour demander poliment, on dit ___." at bounding box center [728, 206] width 300 height 19
click at [659, 240] on div "Question 29 Pour demander poliment, on dit ___. A s'il vous plaît B bonjour C m…" at bounding box center [728, 296] width 364 height 343
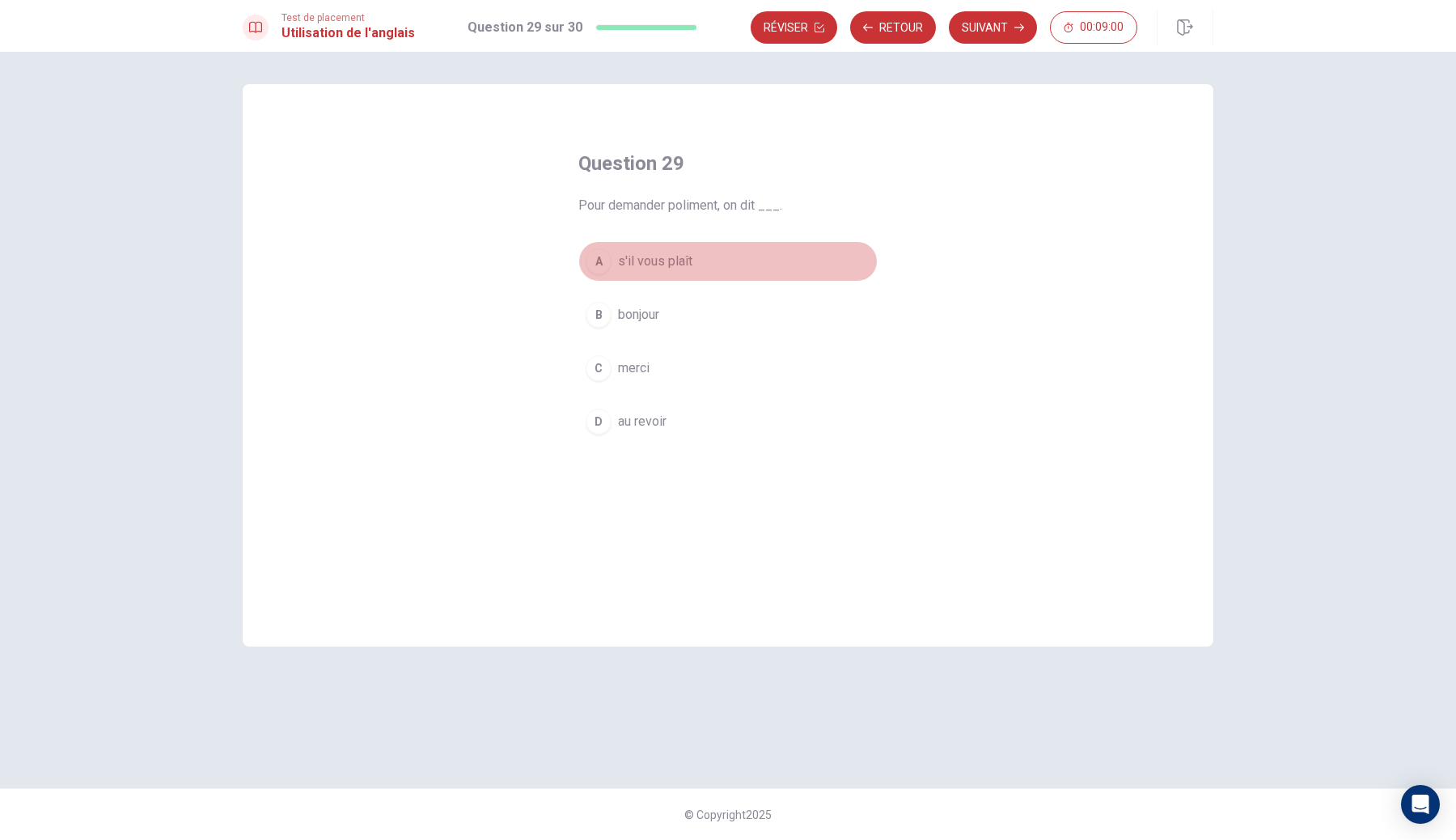
click at [668, 252] on span "s'il vous plaît" at bounding box center [655, 262] width 75 height 19
click at [997, 21] on button "Suivant" at bounding box center [992, 28] width 89 height 32
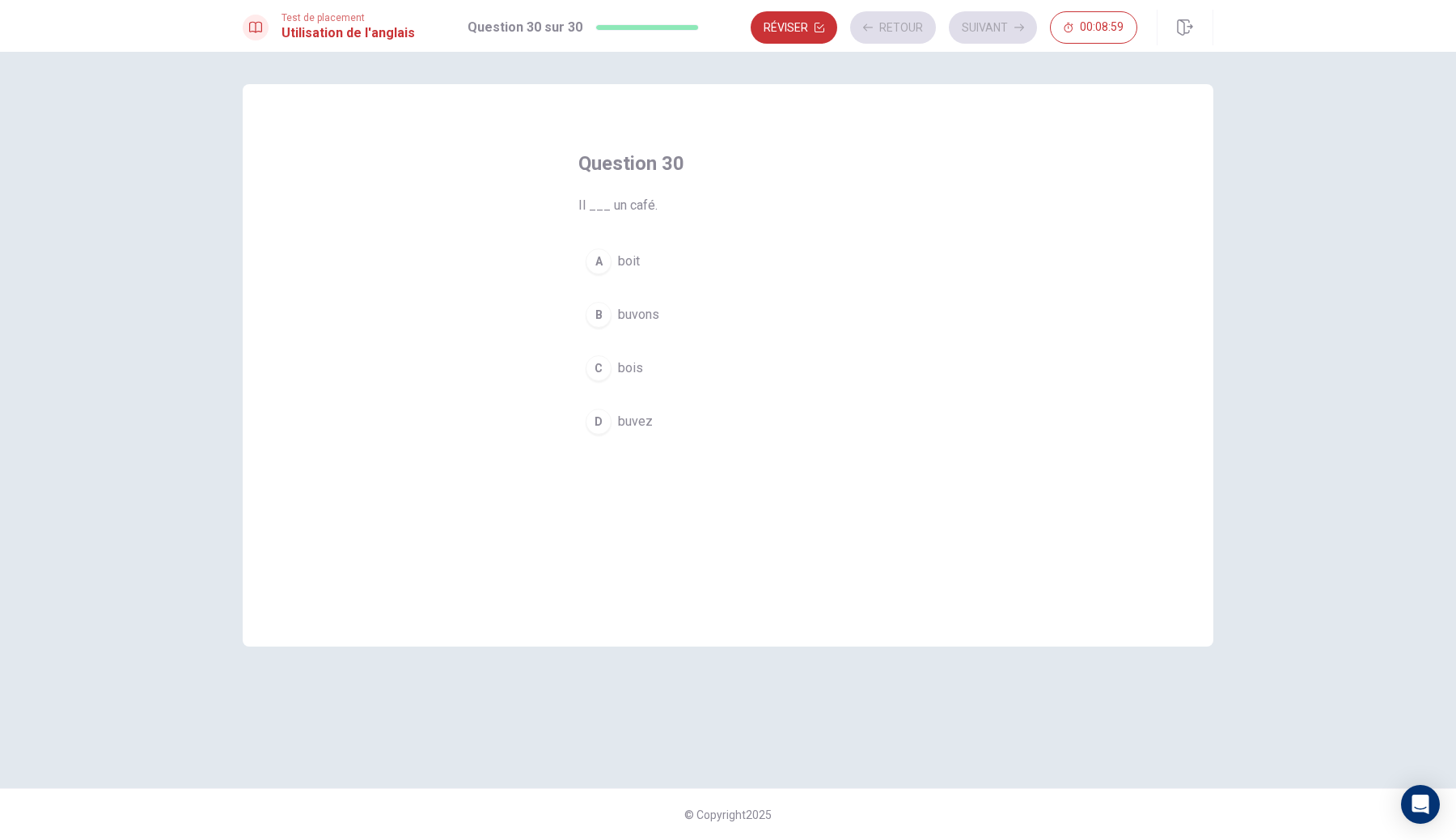
click at [788, 265] on button "A boit" at bounding box center [728, 262] width 300 height 41
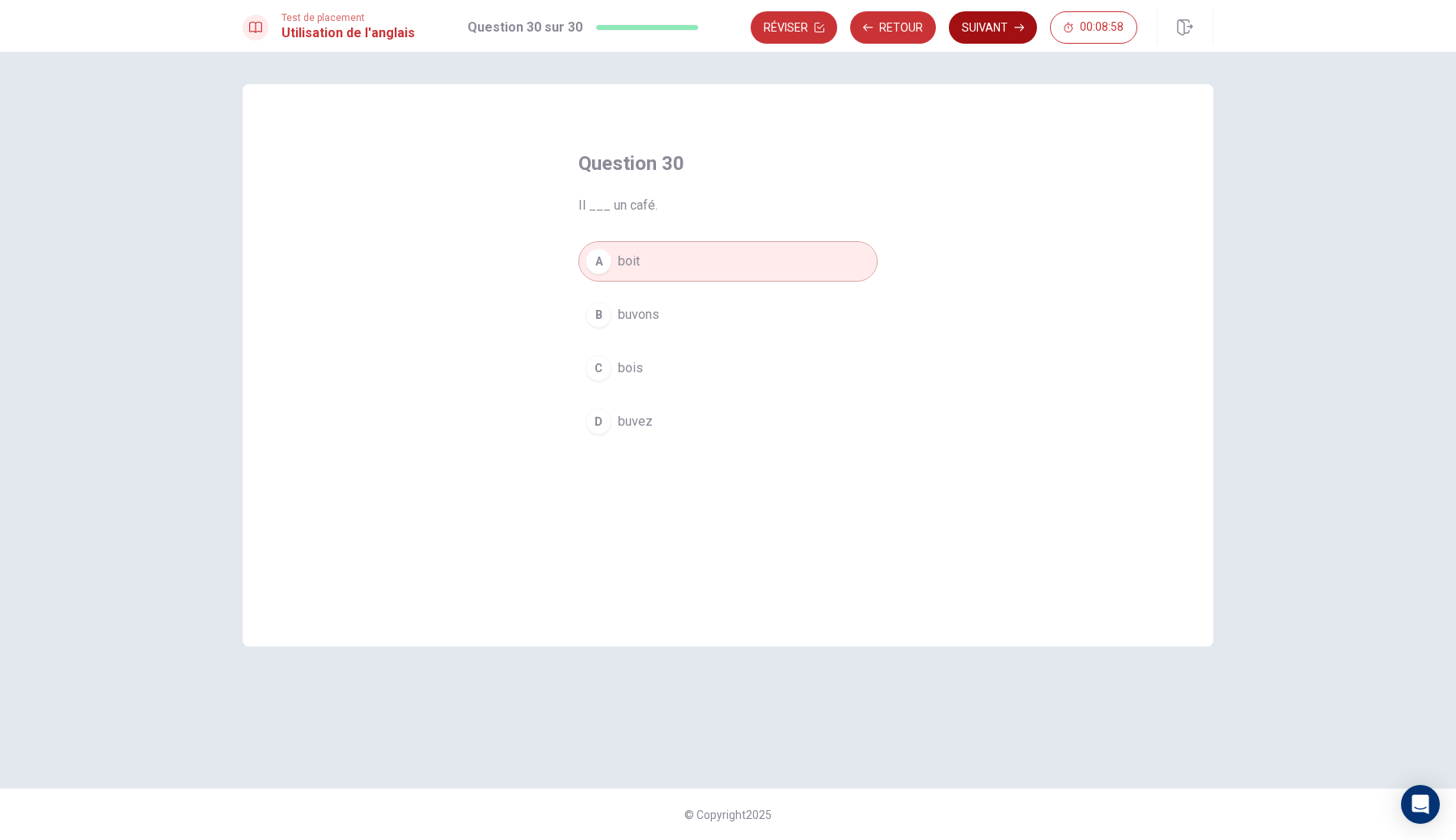
click at [992, 41] on button "Suivant" at bounding box center [992, 28] width 89 height 32
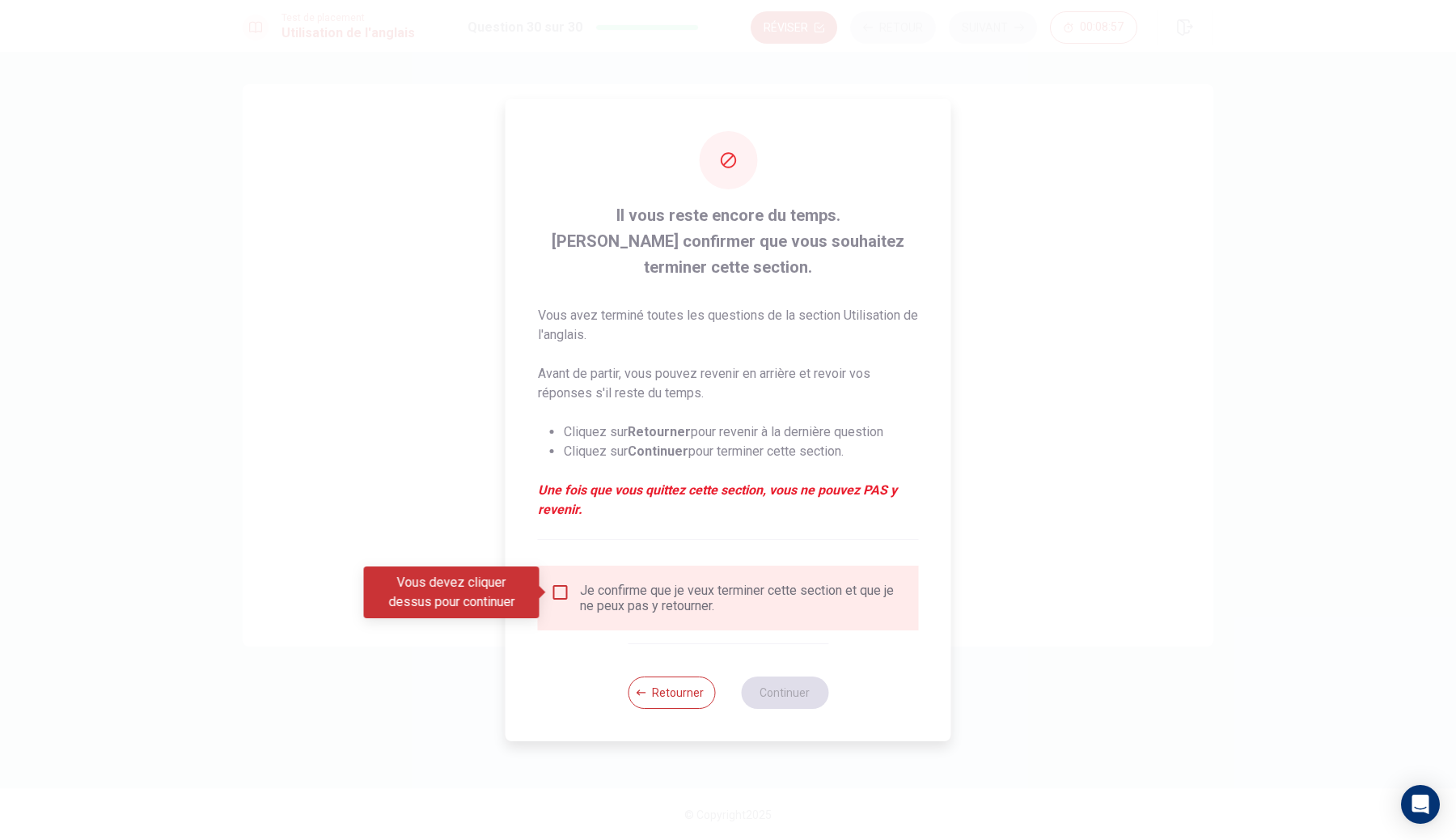
click at [594, 598] on div "Je confirme que je veux terminer cette section et que je ne peux pas y retourne…" at bounding box center [742, 598] width 326 height 31
click at [564, 577] on div "Je confirme que je veux terminer cette section et que je ne peux pas y retourne…" at bounding box center [728, 598] width 381 height 65
click at [564, 589] on input "Vous devez cliquer dessus pour continuer" at bounding box center [560, 592] width 19 height 19
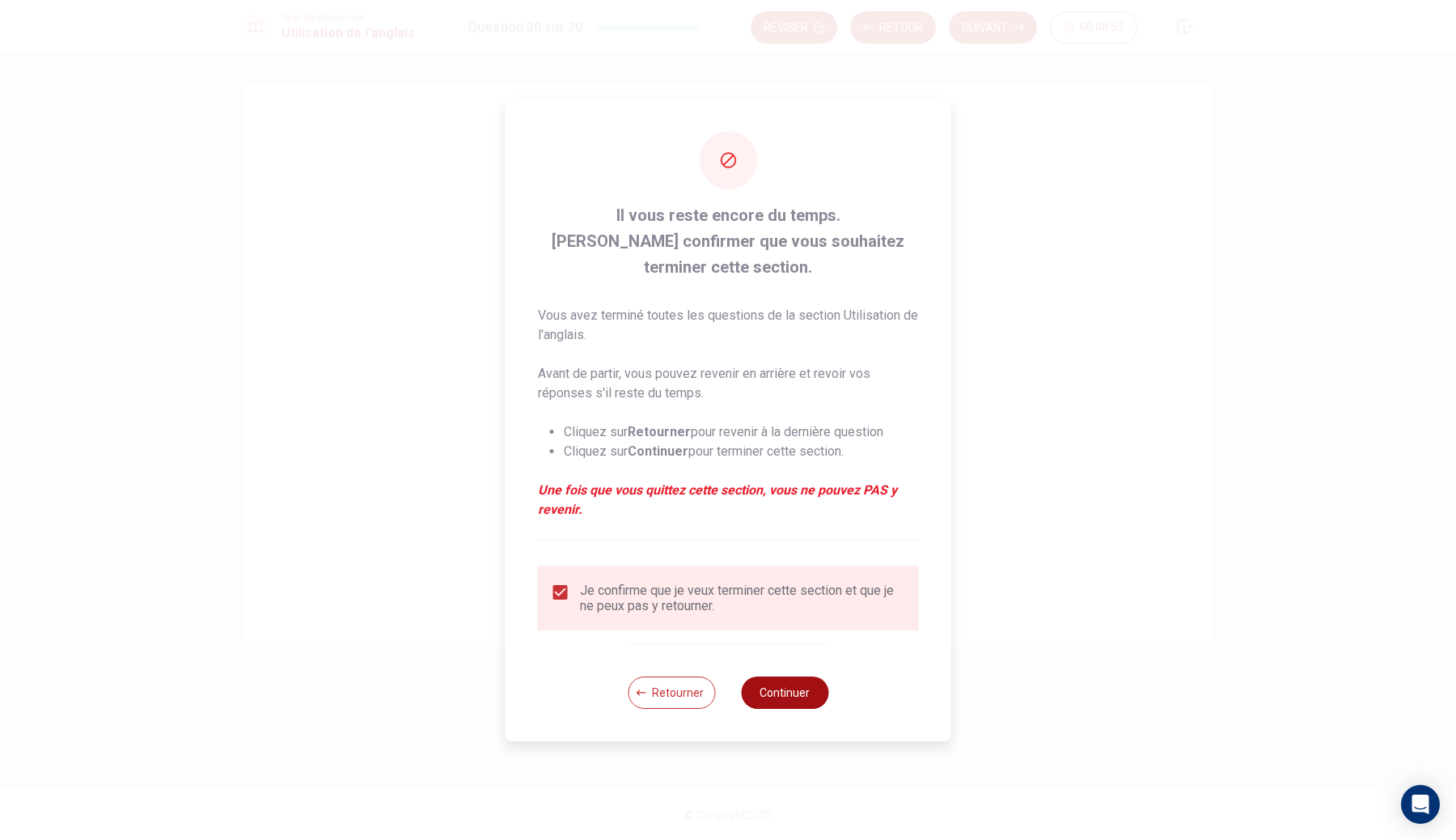
click at [770, 686] on button "Continuer" at bounding box center [784, 693] width 88 height 32
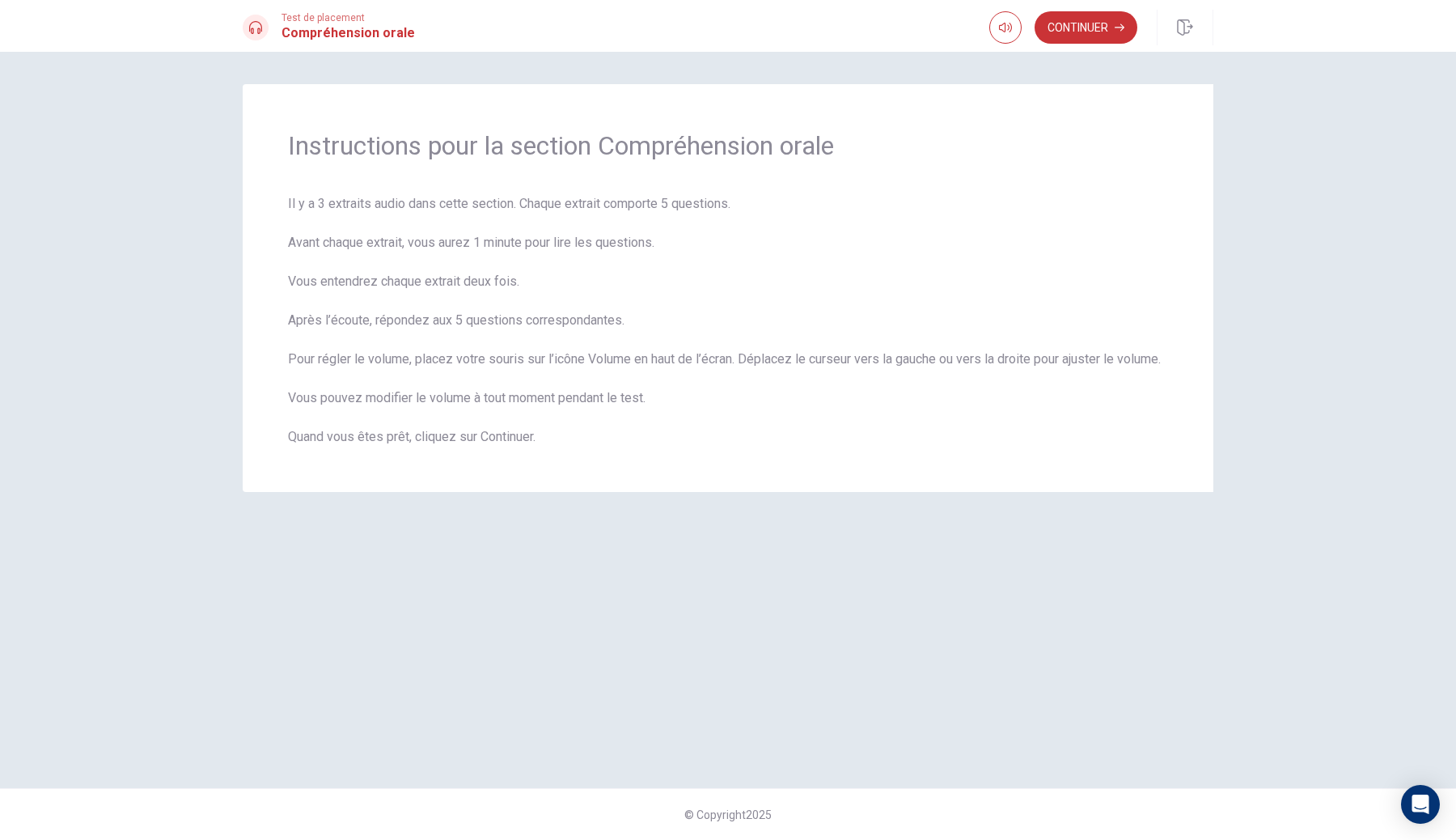
click at [1120, 32] on icon "button" at bounding box center [1119, 28] width 10 height 10
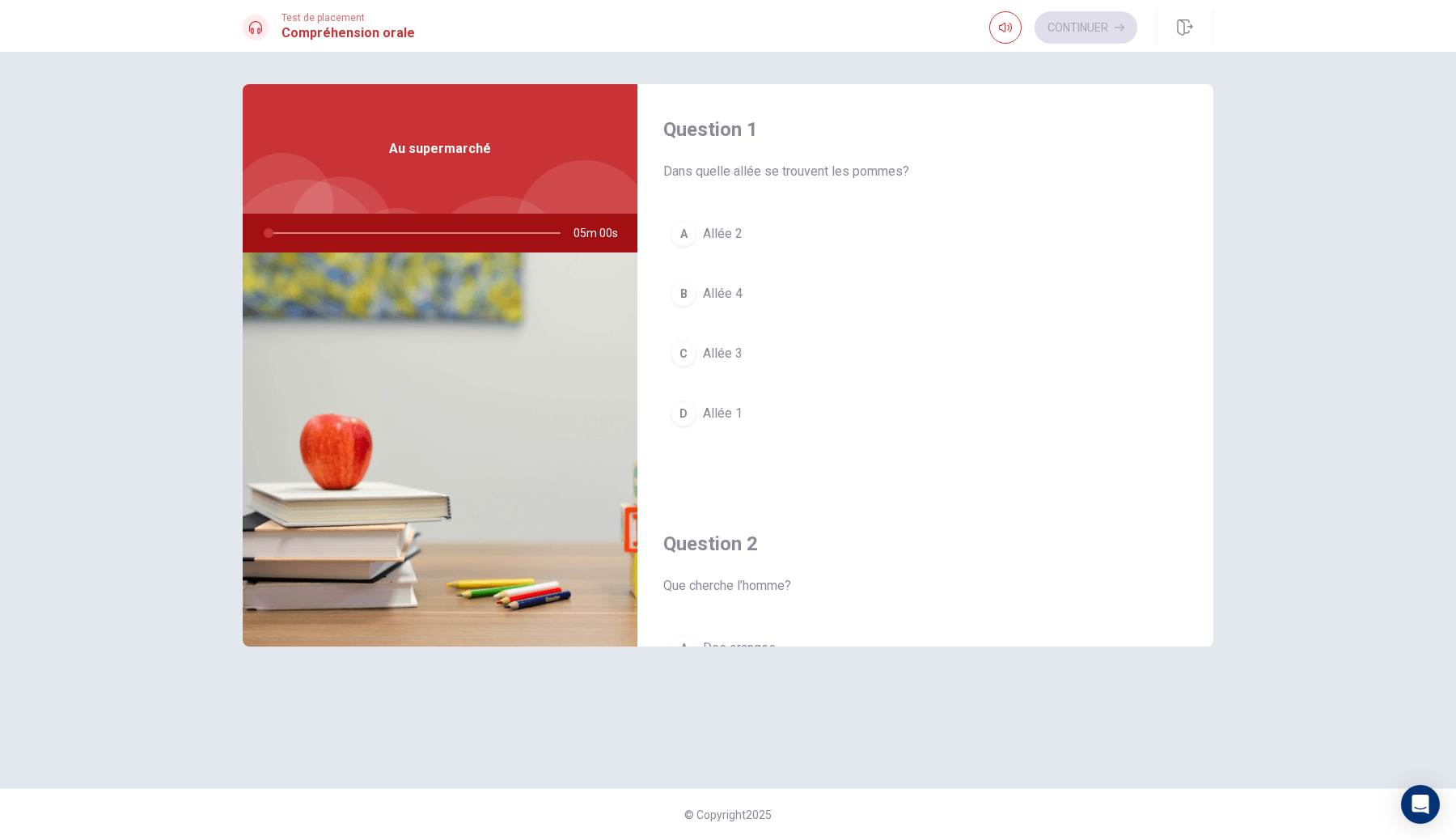
click at [829, 312] on button "B Allée 4" at bounding box center [925, 294] width 524 height 41
click at [771, 422] on button "B Du raisin" at bounding box center [925, 411] width 524 height 41
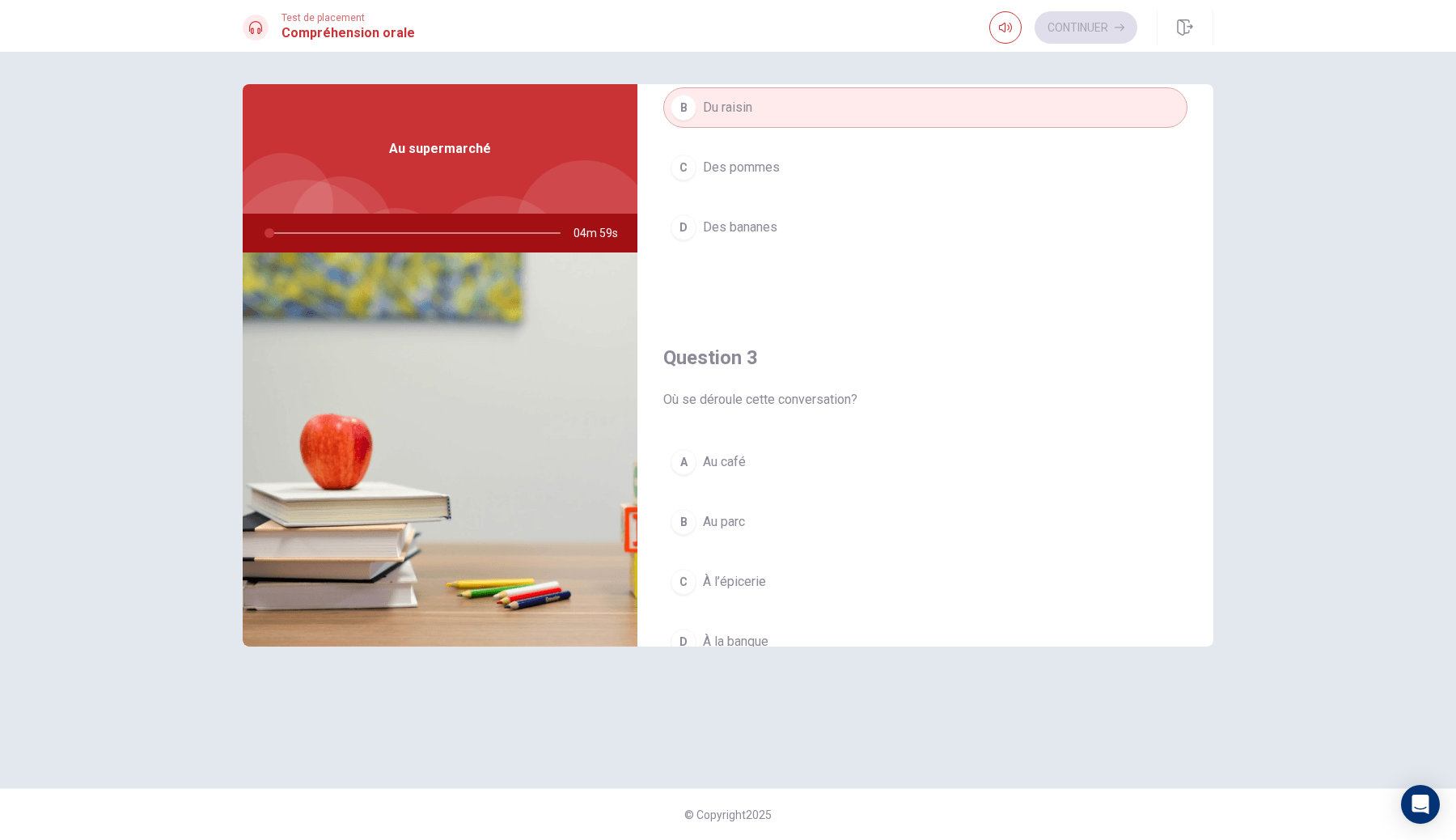
click at [762, 491] on div "A Au café B Au parc C À l’épicerie D À la banque" at bounding box center [925, 568] width 524 height 253
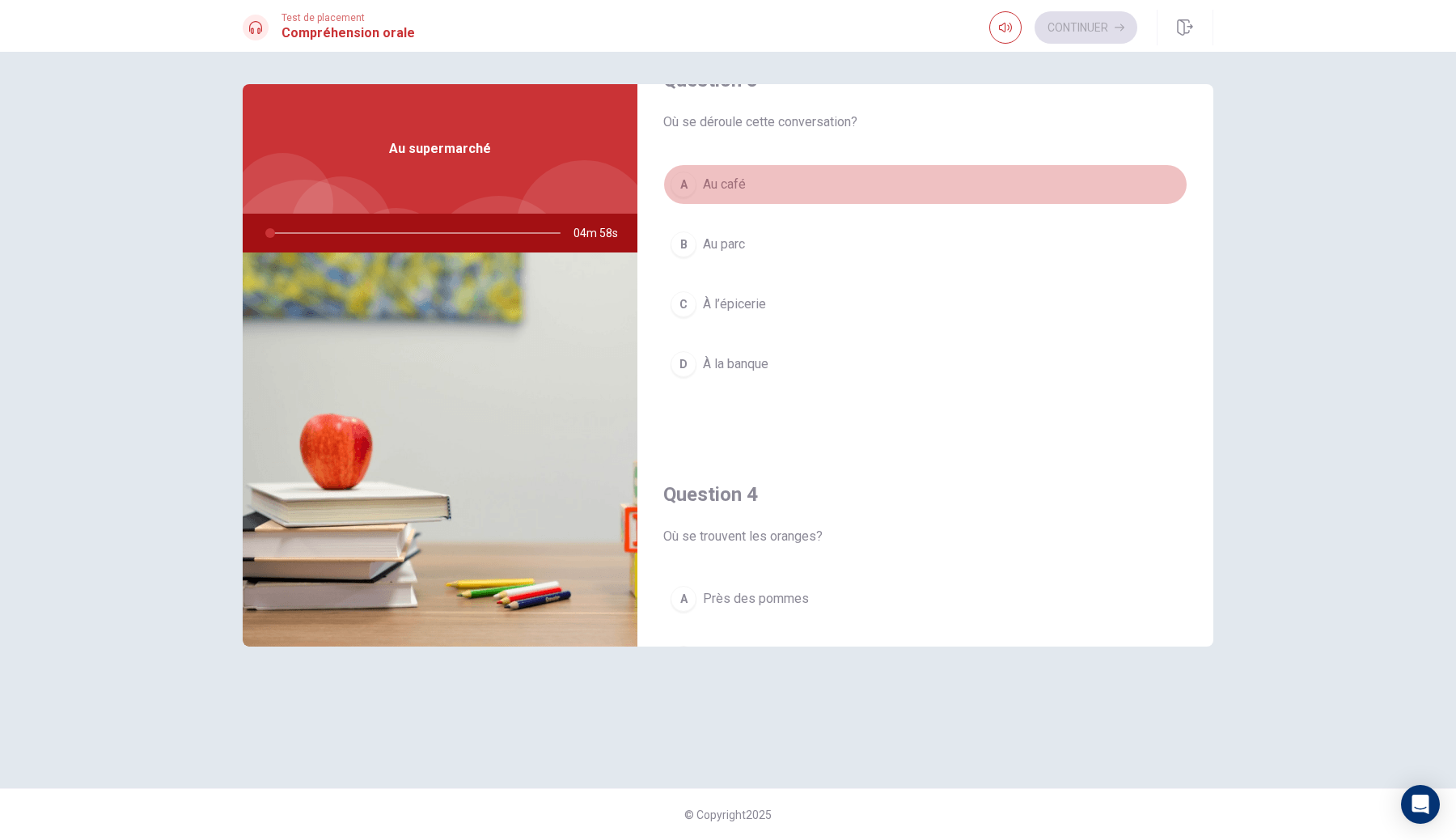
click at [824, 192] on button "A Au café" at bounding box center [925, 184] width 524 height 41
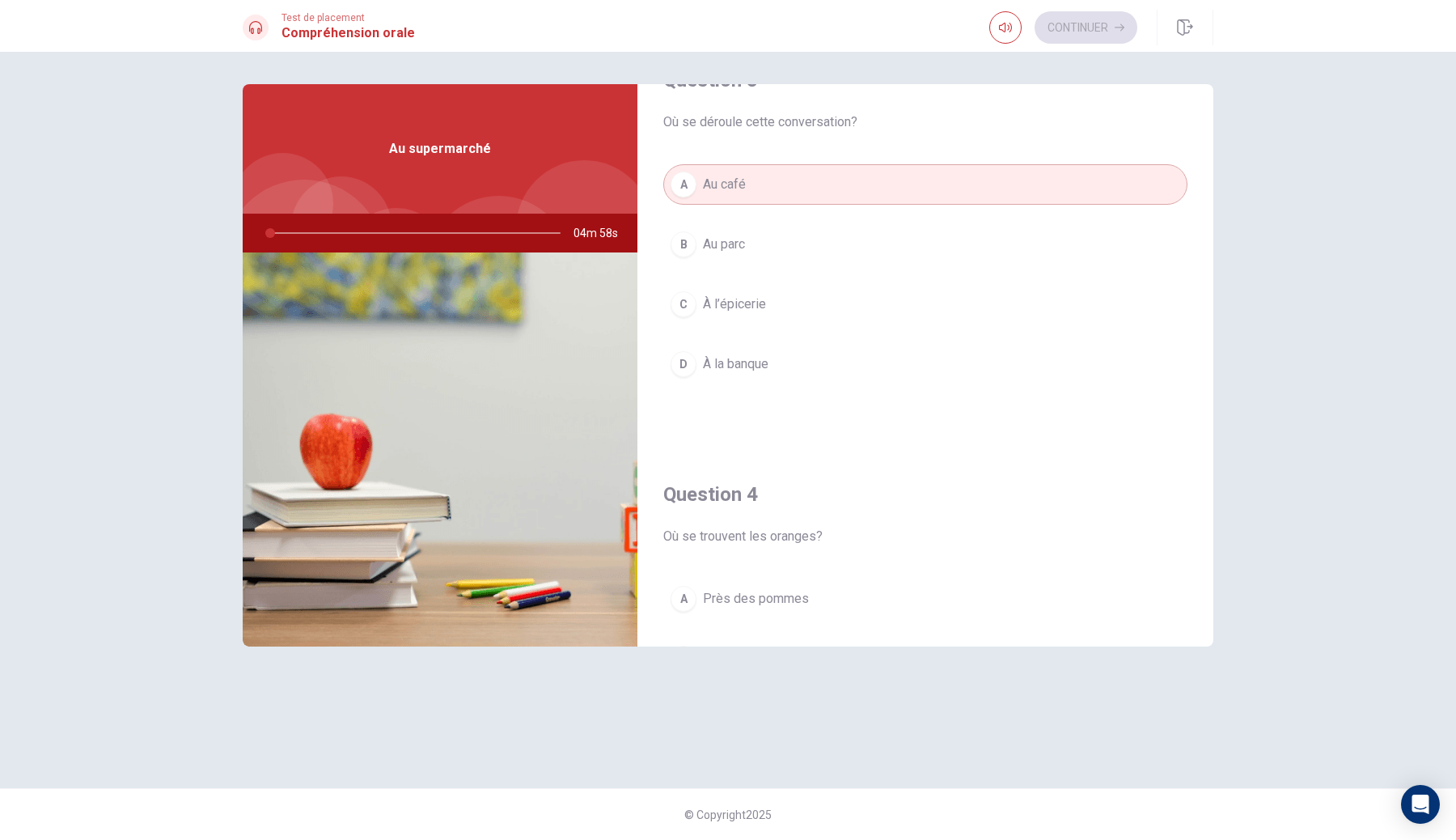
click at [742, 605] on span "Près des pommes" at bounding box center [755, 599] width 106 height 19
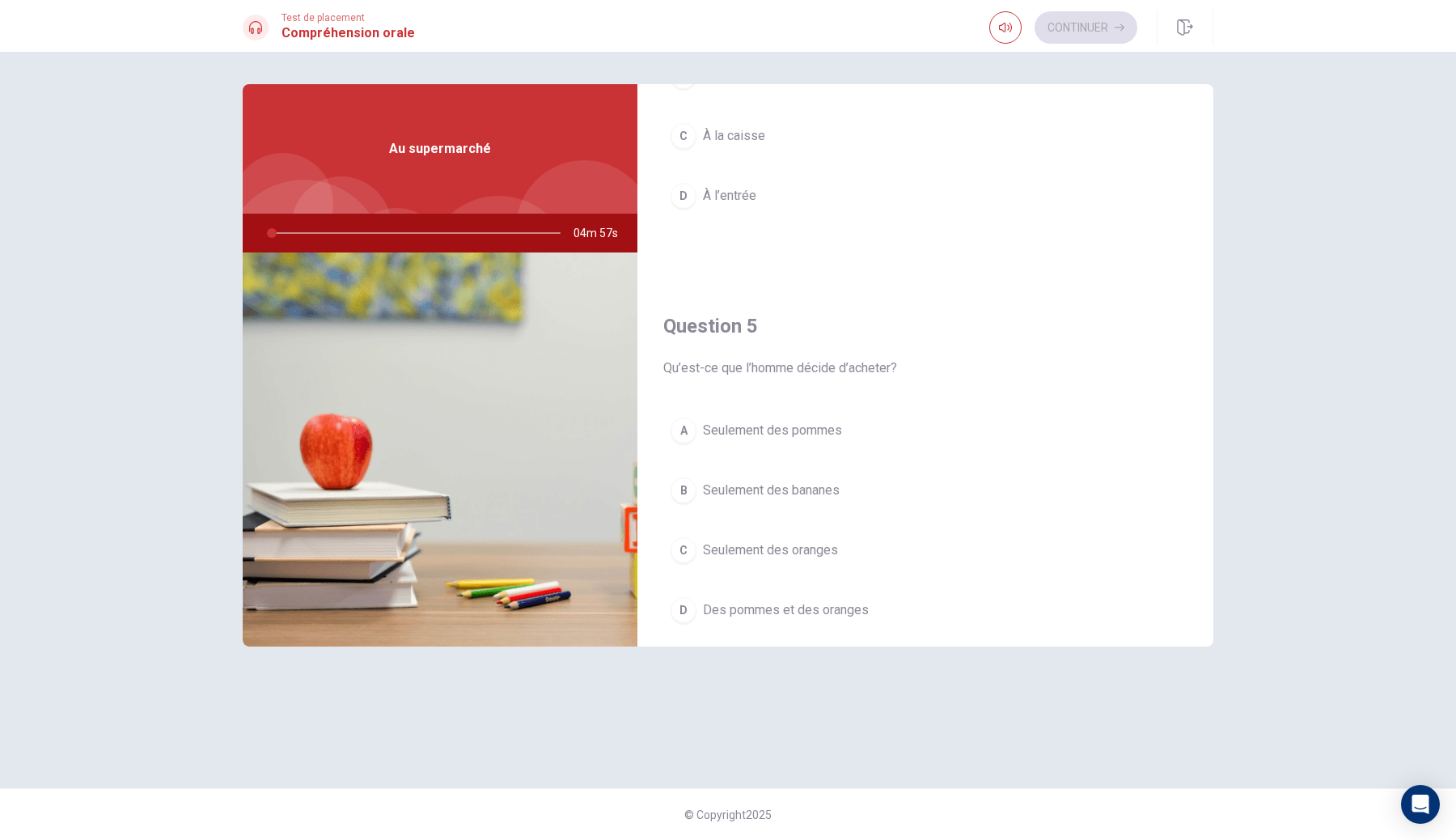
scroll to position [1509, 0]
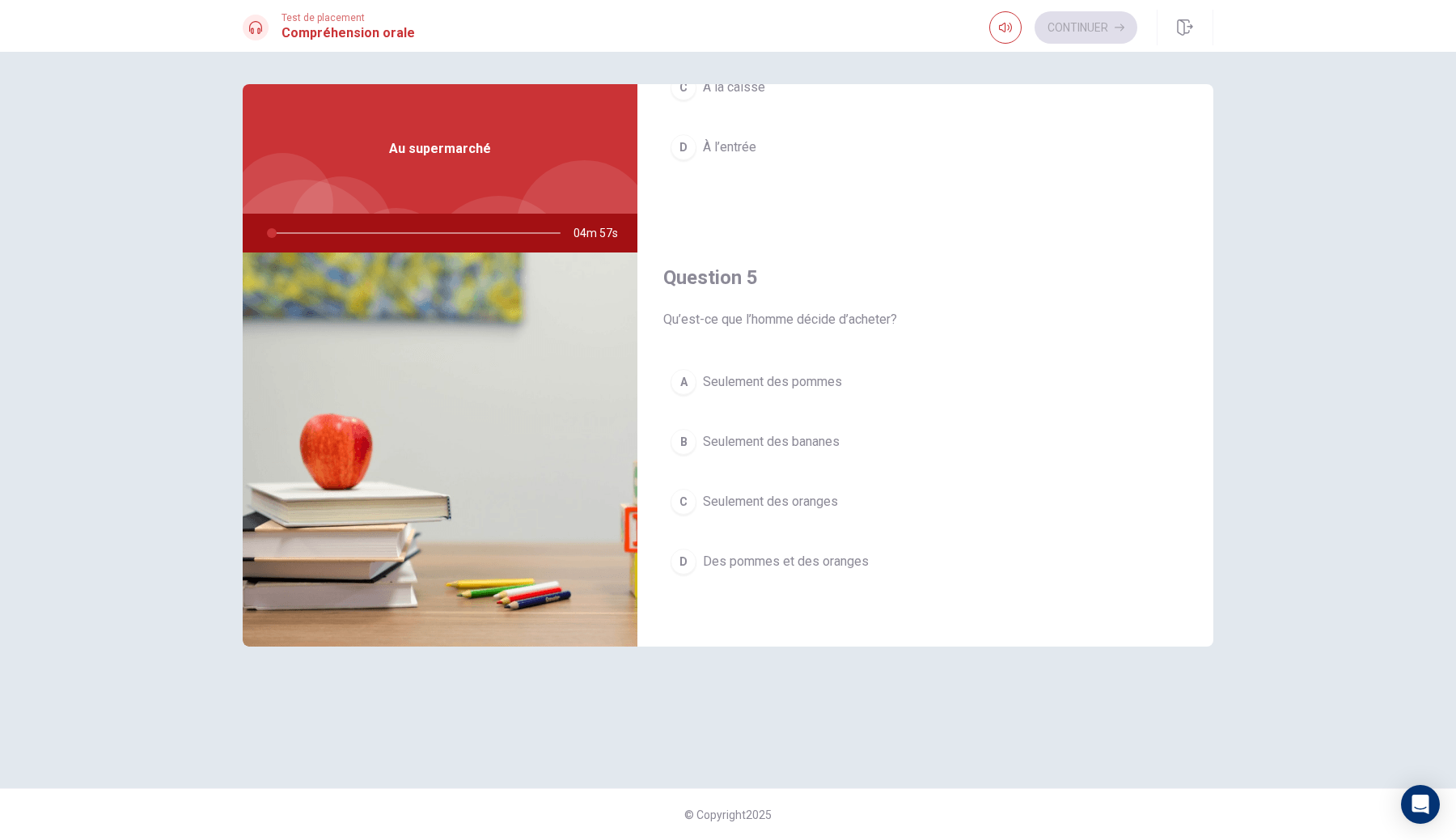
click at [823, 466] on div "A Seulement des pommes B Seulement des bananes C Seulement des oranges D Des po…" at bounding box center [925, 487] width 524 height 253
click at [832, 449] on span "Seulement des bananes" at bounding box center [771, 442] width 136 height 19
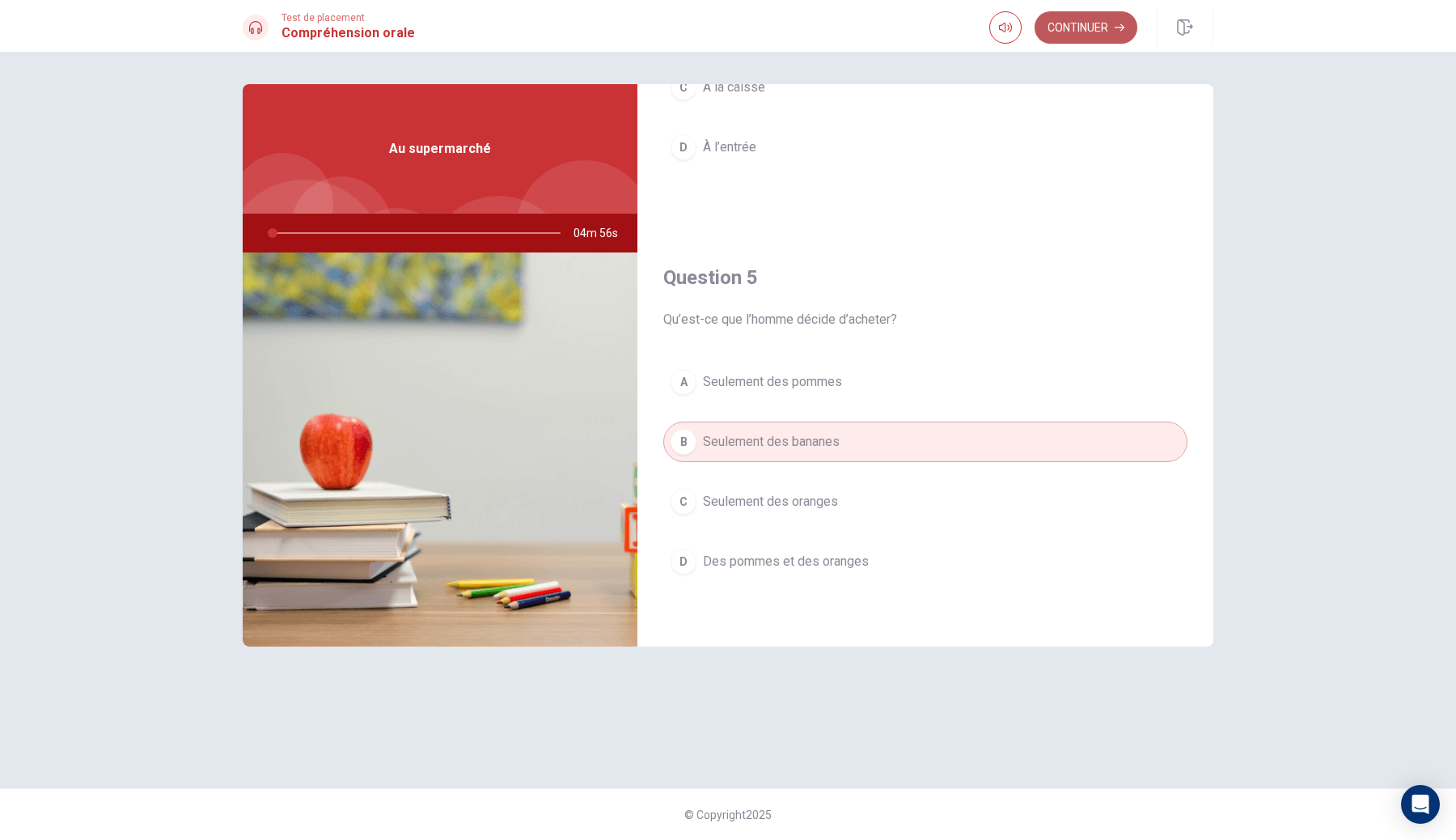
click at [1087, 32] on button "Continuer" at bounding box center [1086, 28] width 102 height 32
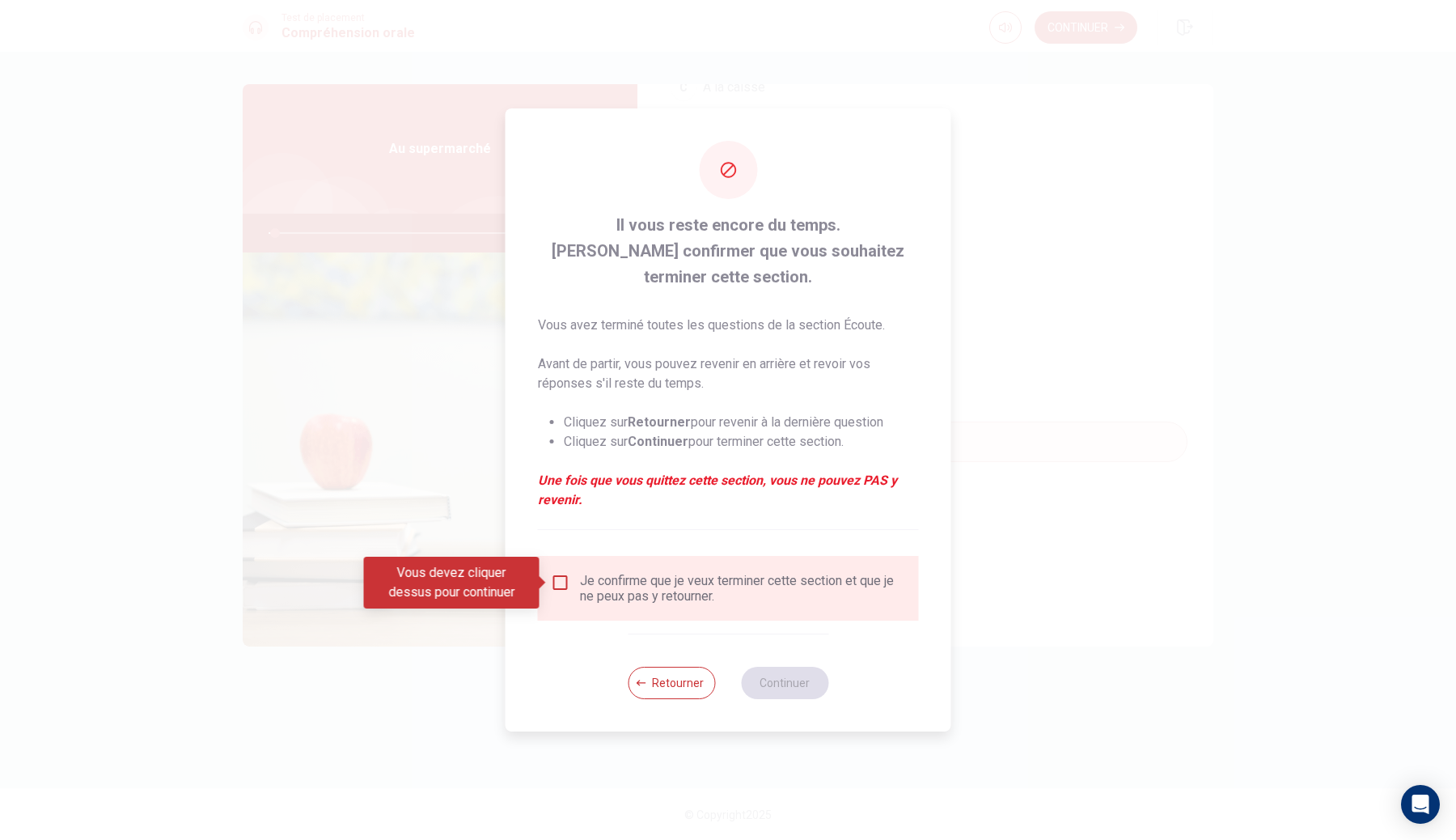
click at [583, 594] on div "Je confirme que je veux terminer cette section et que je ne peux pas y retourne…" at bounding box center [742, 588] width 326 height 31
click at [560, 583] on input "Vous devez cliquer dessus pour continuer" at bounding box center [560, 582] width 19 height 19
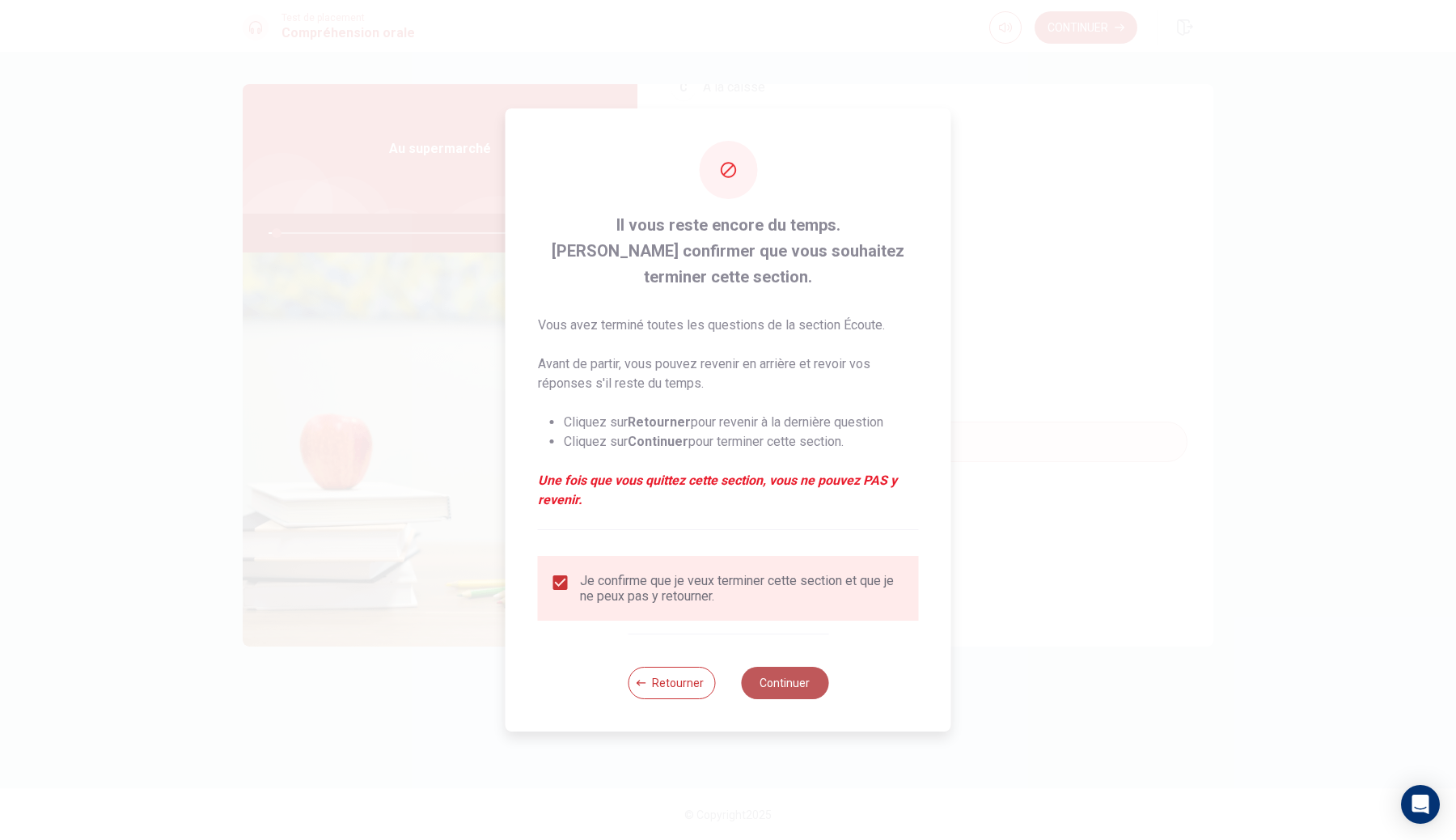
click at [809, 692] on button "Continuer" at bounding box center [784, 683] width 88 height 32
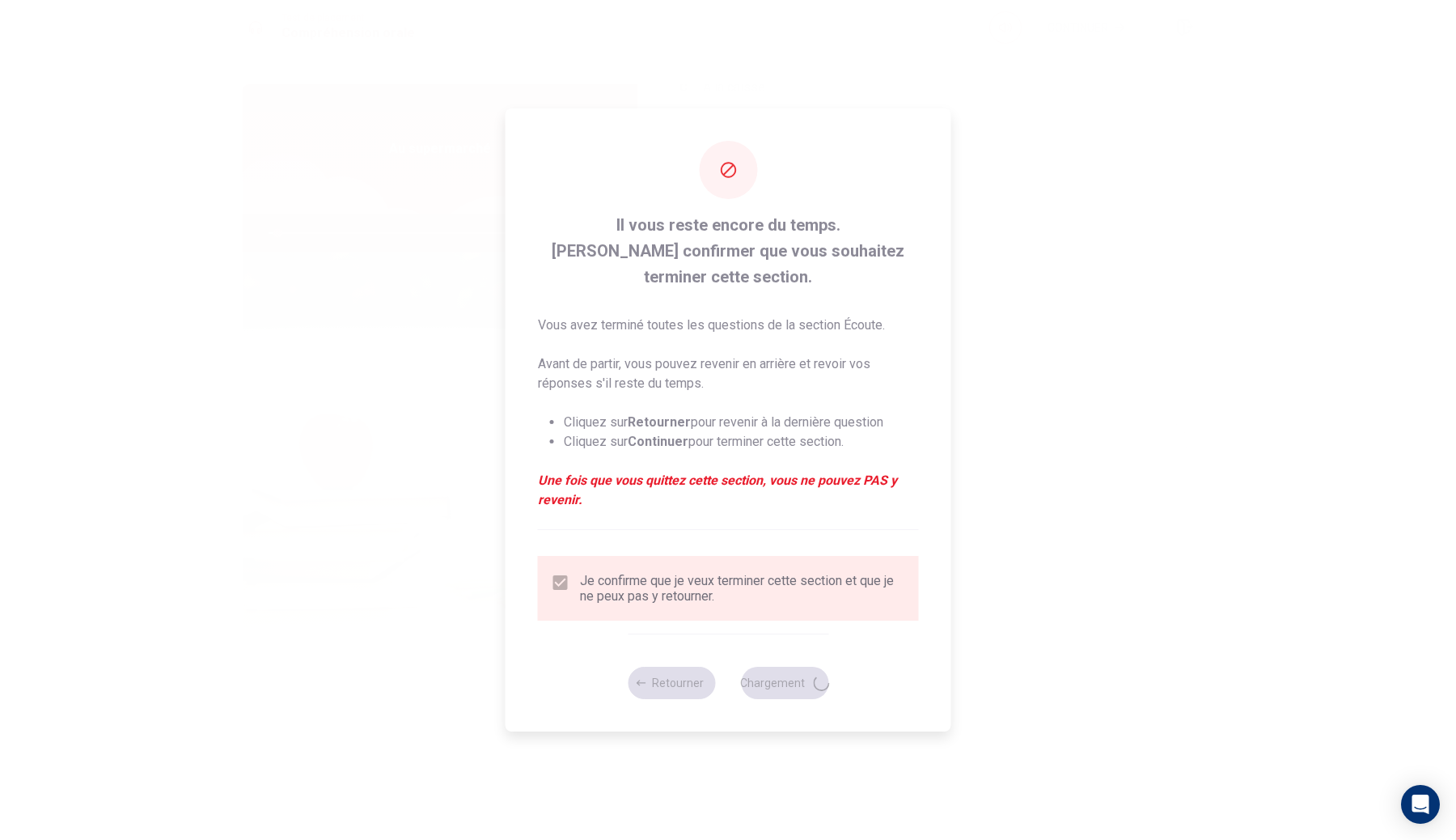
type input "3"
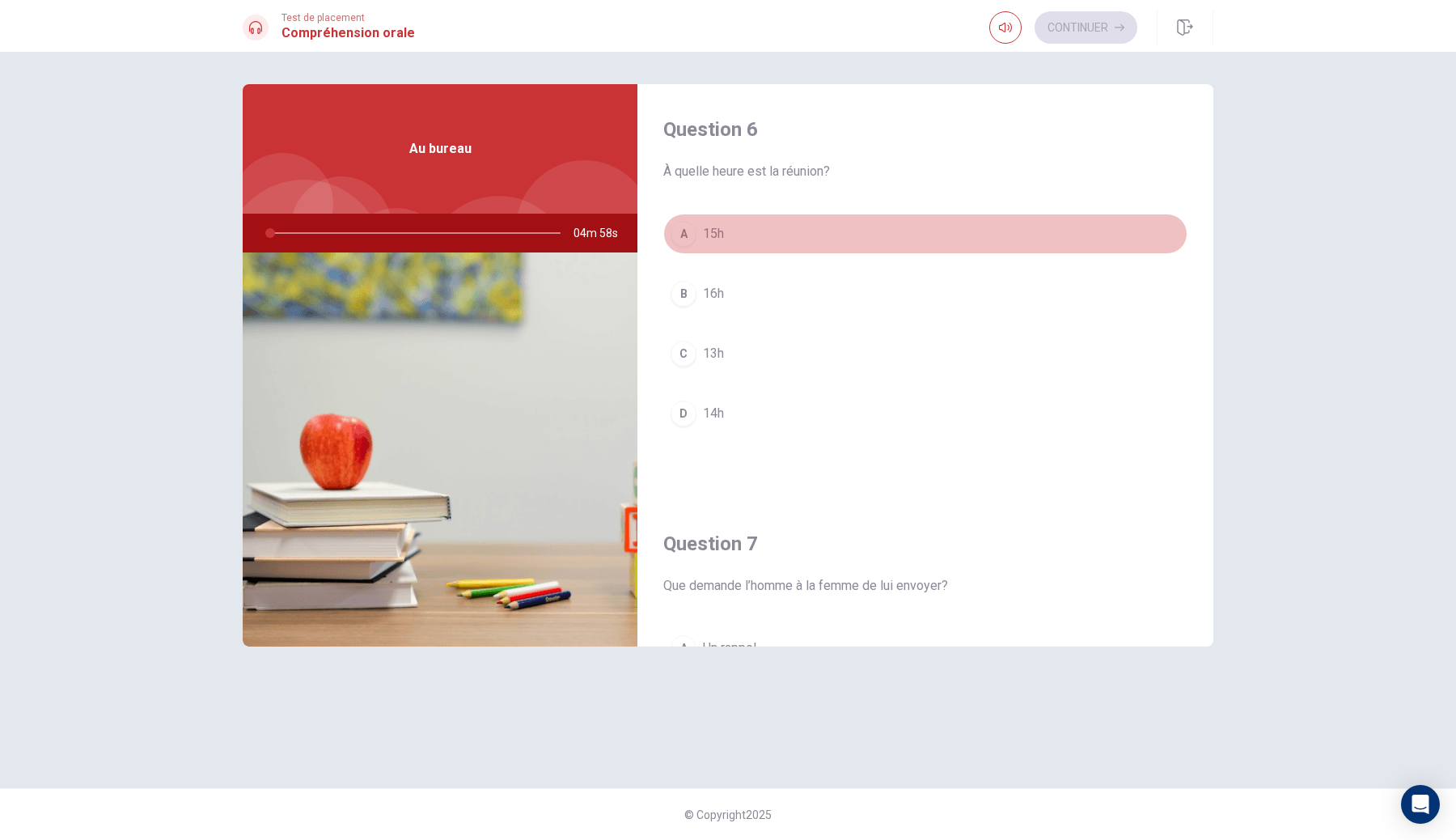
click at [745, 229] on button "A 15h" at bounding box center [925, 234] width 524 height 41
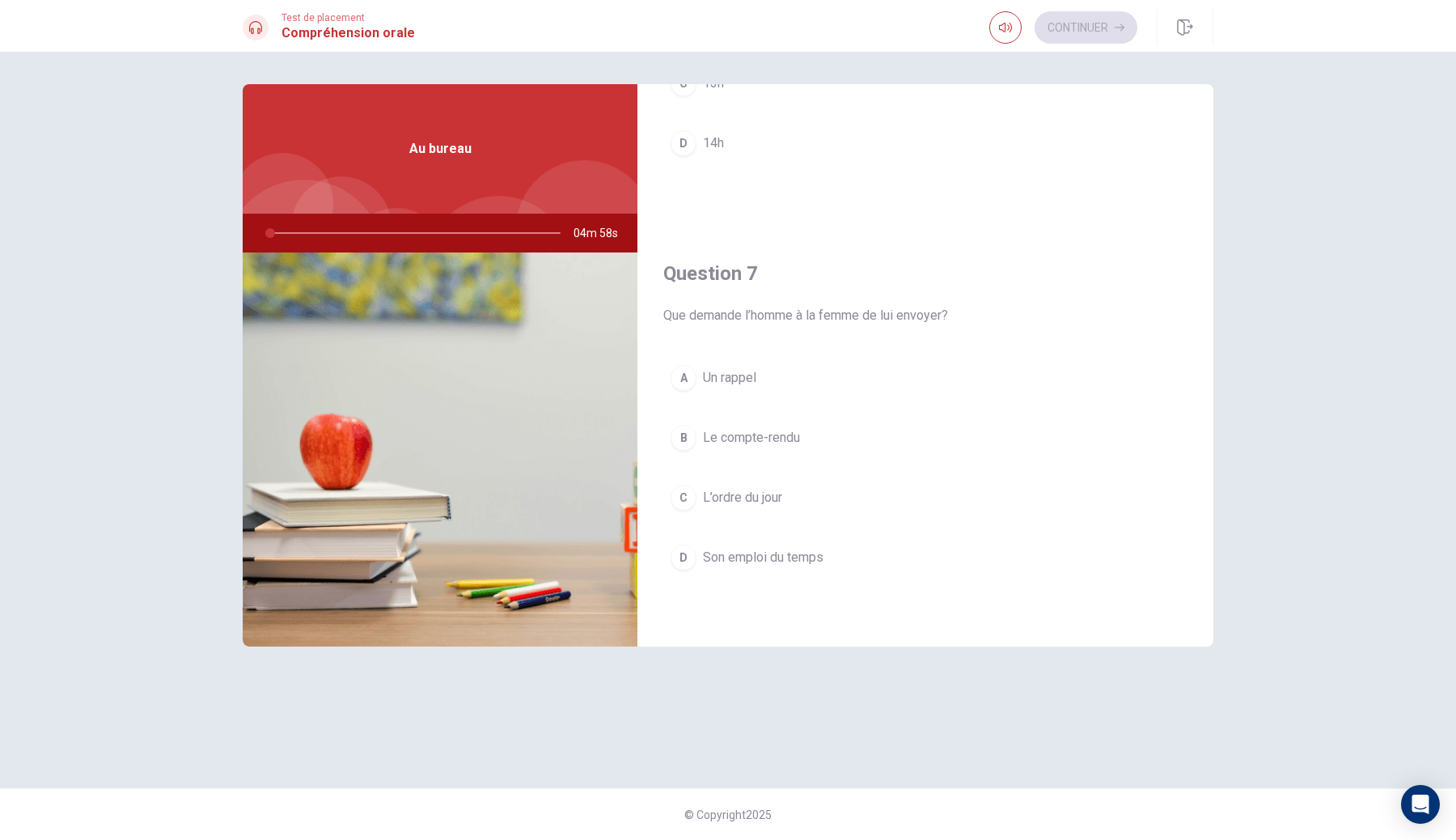
click at [721, 414] on div "A Un rappel B Le compte-rendu C L’ordre du jour D Son emploi du temps" at bounding box center [925, 483] width 524 height 253
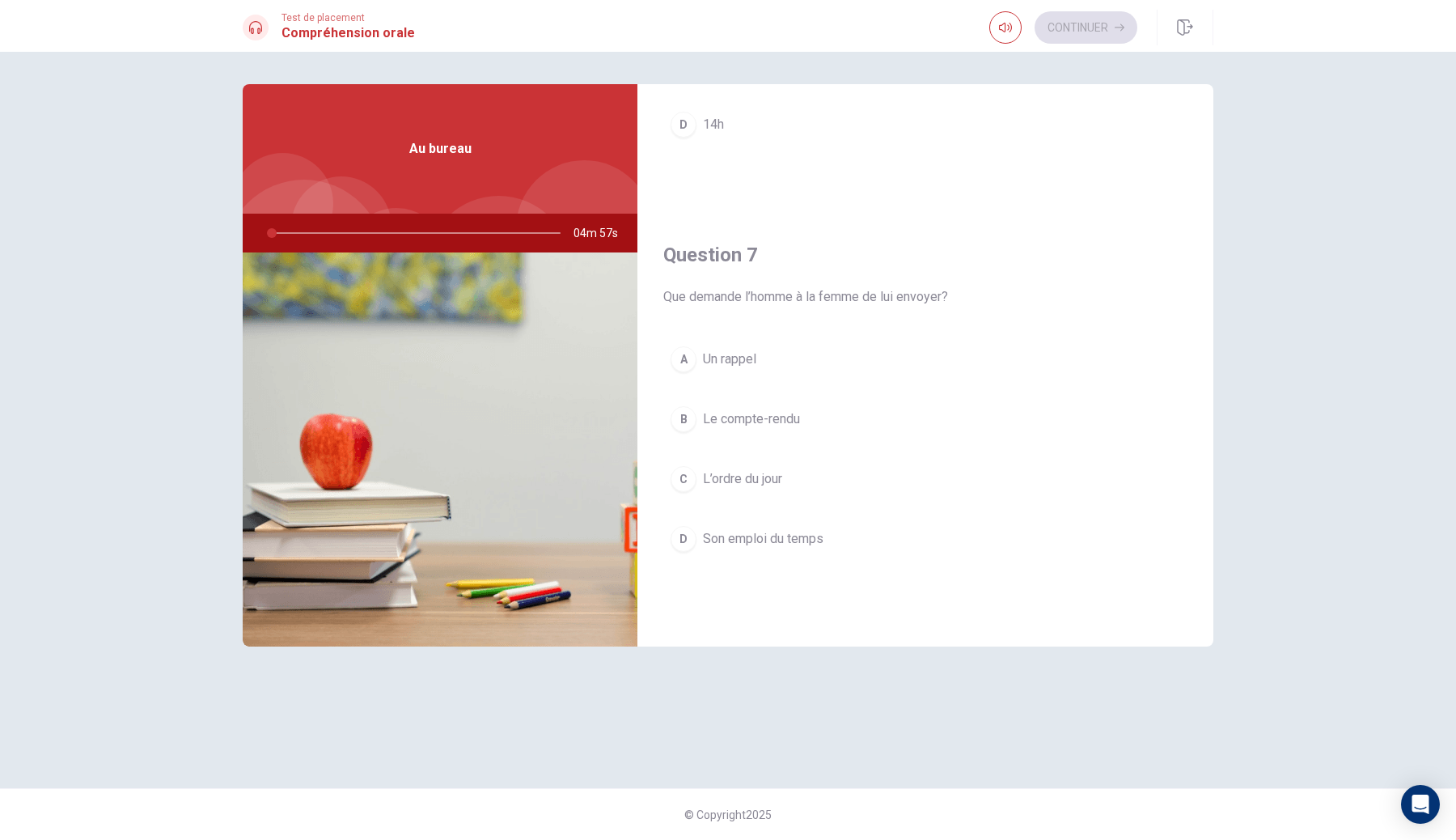
click at [721, 414] on span "Le compte-rendu" at bounding box center [751, 419] width 97 height 19
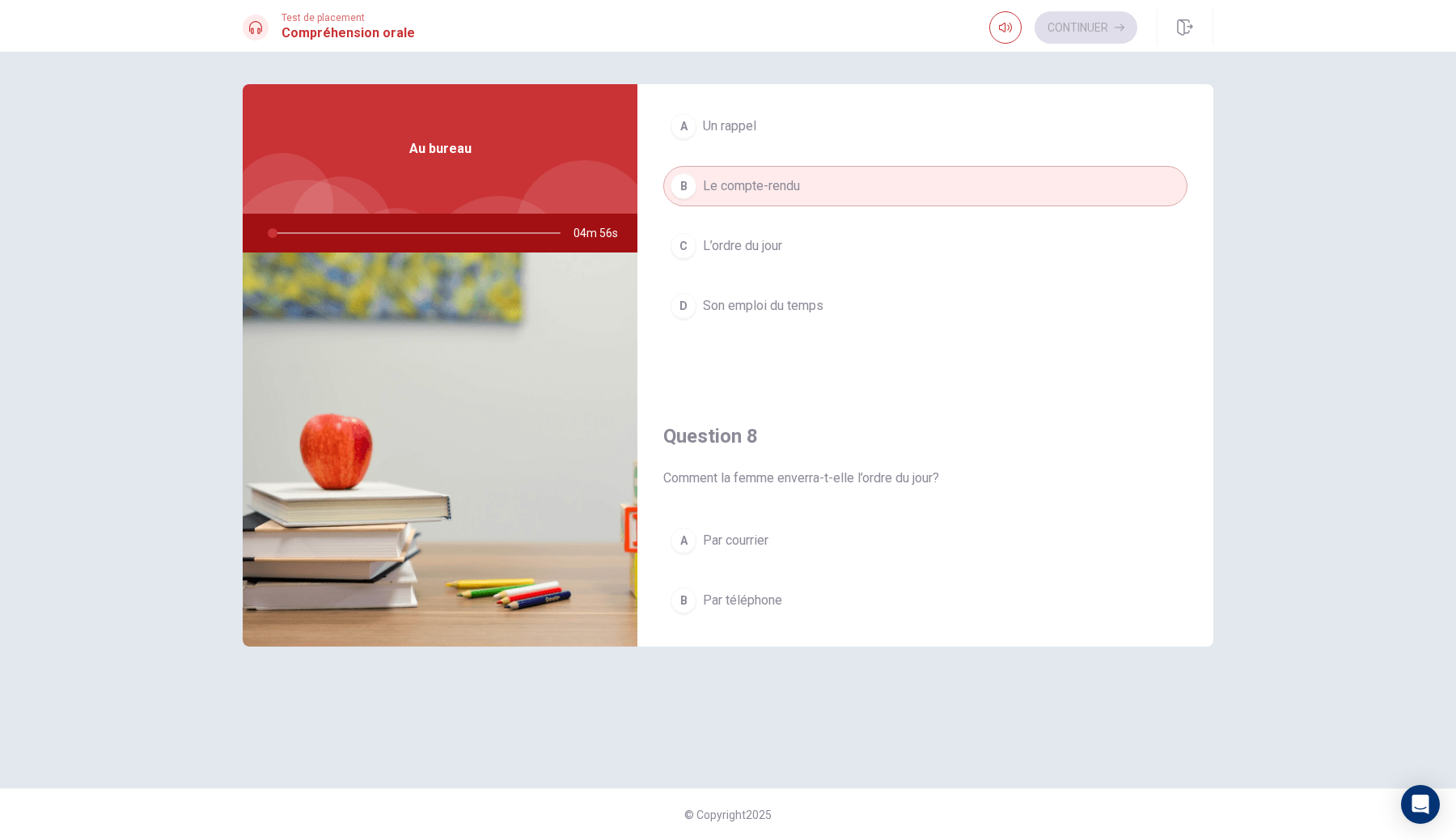
click at [702, 549] on button "A Par courrier" at bounding box center [925, 540] width 524 height 41
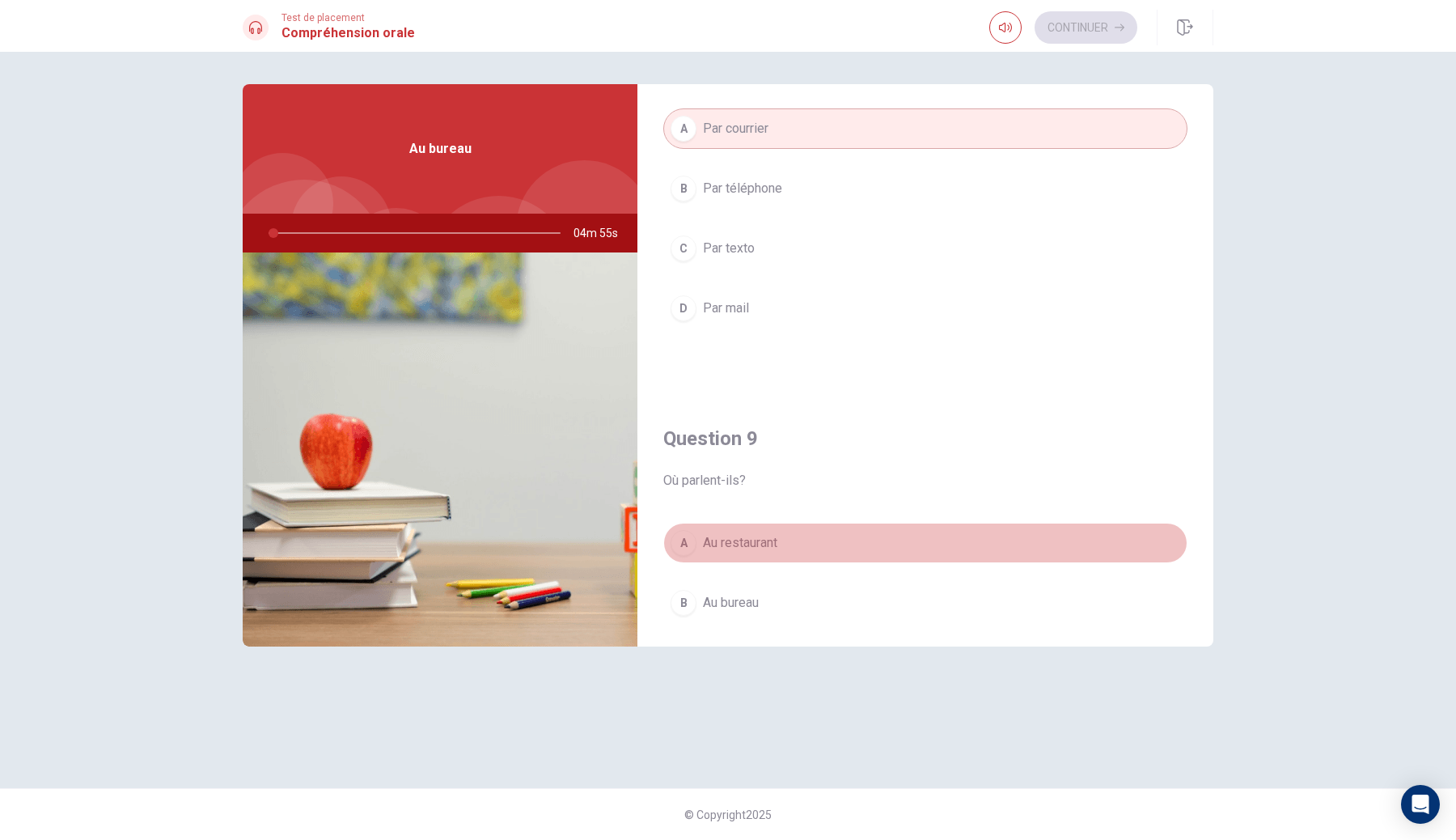
click at [702, 549] on button "A Au restaurant" at bounding box center [925, 543] width 524 height 41
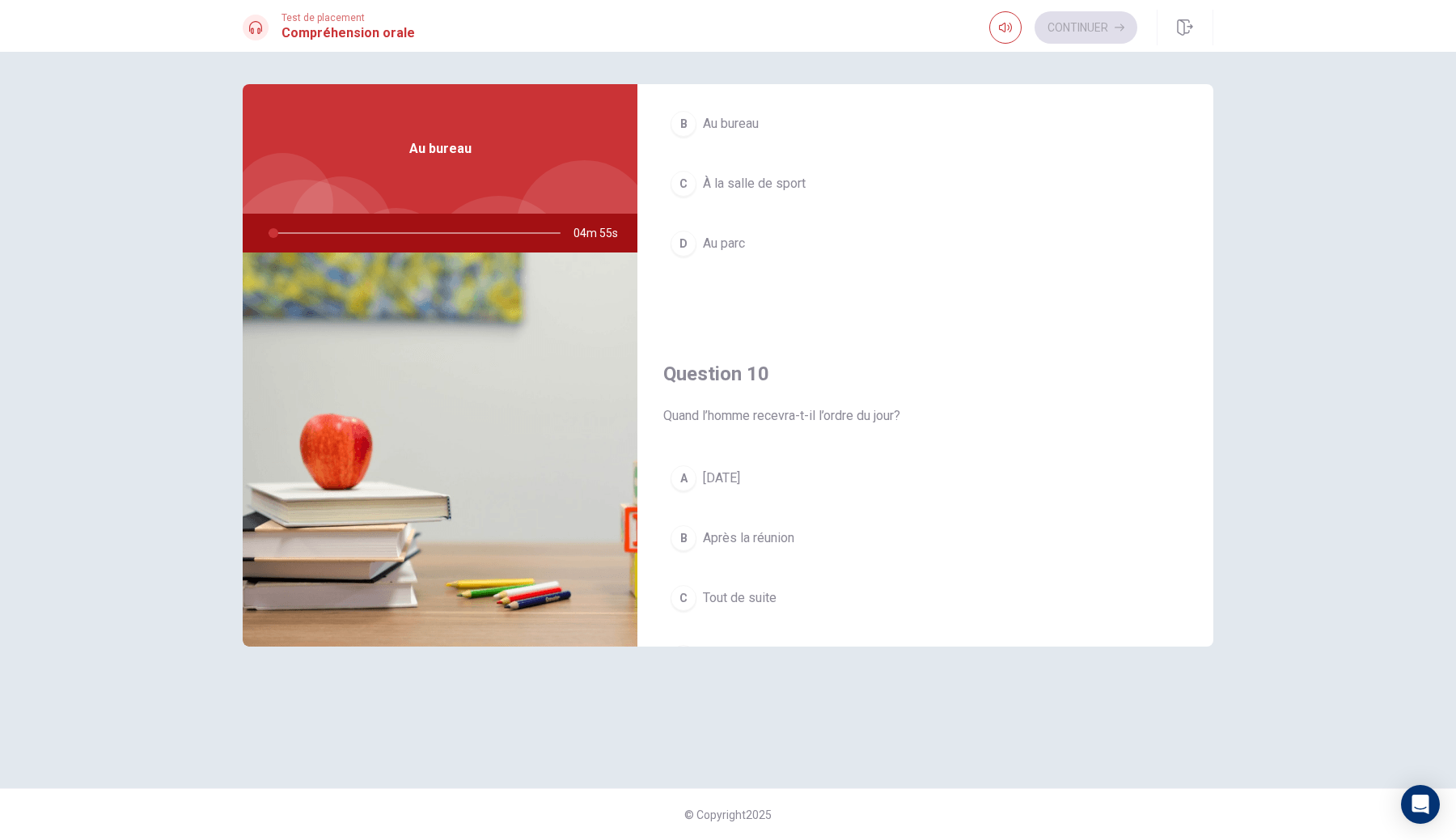
click at [726, 492] on button "A [DATE]" at bounding box center [925, 478] width 524 height 41
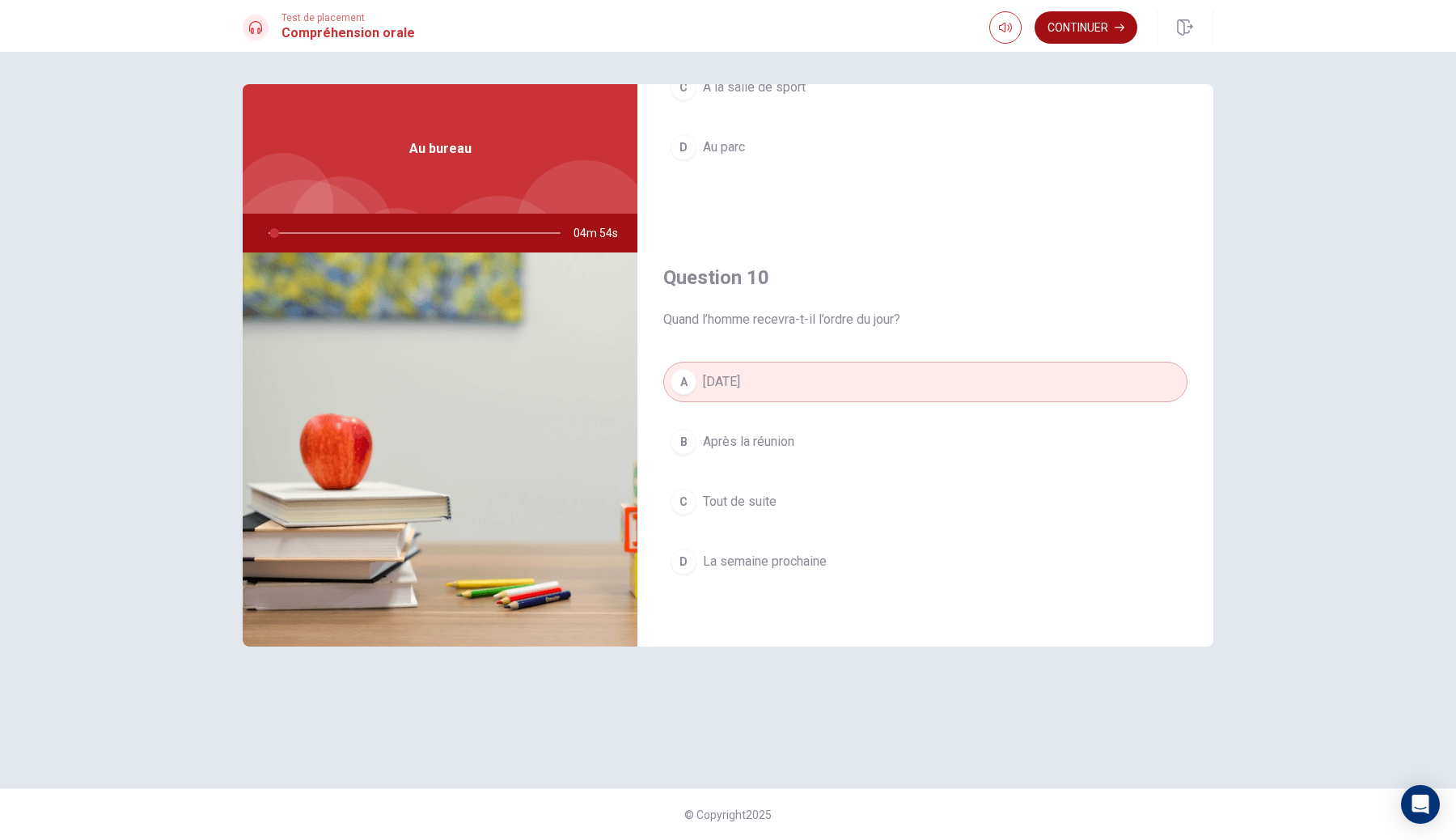
click at [1083, 37] on button "Continuer" at bounding box center [1086, 28] width 102 height 32
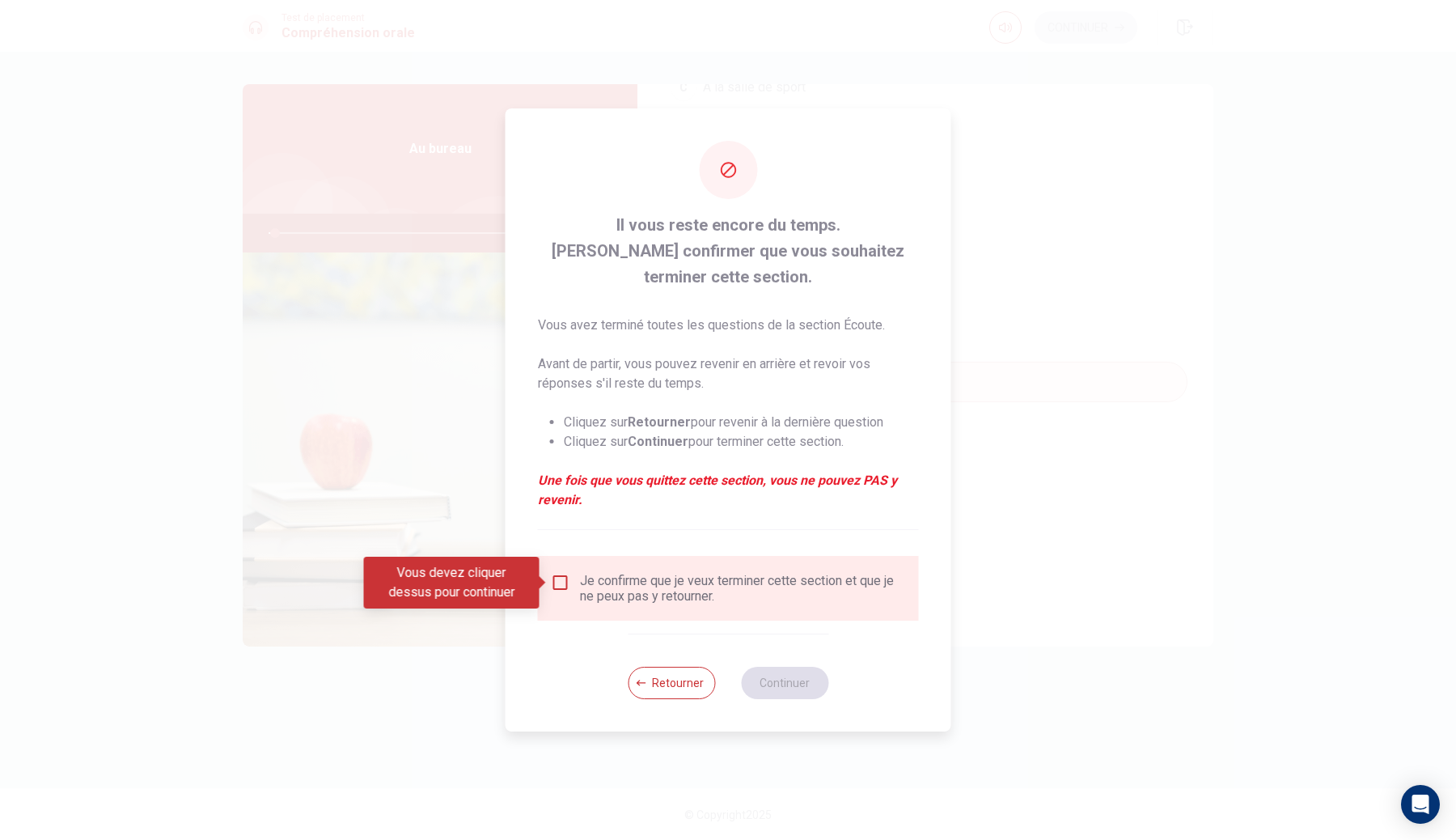
click at [584, 573] on div "Je confirme que je veux terminer cette section et que je ne peux pas y retourne…" at bounding box center [742, 588] width 326 height 31
click at [555, 576] on input "Vous devez cliquer dessus pour continuer" at bounding box center [560, 582] width 19 height 19
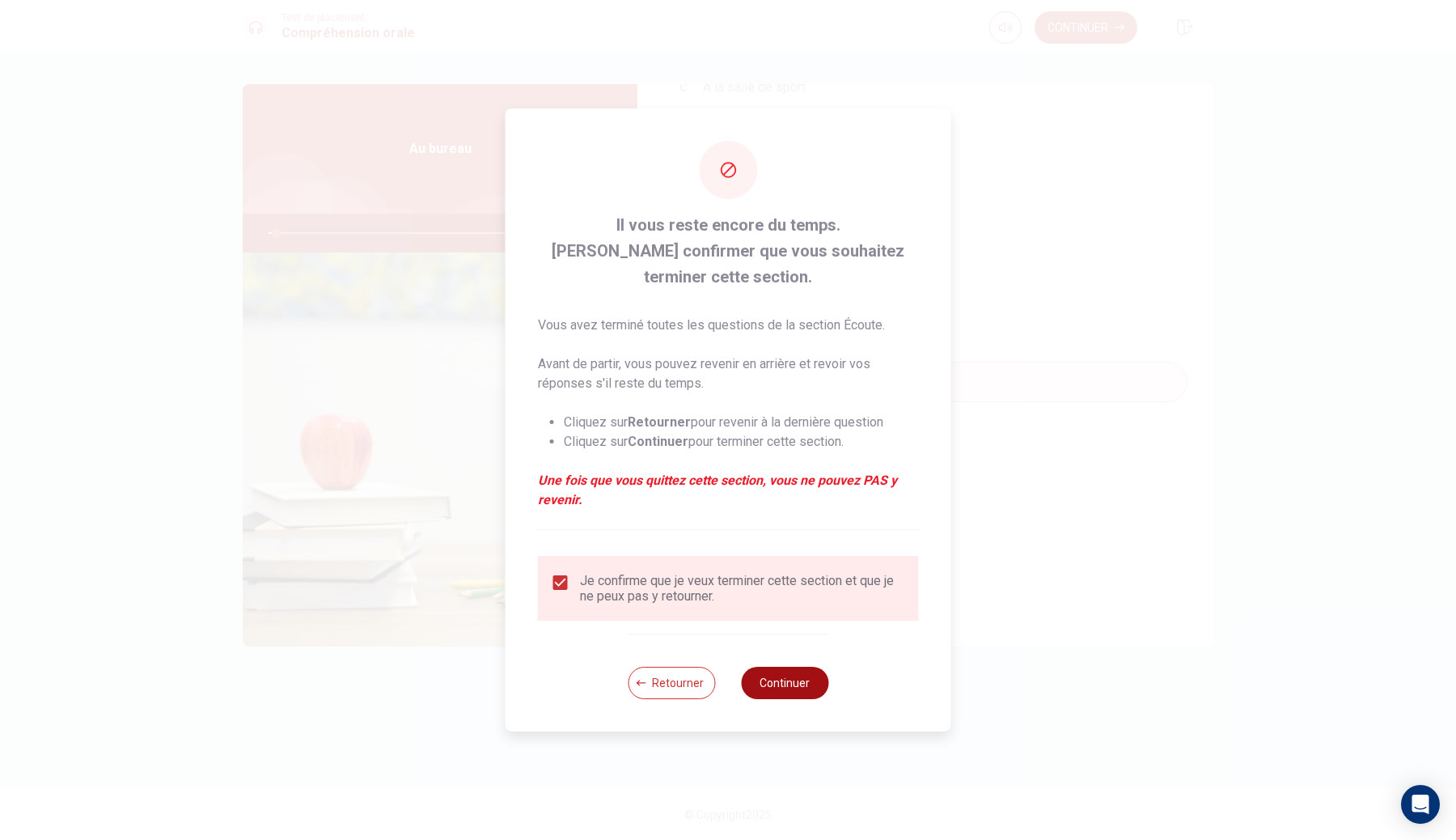
click at [760, 678] on button "Continuer" at bounding box center [784, 683] width 88 height 32
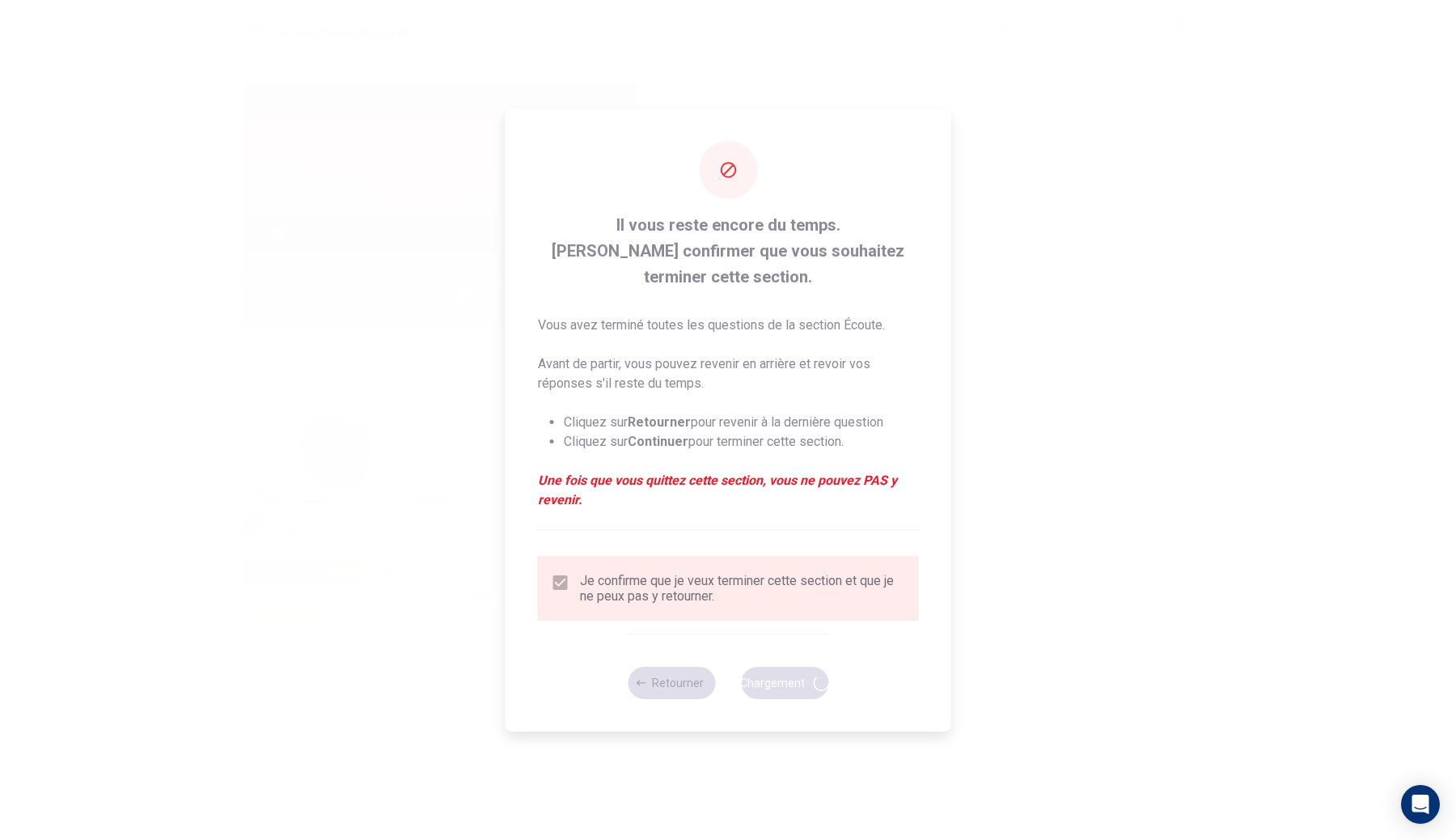
type input "3"
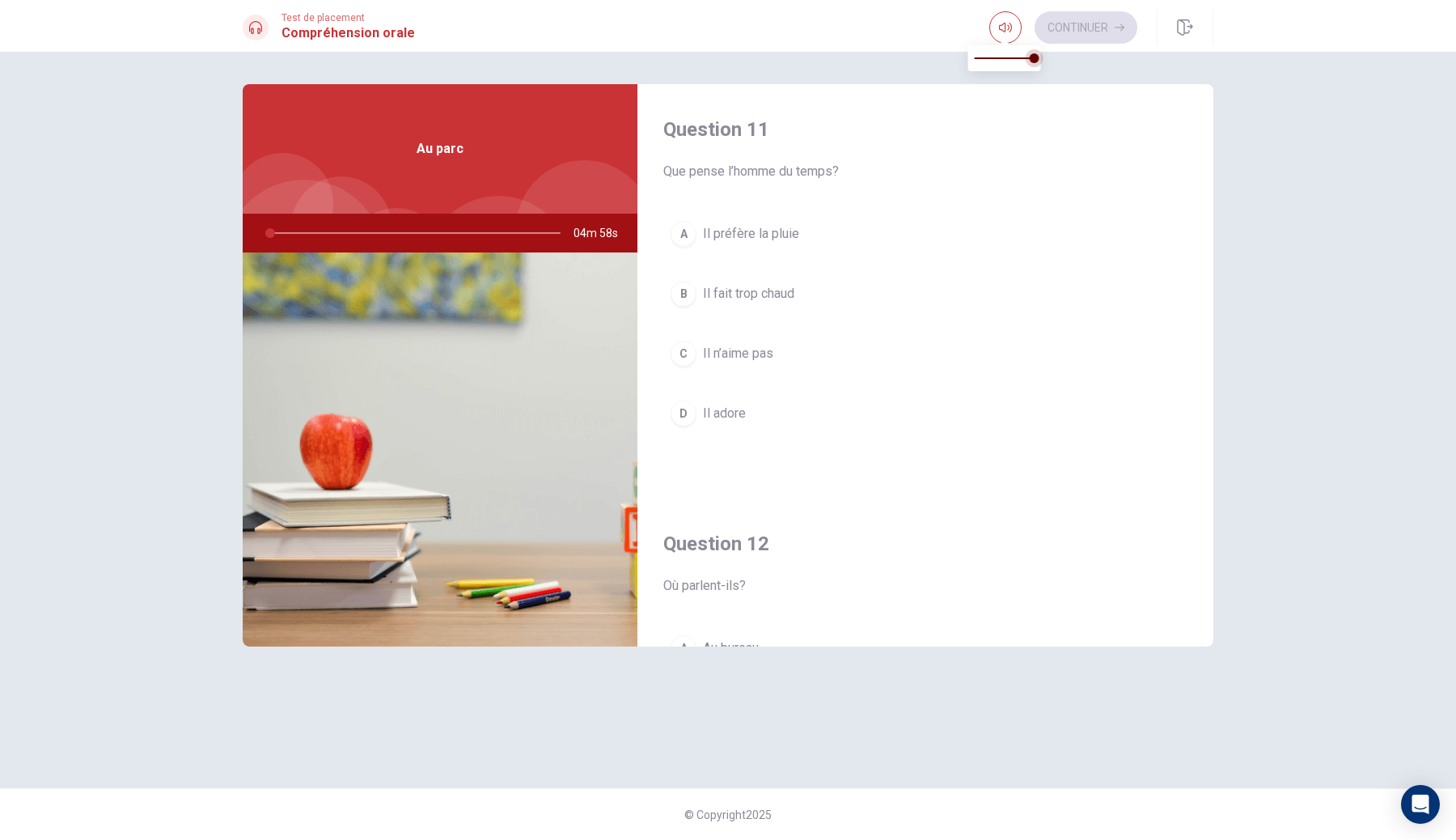
type input "1"
type input "0.8"
type input "1"
type input "0.7"
type input "1"
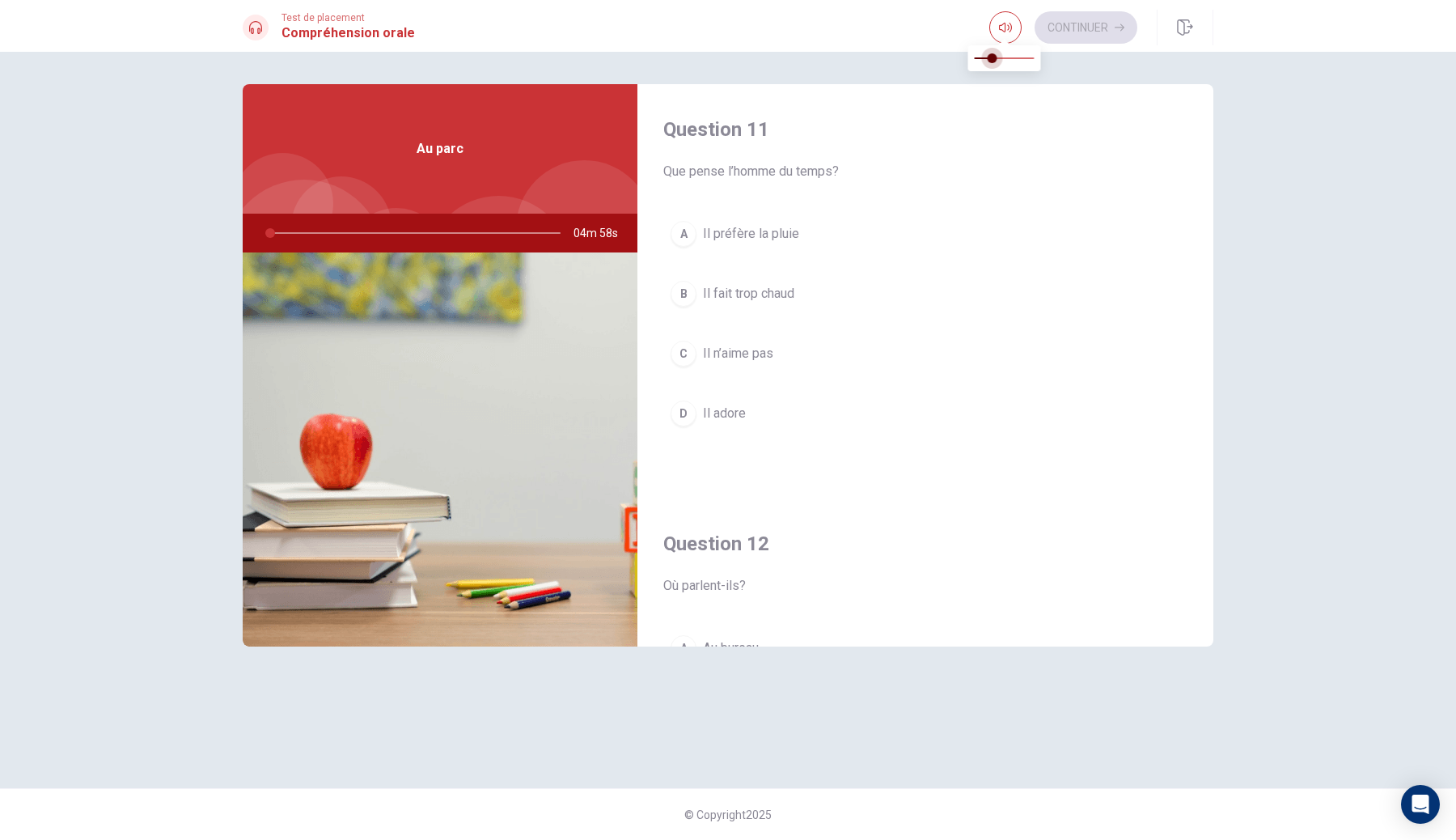
type input "0.3"
type input "1"
type input "0"
drag, startPoint x: 1023, startPoint y: 61, endPoint x: 794, endPoint y: 74, distance: 229.4
click at [794, 74] on body "This site uses cookies, as explained in our Privacy Policy . If you agree to th…" at bounding box center [728, 420] width 1456 height 840
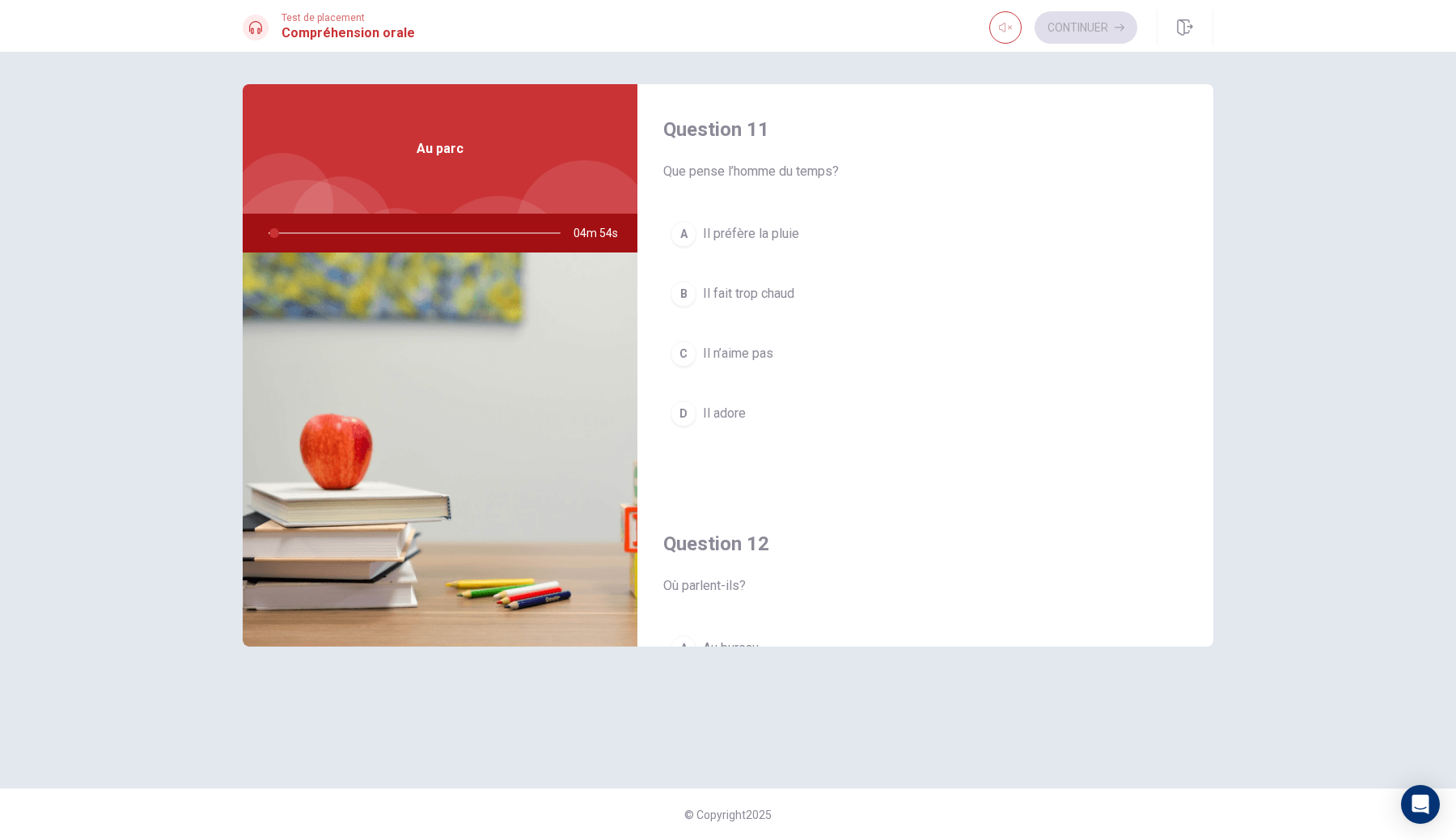
click at [786, 234] on span "Il préfère la pluie" at bounding box center [750, 234] width 97 height 19
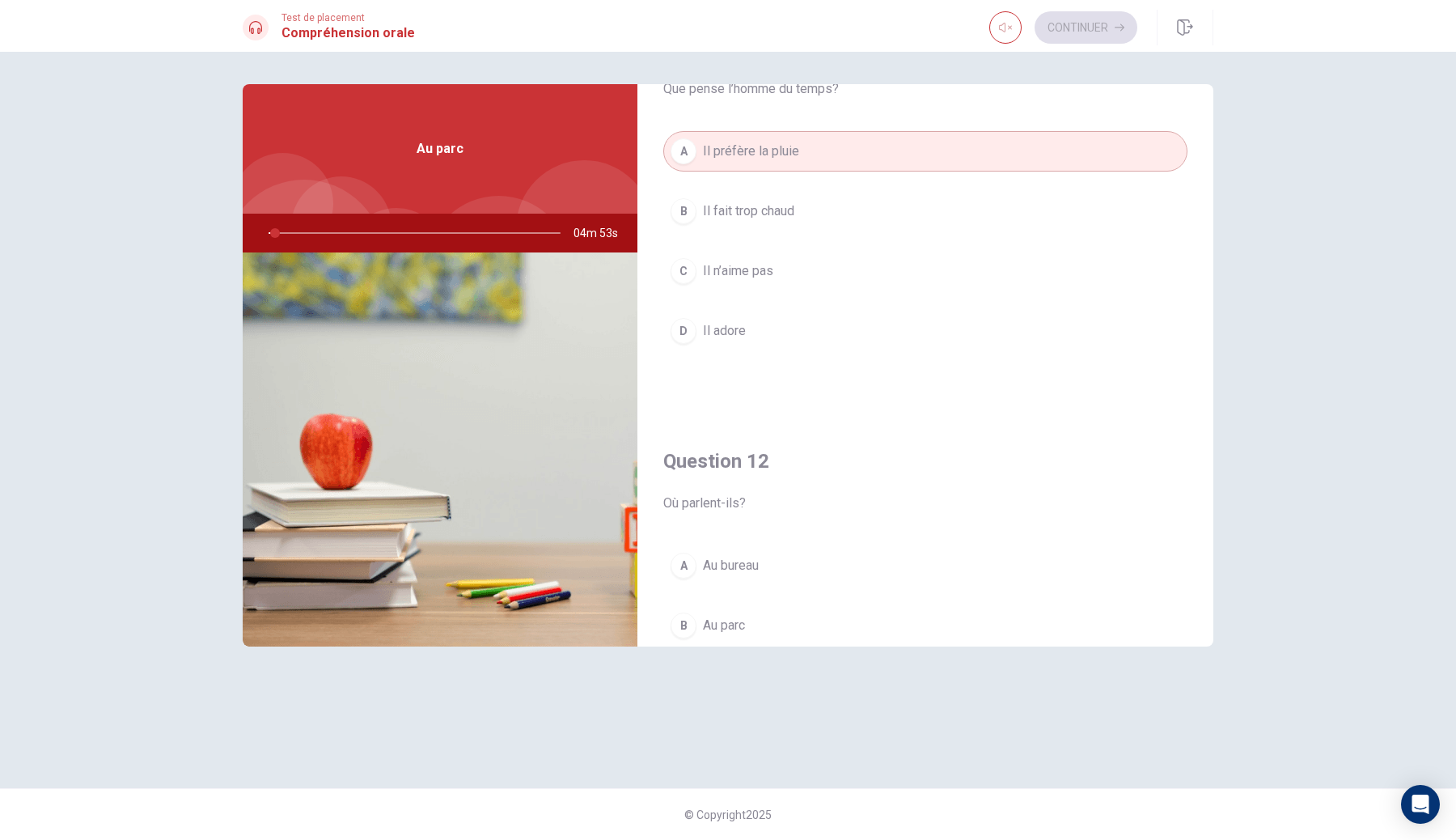
scroll to position [189, 0]
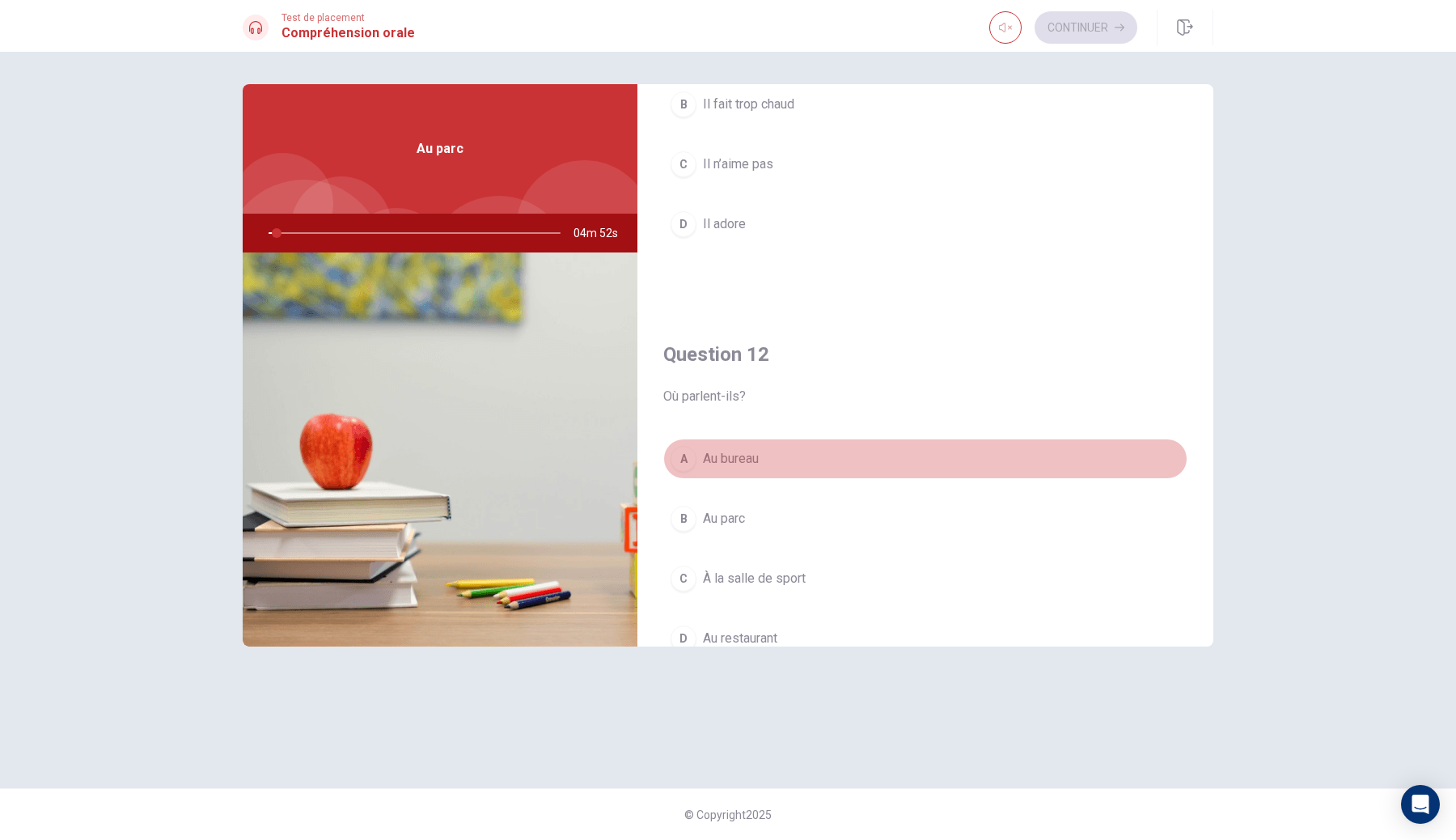
click at [738, 455] on span "Au bureau" at bounding box center [730, 459] width 56 height 19
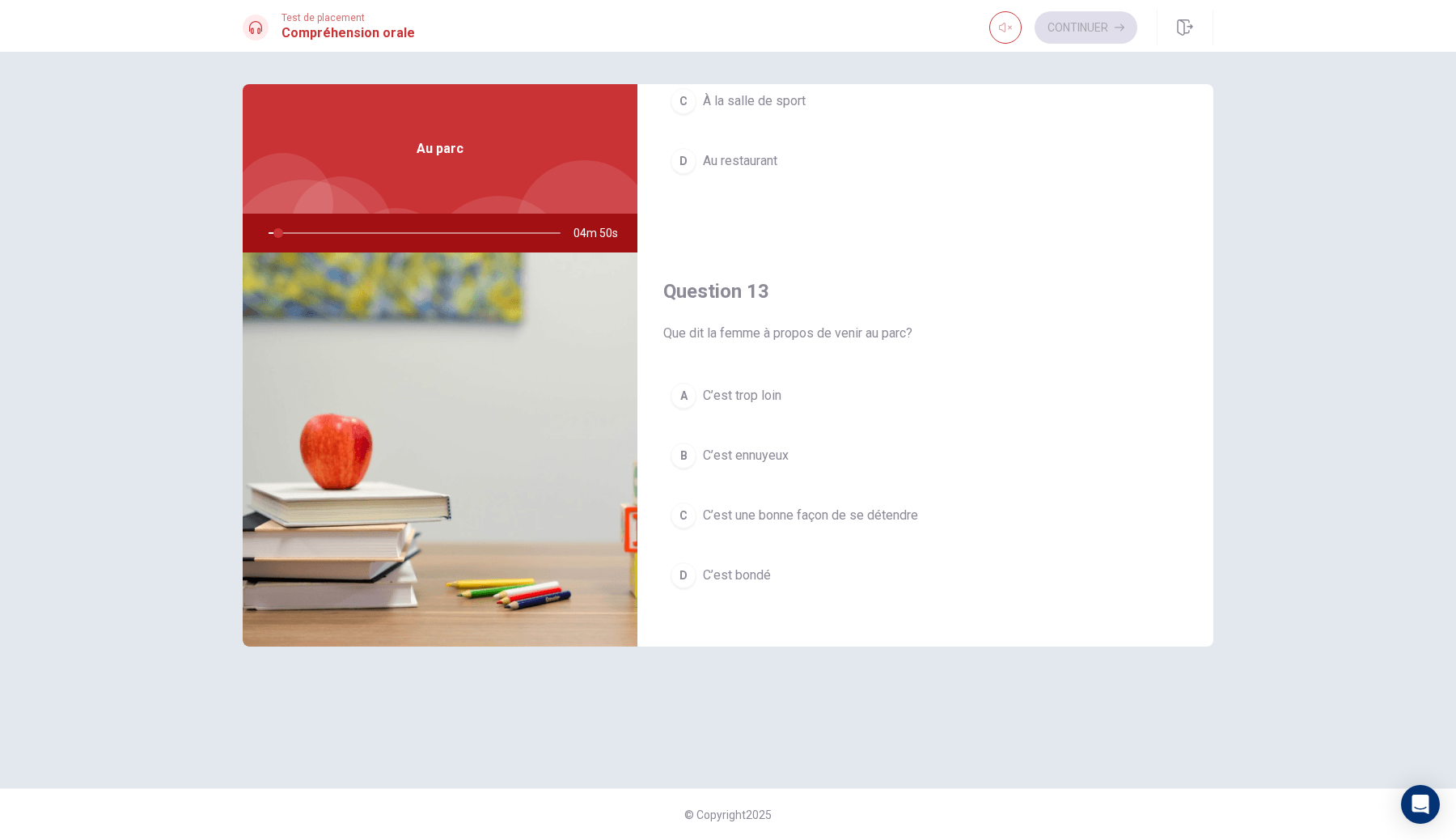
scroll to position [709, 0]
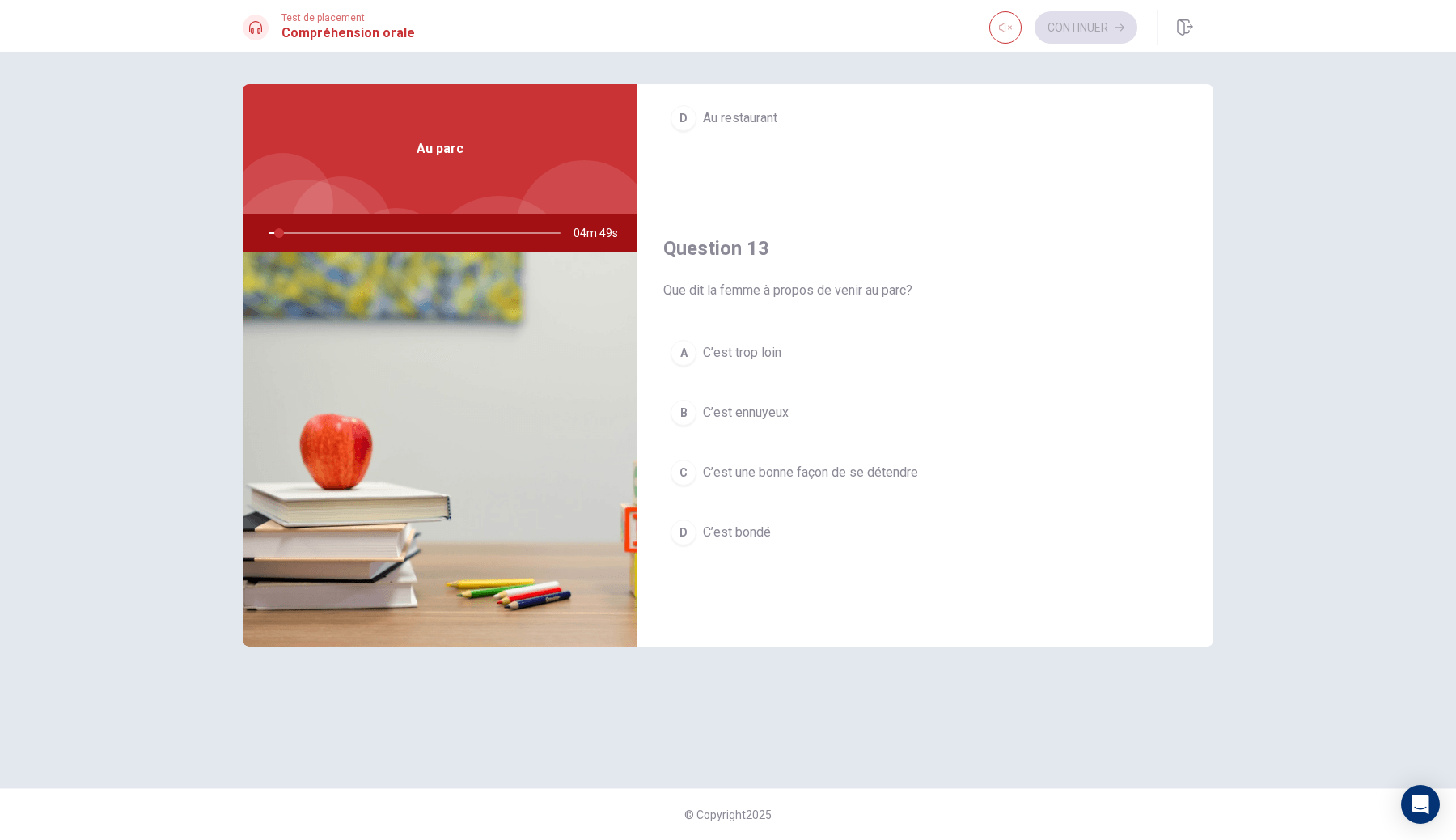
click at [795, 370] on button "A C’est trop loin" at bounding box center [925, 353] width 524 height 41
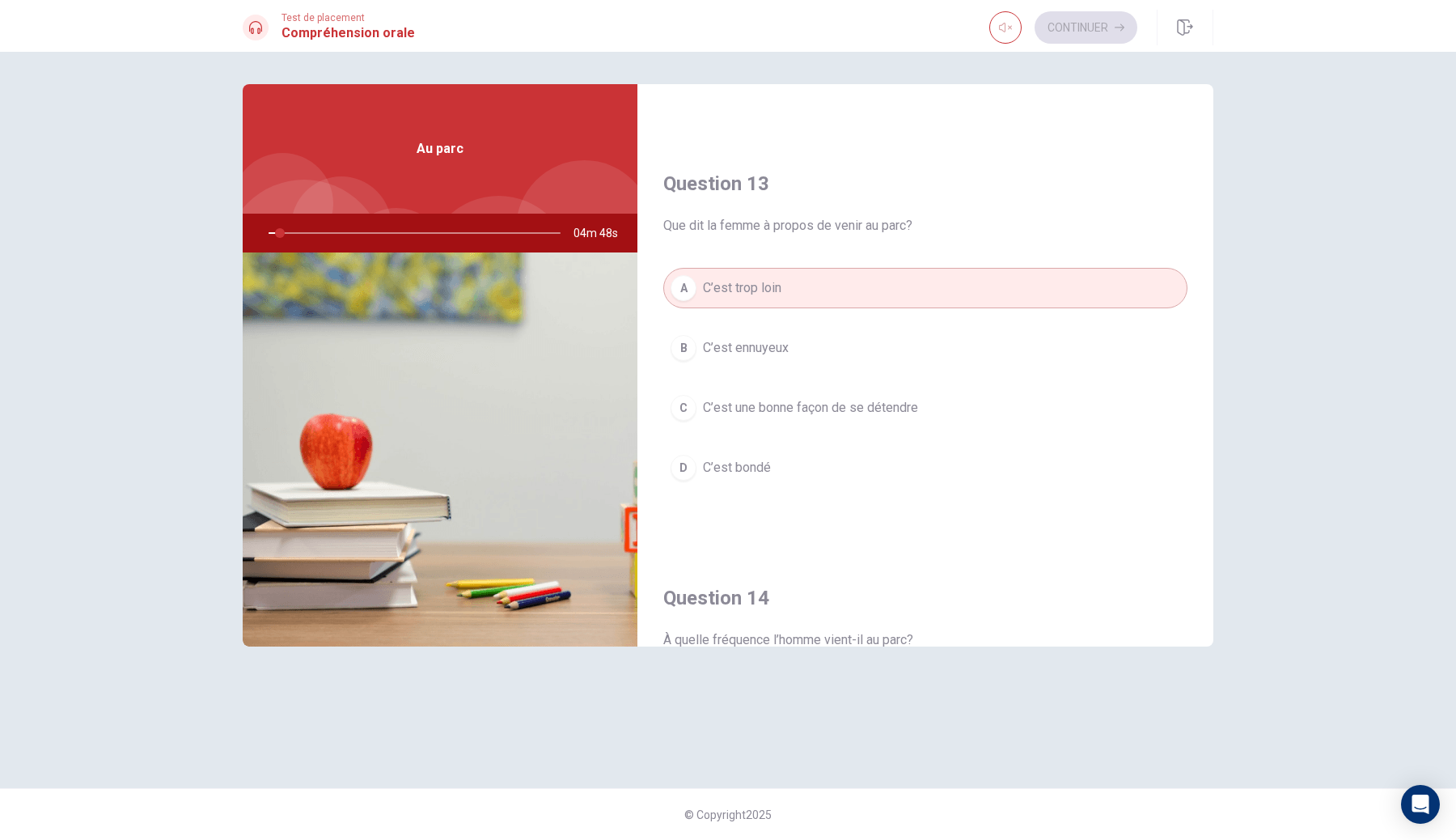
scroll to position [1005, 0]
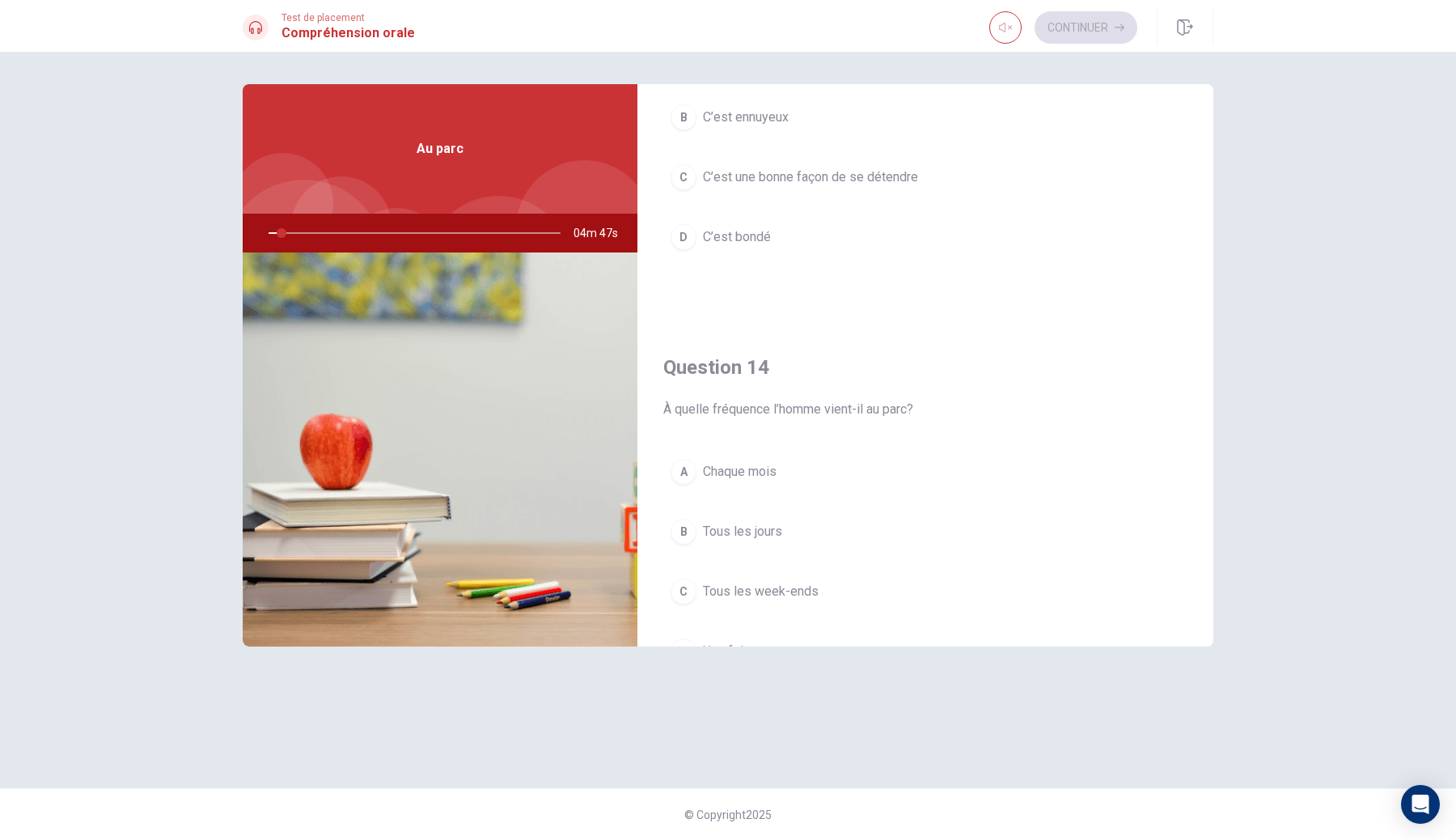
click at [822, 409] on span "À quelle fréquence l’homme vient-il au parc?" at bounding box center [925, 409] width 524 height 19
click at [764, 471] on span "Chaque mois" at bounding box center [739, 472] width 74 height 19
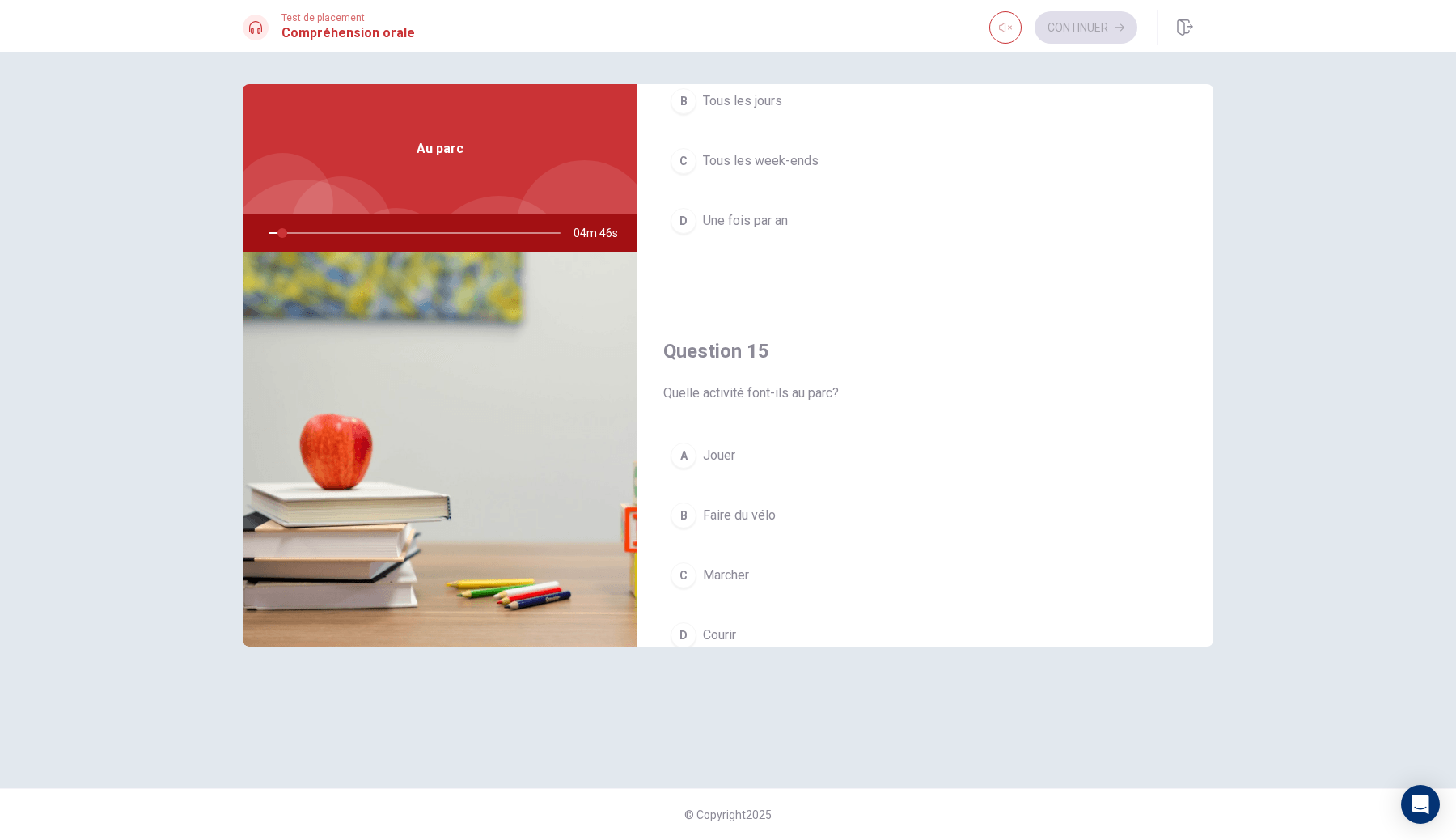
click at [764, 471] on button "A Jouer" at bounding box center [925, 456] width 524 height 41
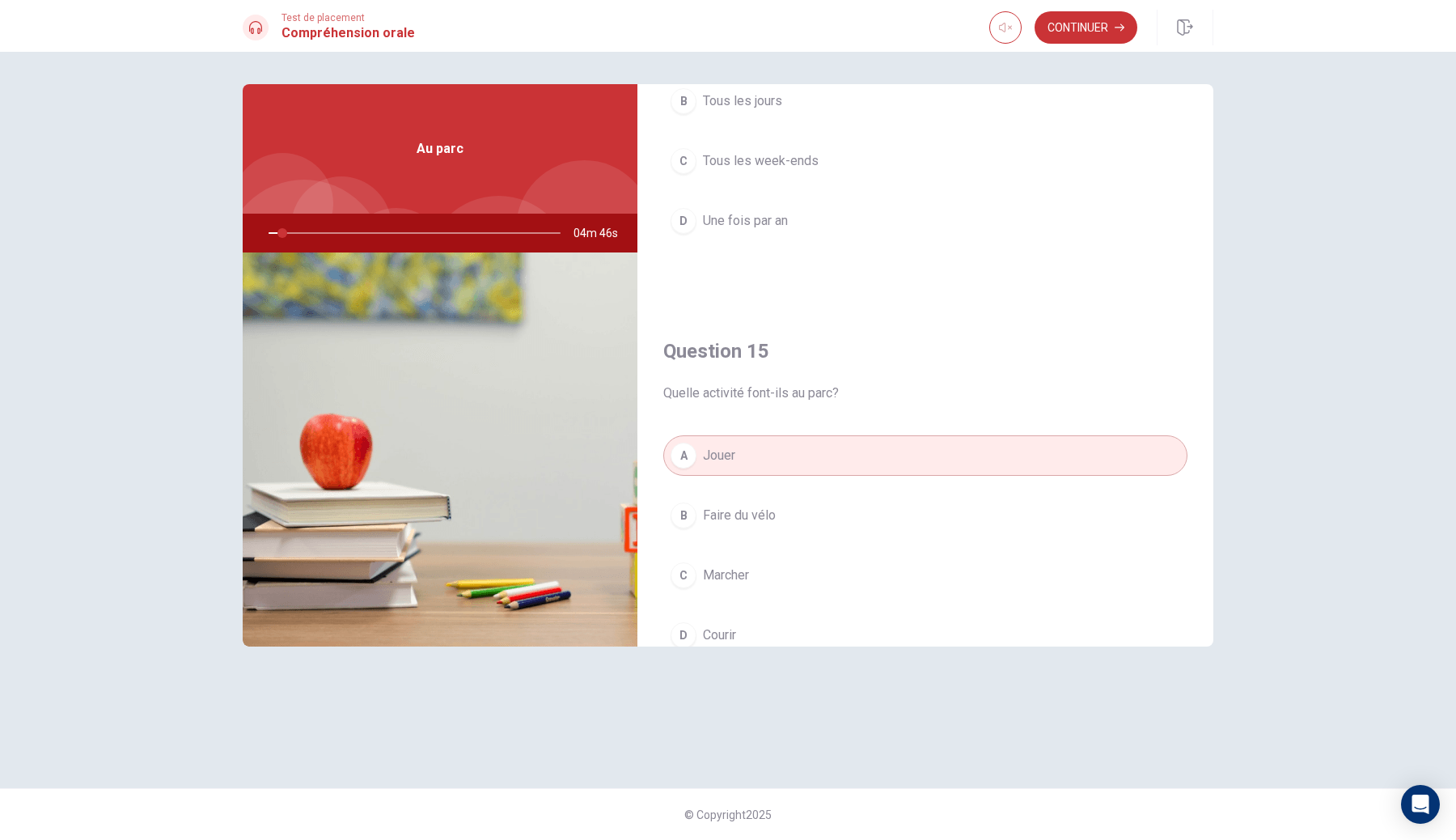
scroll to position [1509, 0]
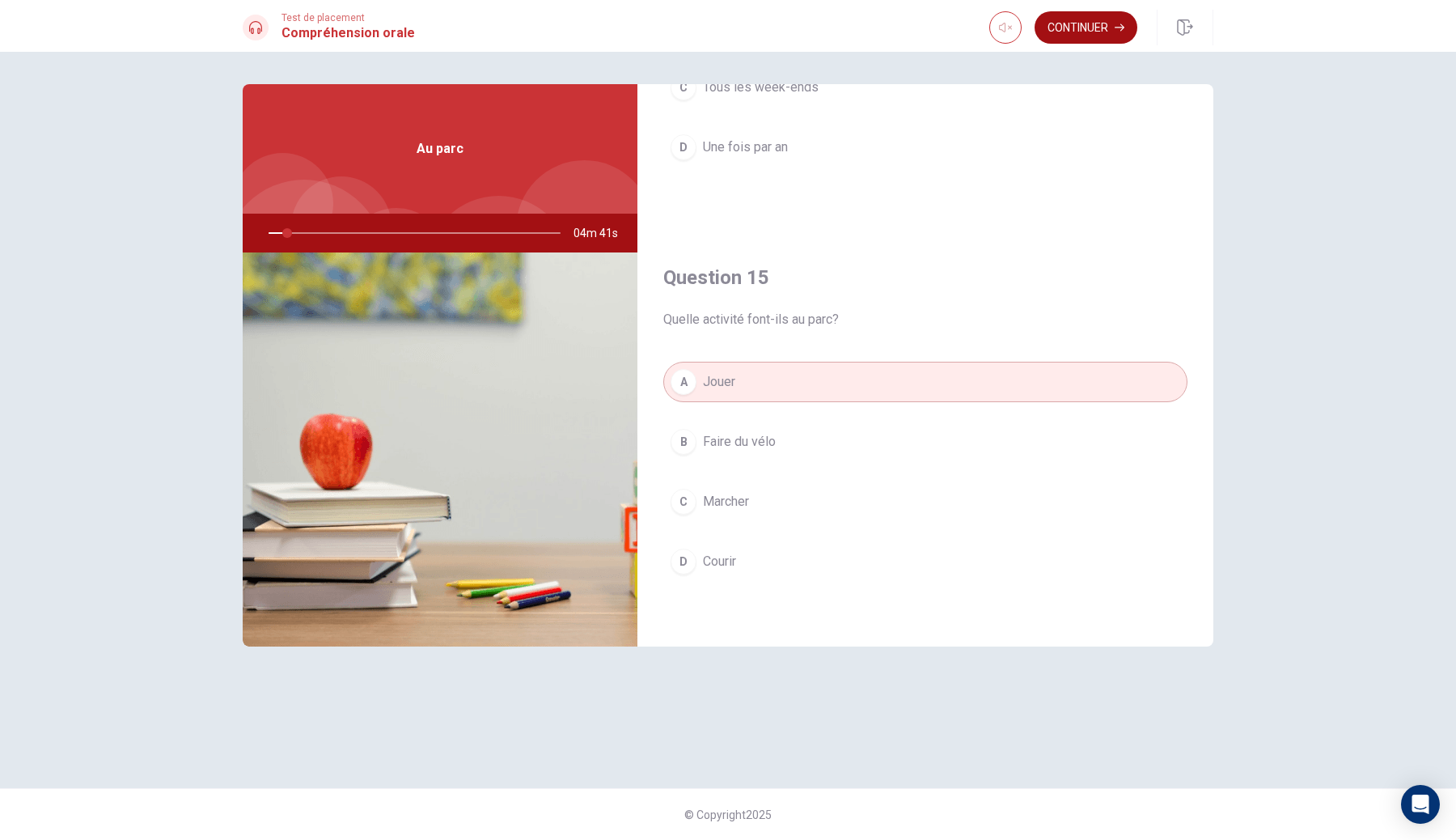
click at [1088, 28] on button "Continuer" at bounding box center [1086, 28] width 102 height 32
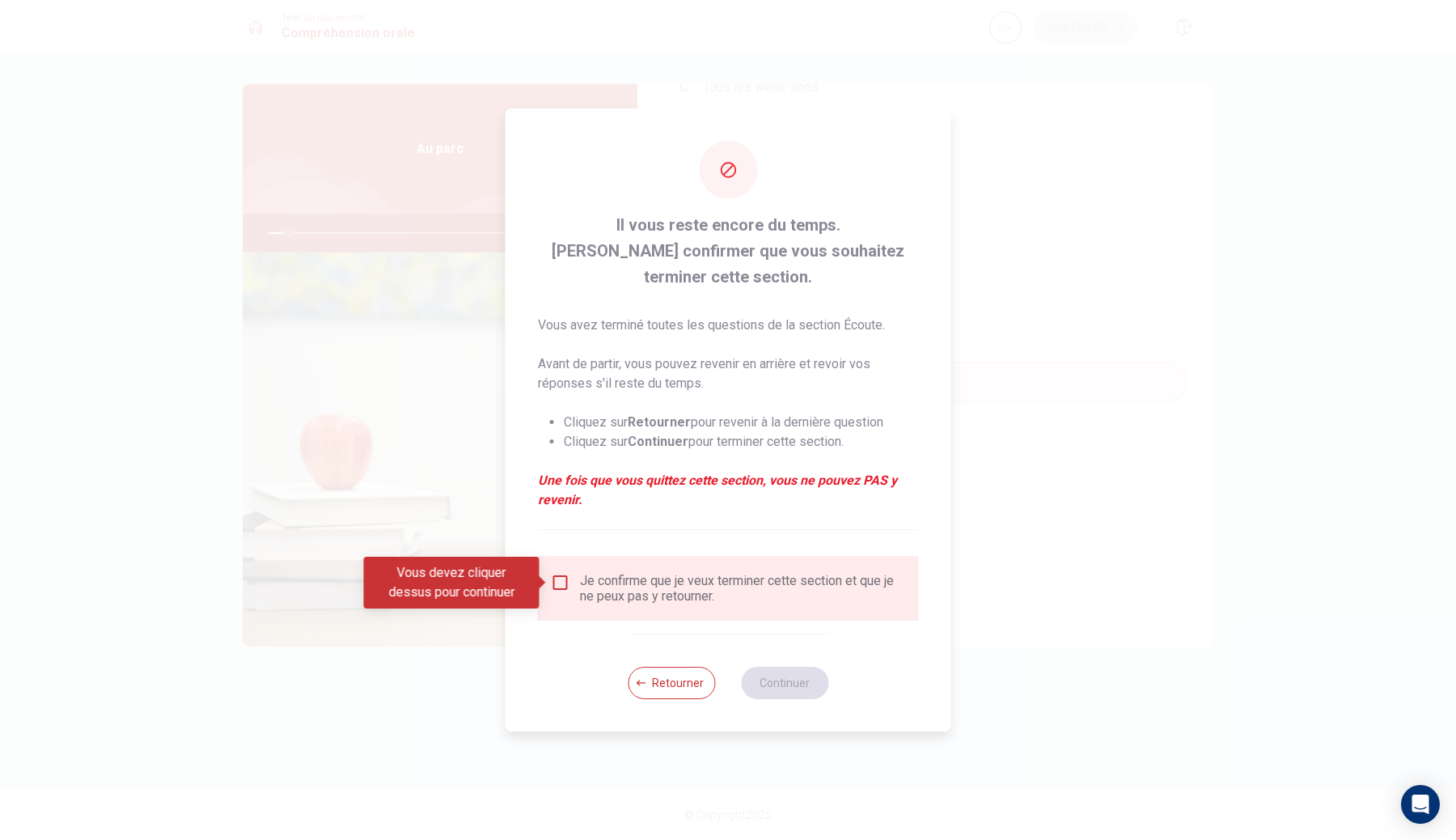
click at [564, 582] on input "Vous devez cliquer dessus pour continuer" at bounding box center [560, 582] width 19 height 19
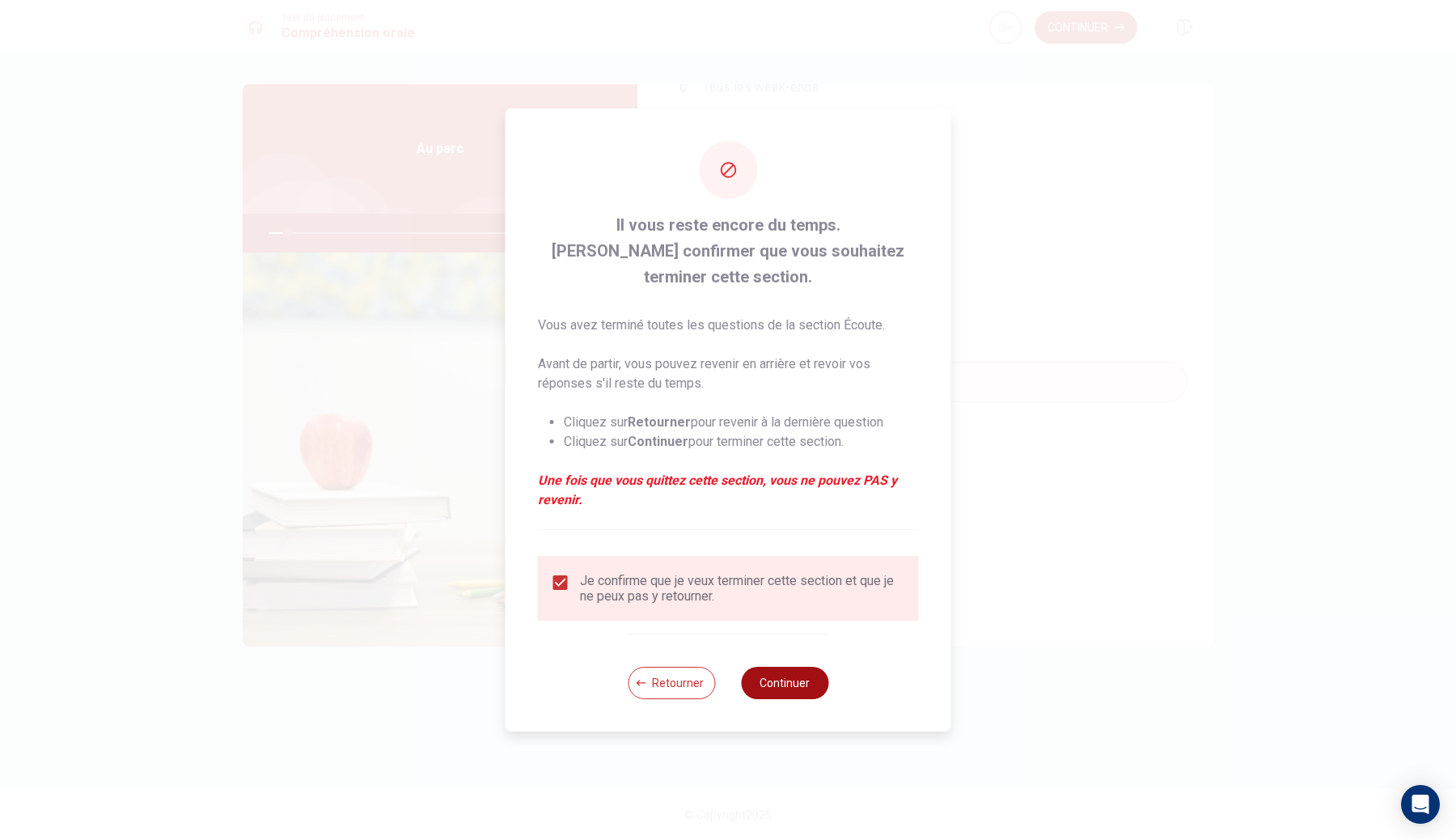
click at [799, 697] on button "Continuer" at bounding box center [784, 683] width 88 height 32
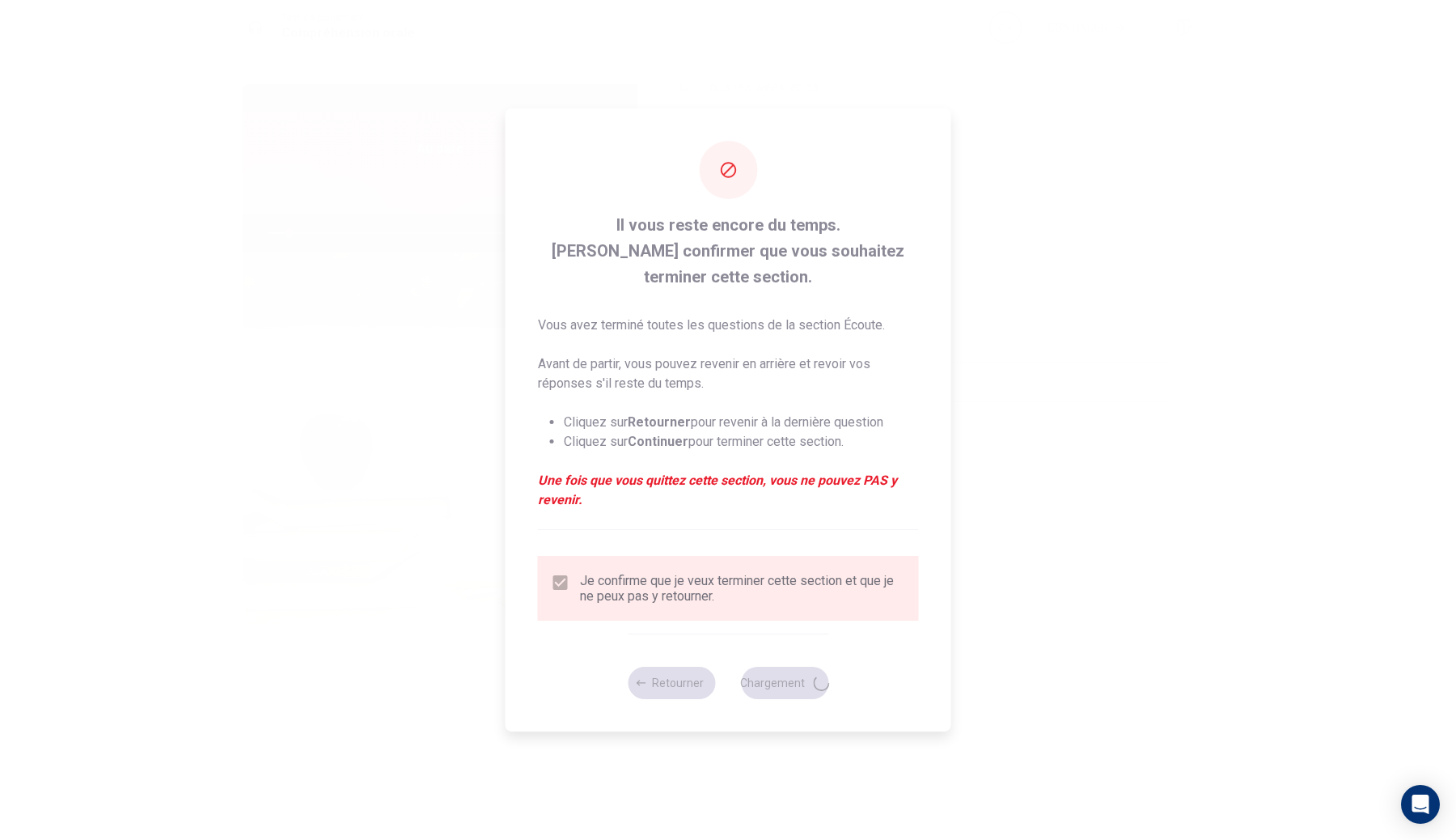
type input "7"
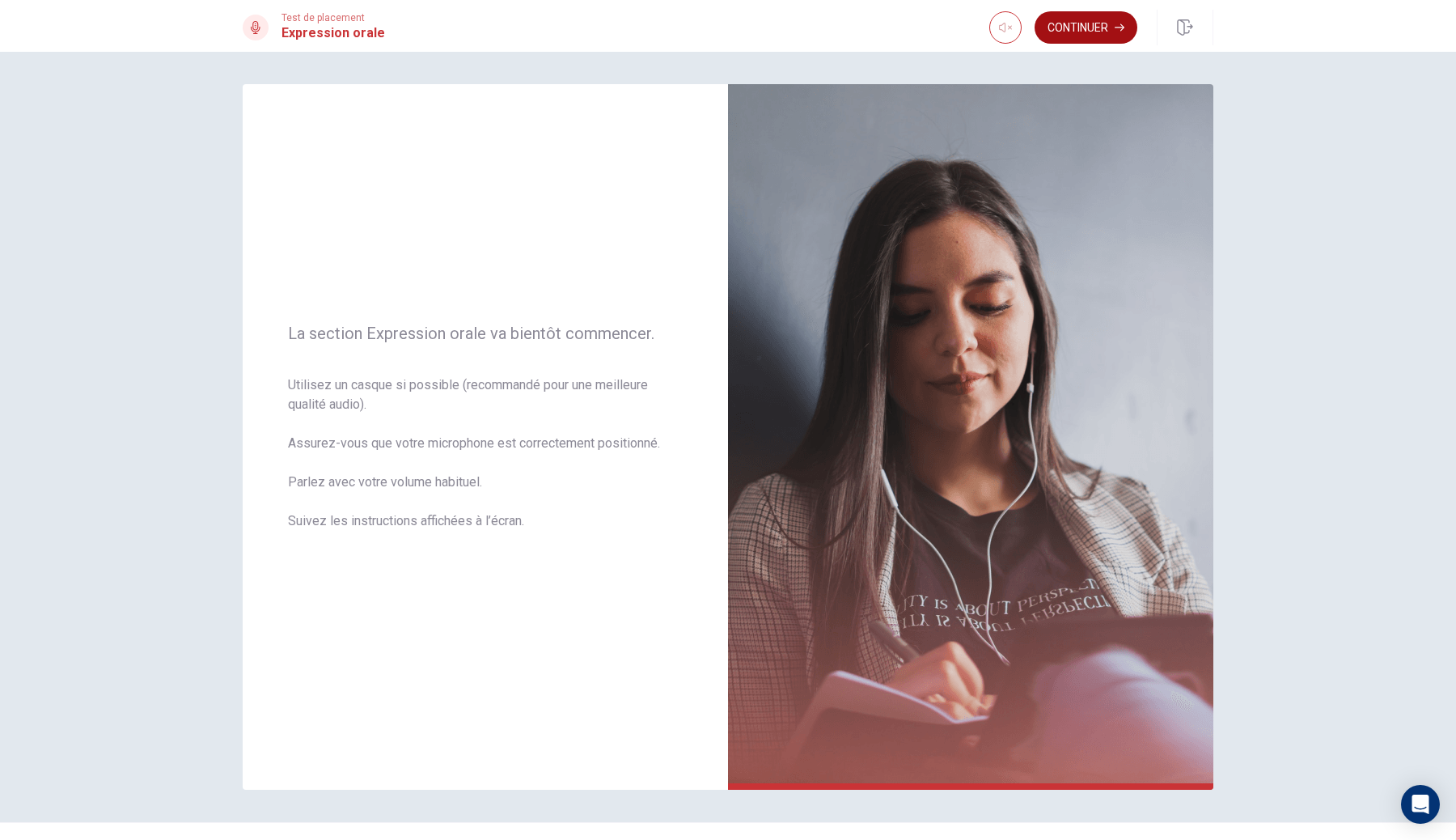
click at [1081, 34] on button "Continuer" at bounding box center [1086, 28] width 102 height 32
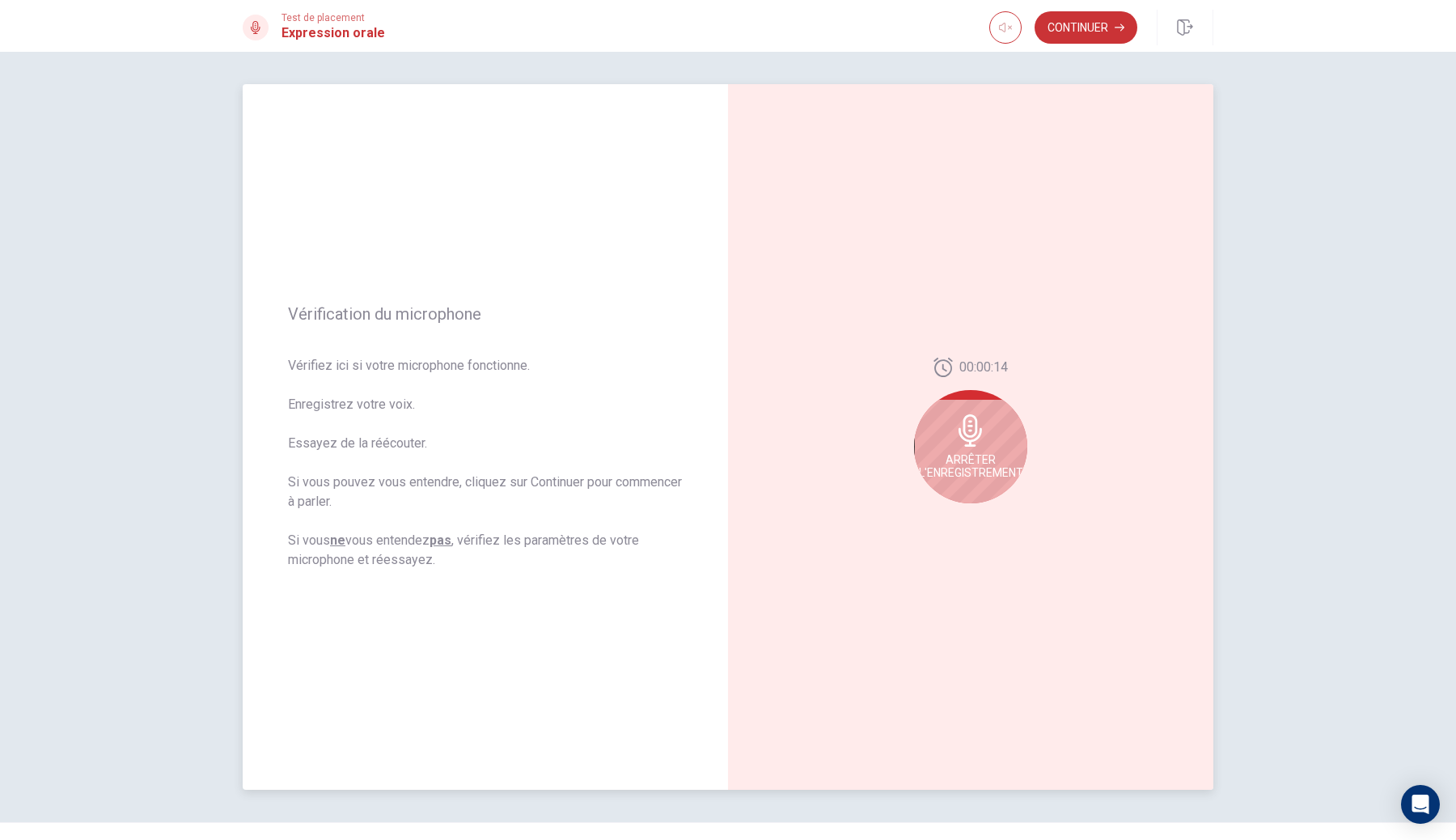
click at [979, 417] on icon at bounding box center [970, 431] width 32 height 32
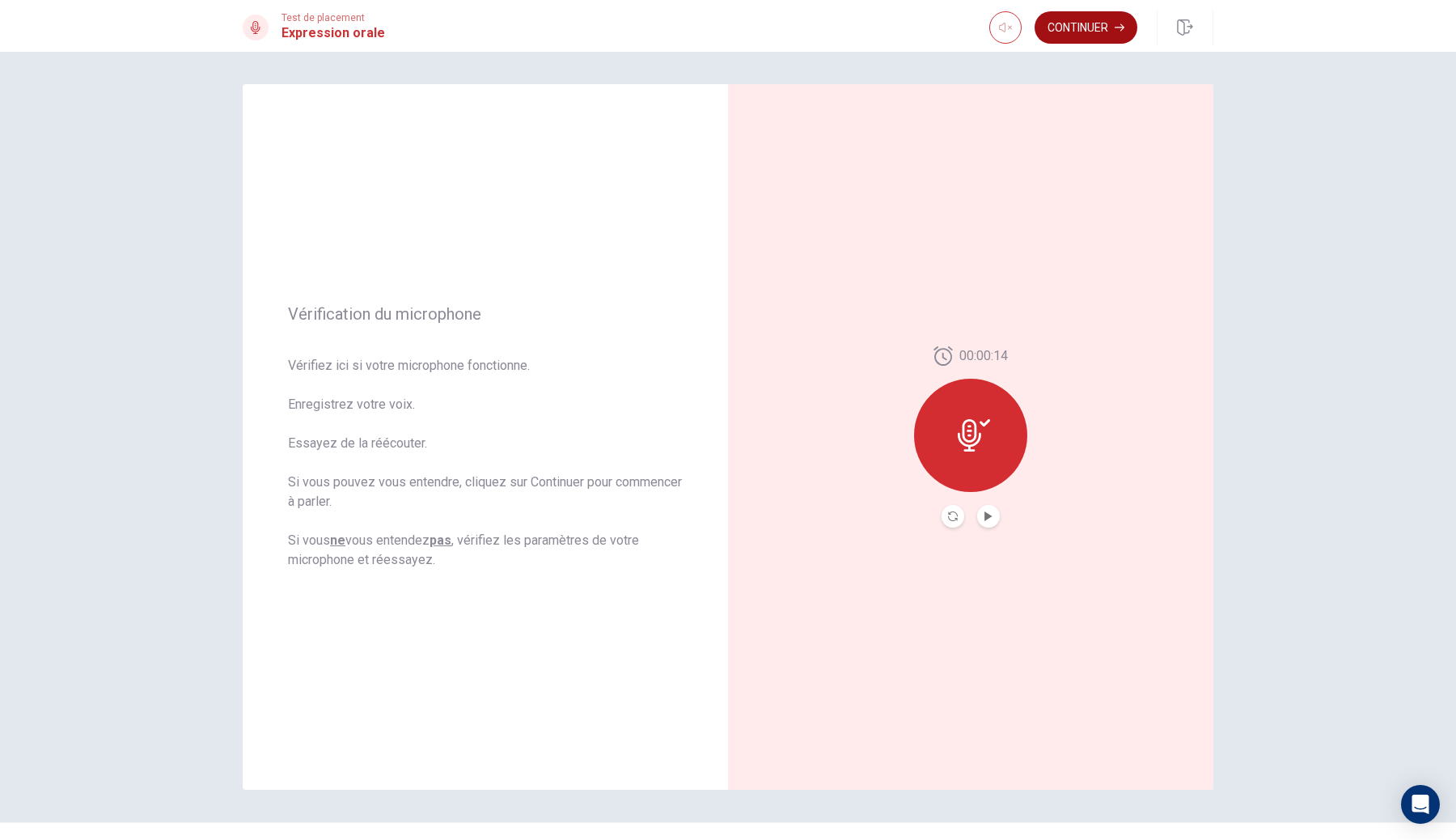
click at [1110, 27] on button "Continuer" at bounding box center [1086, 28] width 102 height 32
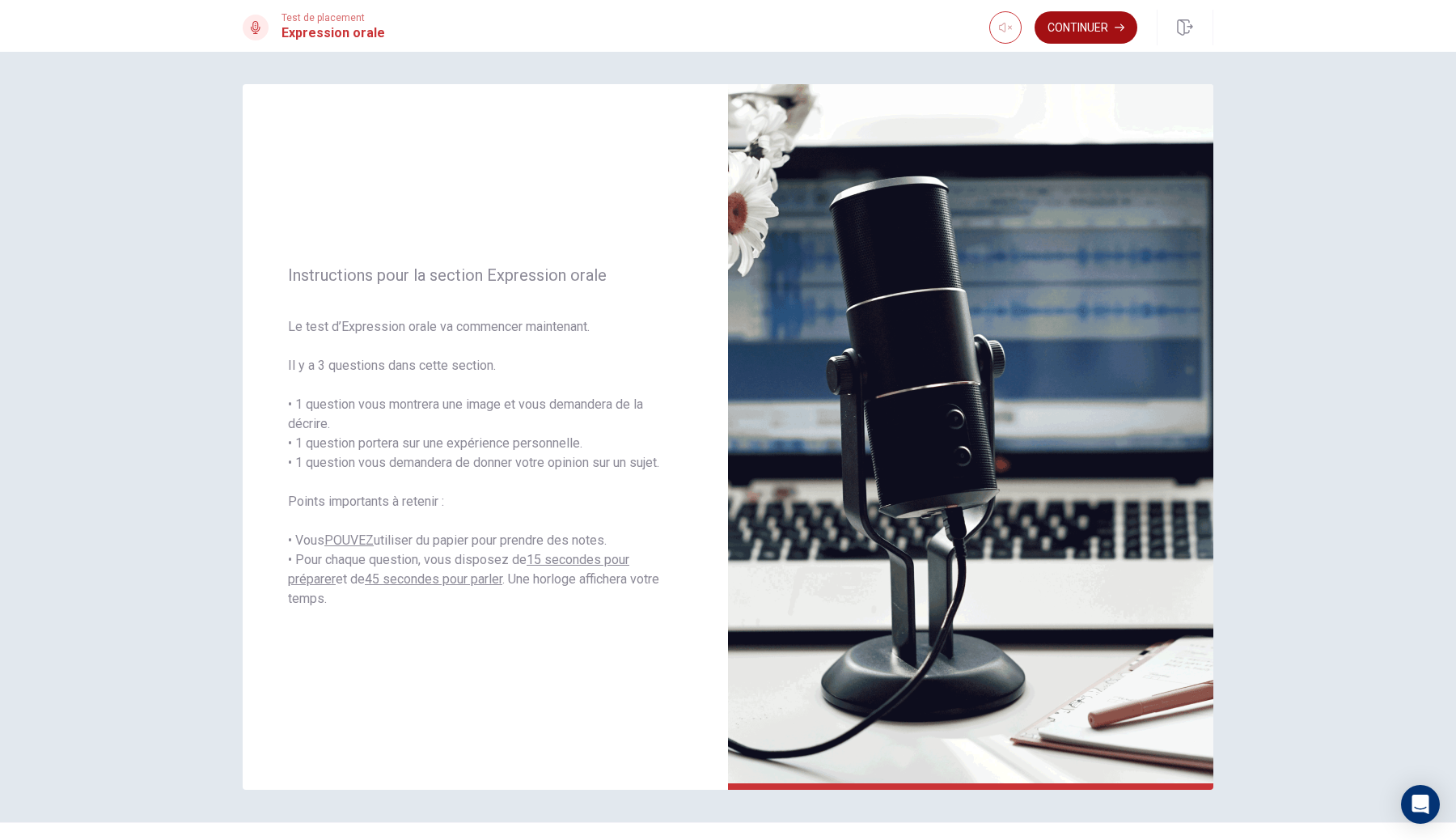
click at [1070, 26] on button "Continuer" at bounding box center [1086, 28] width 102 height 32
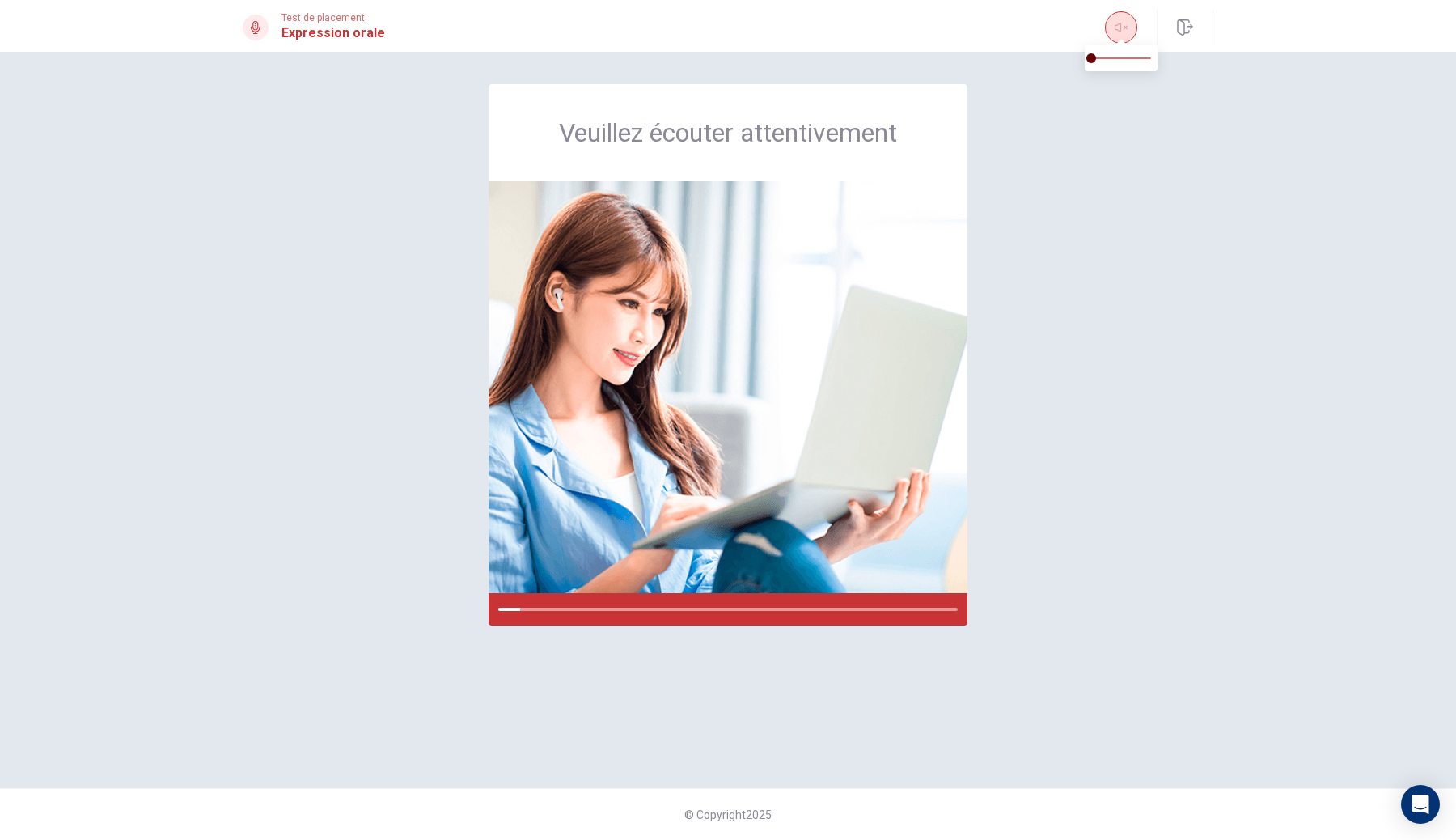
click at [1118, 26] on icon "button" at bounding box center [1121, 28] width 13 height 13
type input "0.6"
click at [1130, 55] on span at bounding box center [1121, 58] width 60 height 23
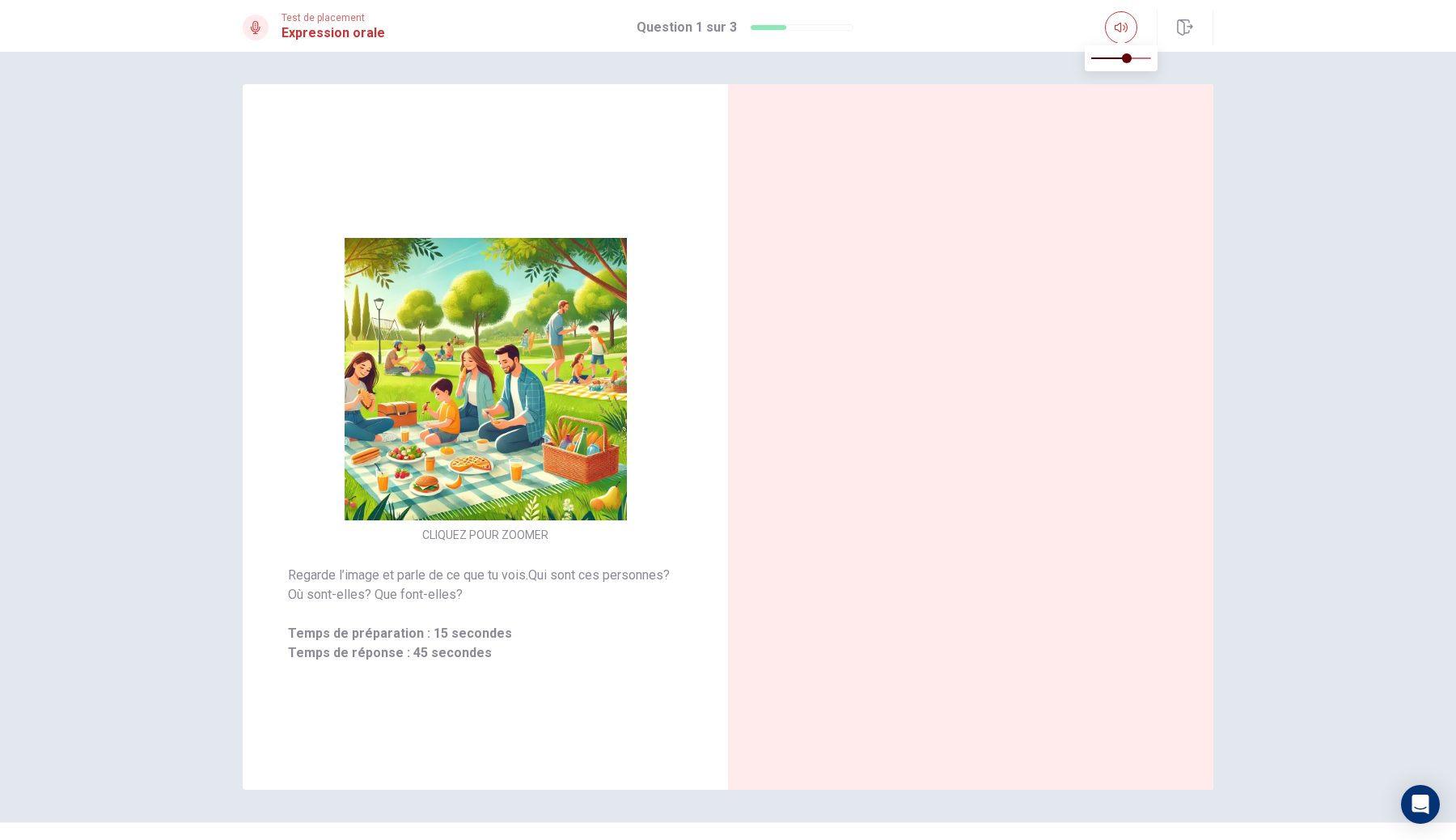
type input "0"
drag, startPoint x: 1126, startPoint y: 59, endPoint x: 371, endPoint y: 127, distance: 758.1
click at [371, 127] on body "This site uses cookies, as explained in our Privacy Policy . If you agree to th…" at bounding box center [728, 420] width 1456 height 840
